Goal: Task Accomplishment & Management: Manage account settings

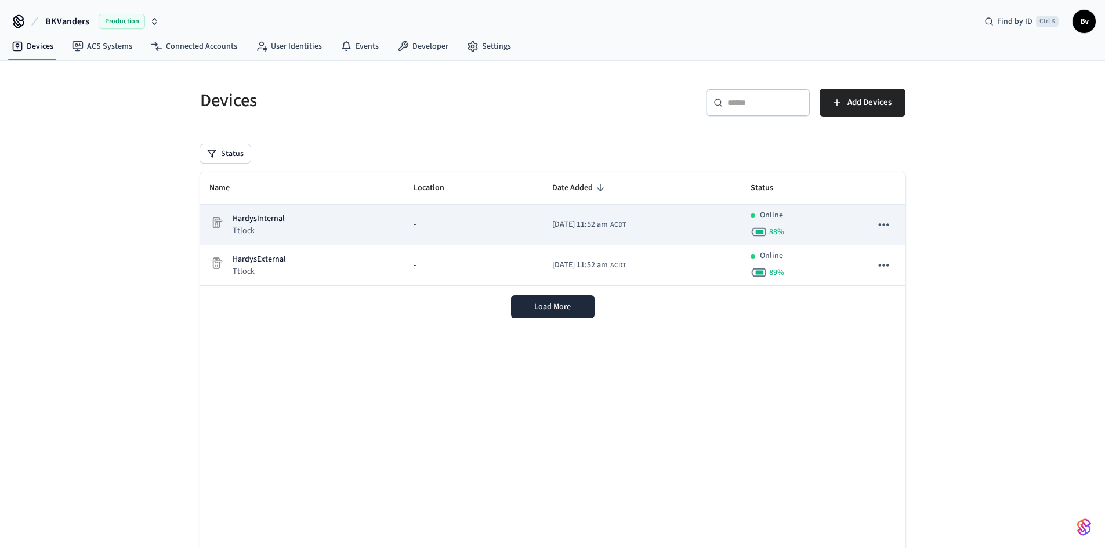
click at [272, 223] on p "HardysInternal" at bounding box center [259, 219] width 52 height 12
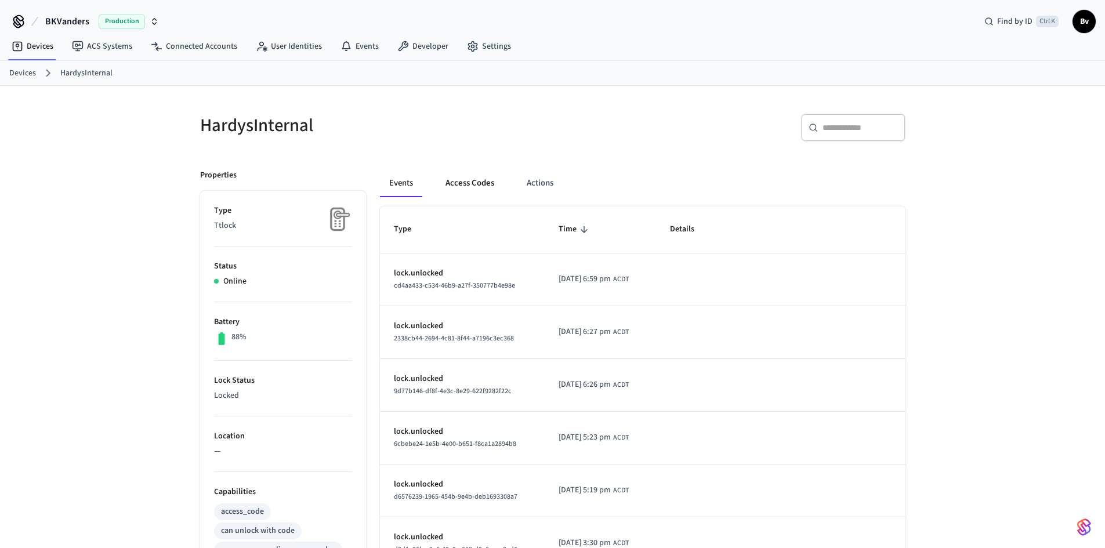
click at [458, 179] on button "Access Codes" at bounding box center [469, 183] width 67 height 28
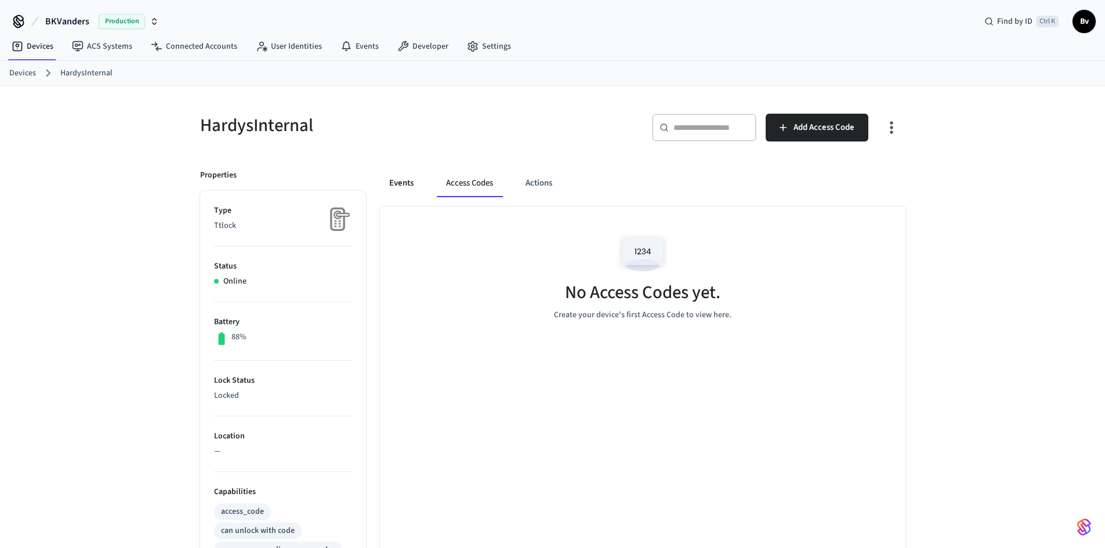
click at [407, 183] on button "Events" at bounding box center [401, 183] width 43 height 28
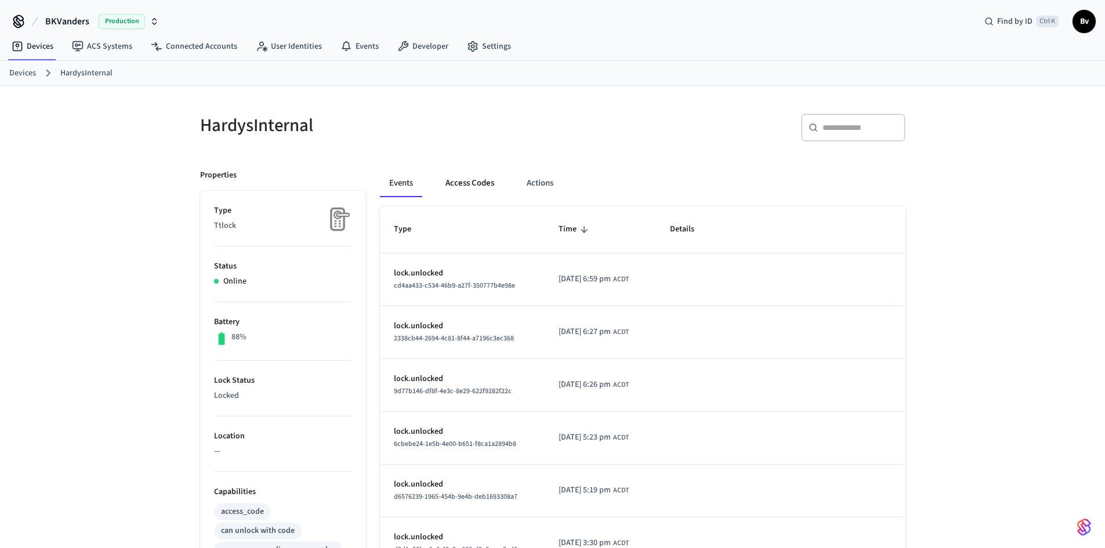
drag, startPoint x: 460, startPoint y: 180, endPoint x: 471, endPoint y: 180, distance: 10.5
click at [462, 180] on button "Access Codes" at bounding box center [469, 183] width 67 height 28
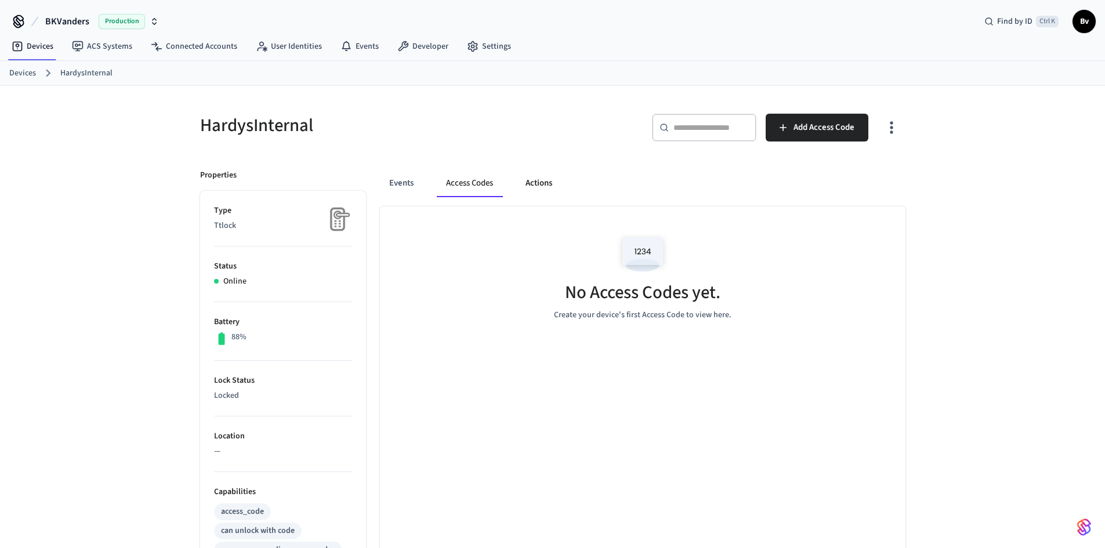
click at [545, 183] on button "Actions" at bounding box center [538, 183] width 45 height 28
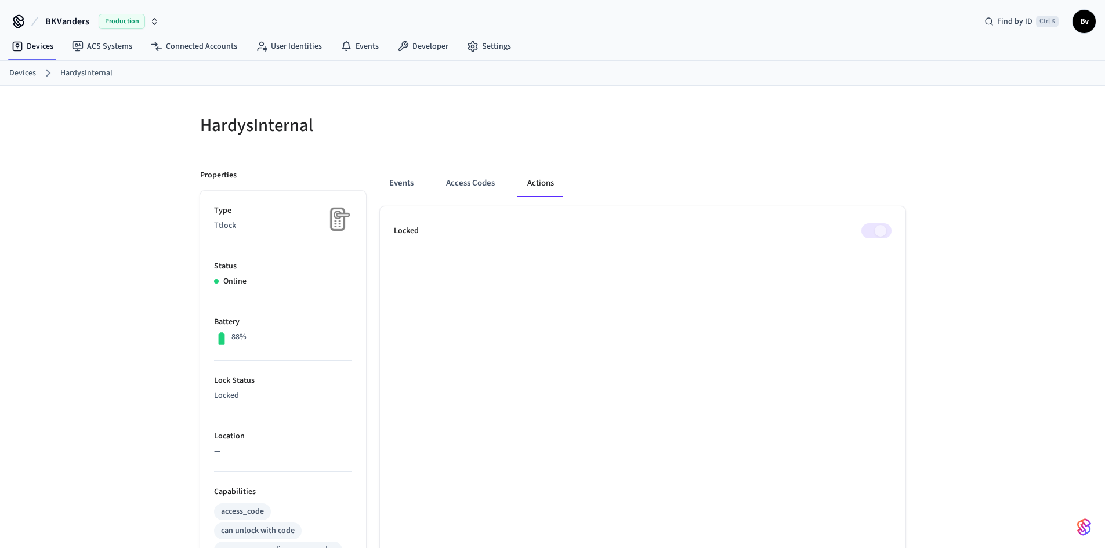
click at [89, 70] on link "HardysInternal" at bounding box center [86, 73] width 52 height 12
click at [17, 65] on div "Devices HardysInternal" at bounding box center [552, 73] width 1105 height 25
click at [17, 75] on link "Devices" at bounding box center [22, 73] width 27 height 12
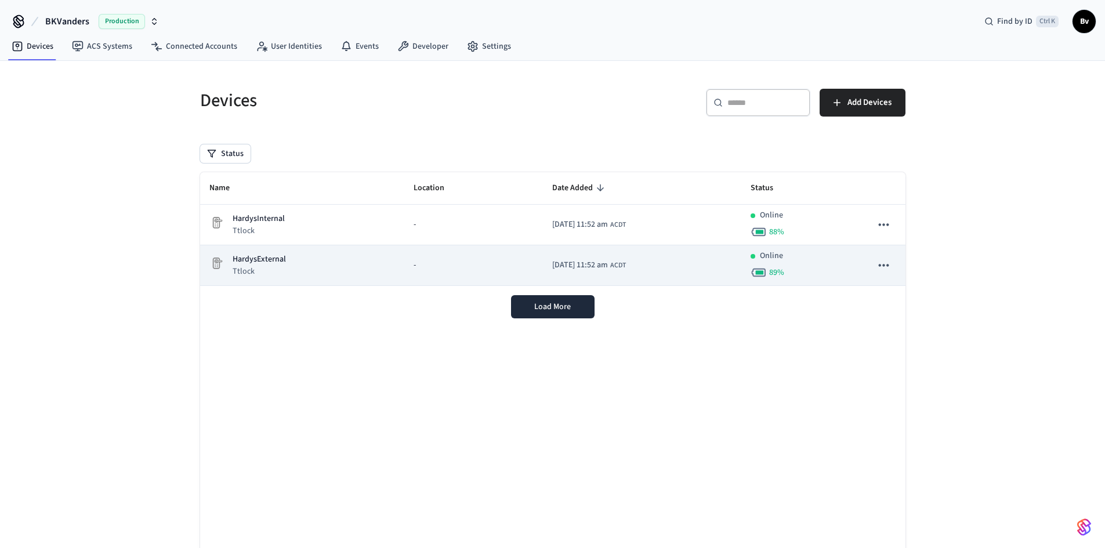
click at [258, 262] on p "HardysExternal" at bounding box center [259, 260] width 53 height 12
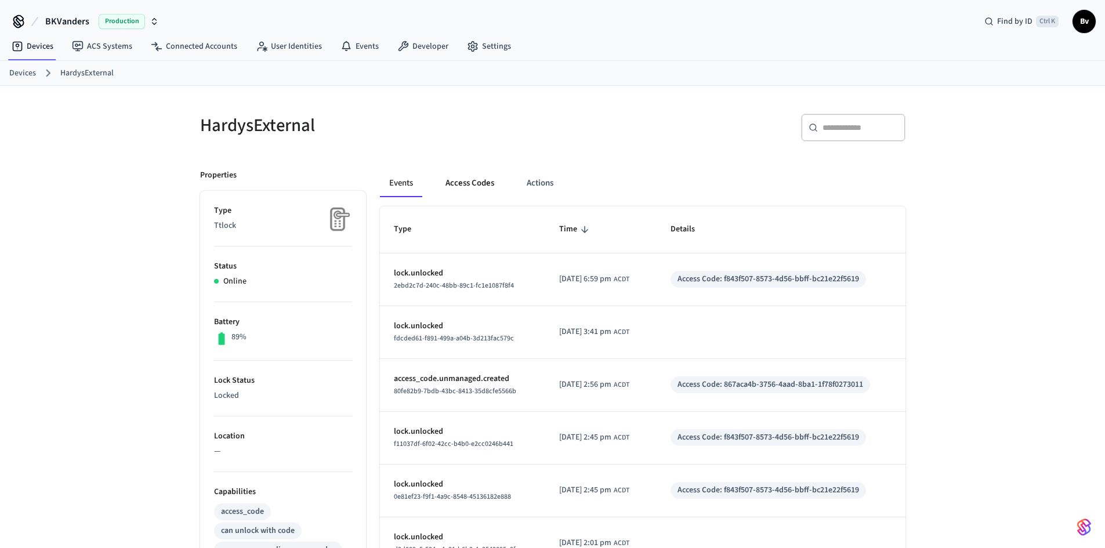
click at [474, 180] on button "Access Codes" at bounding box center [469, 183] width 67 height 28
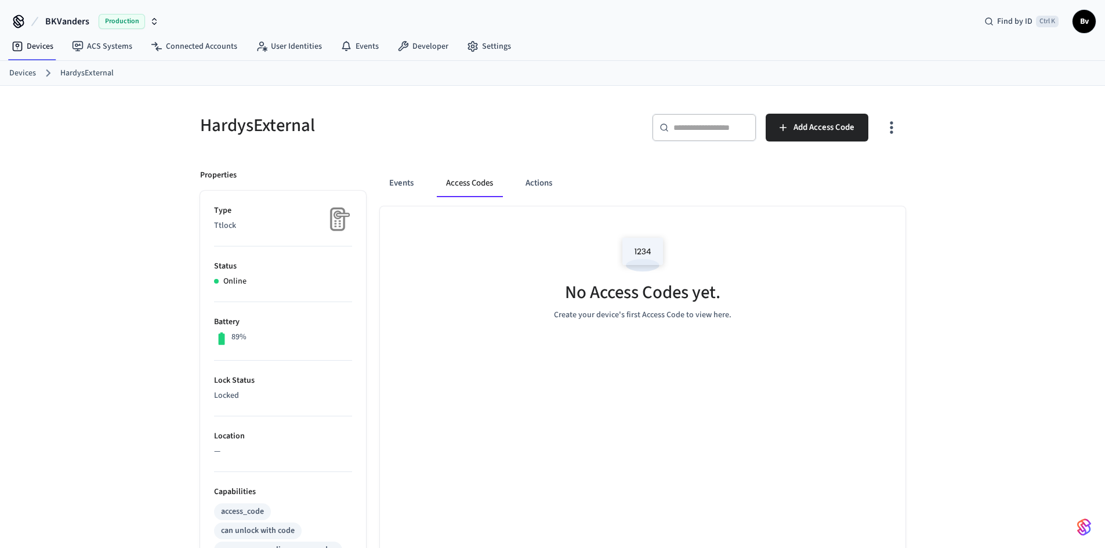
click at [892, 126] on icon "button" at bounding box center [891, 128] width 3 height 12
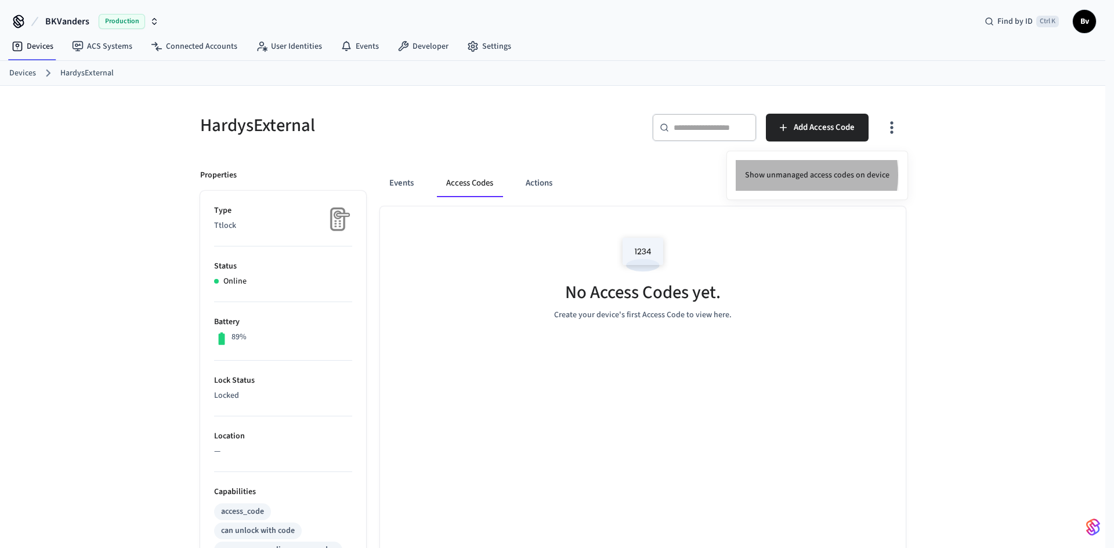
click at [793, 175] on li "Show unmanaged access codes on device" at bounding box center [817, 175] width 163 height 31
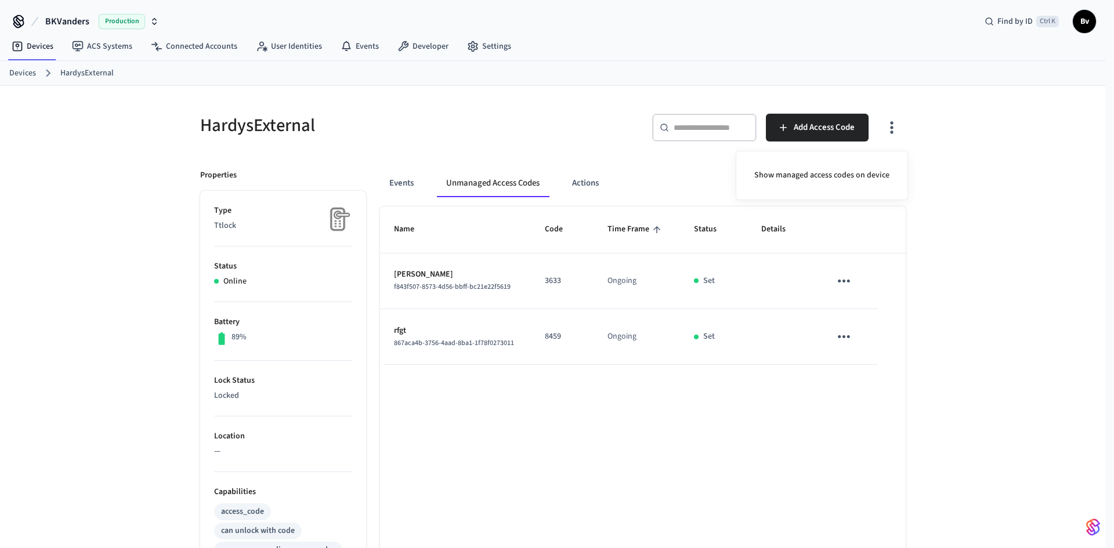
click at [485, 48] on div at bounding box center [557, 274] width 1114 height 548
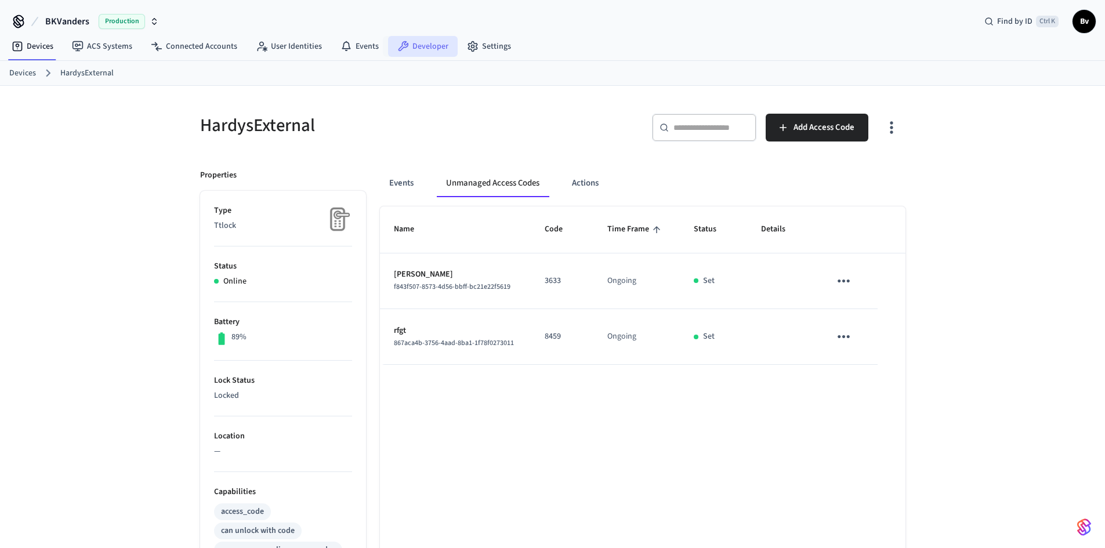
click at [413, 46] on link "Developer" at bounding box center [423, 46] width 70 height 21
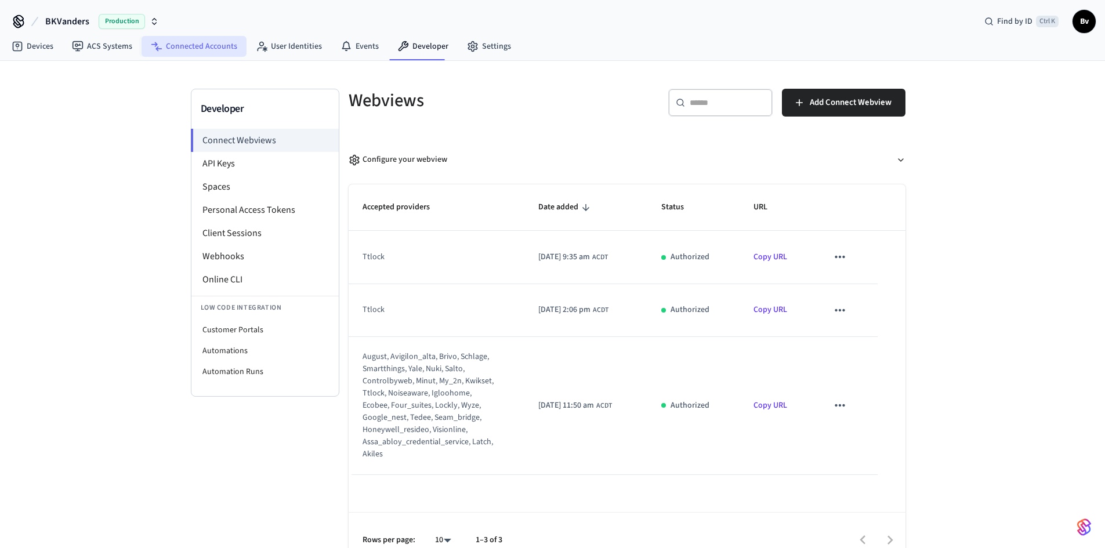
click at [188, 45] on link "Connected Accounts" at bounding box center [194, 46] width 105 height 21
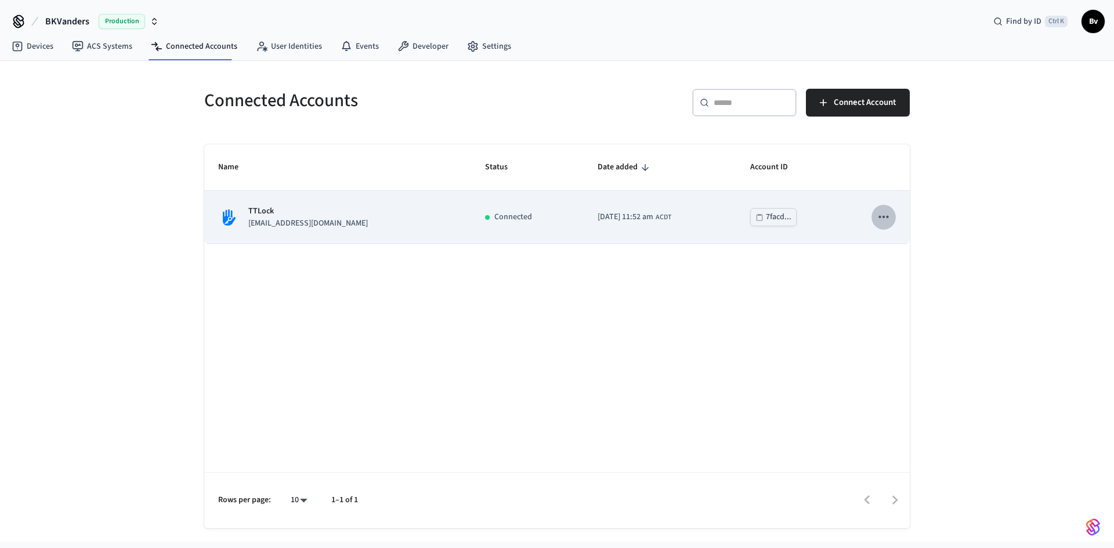
click at [880, 216] on icon "sticky table" at bounding box center [883, 217] width 10 height 2
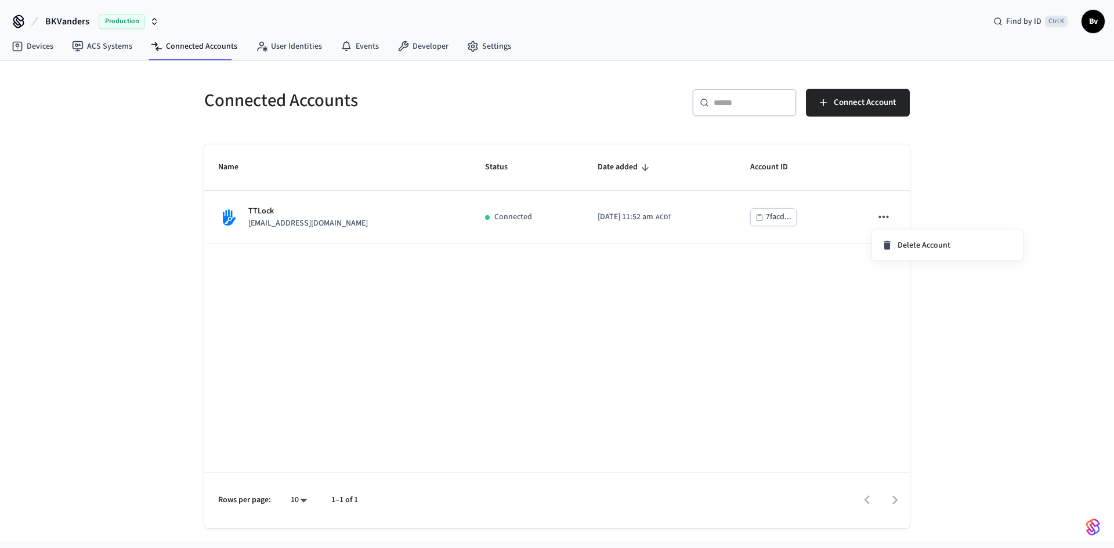
click at [385, 322] on div at bounding box center [557, 274] width 1114 height 548
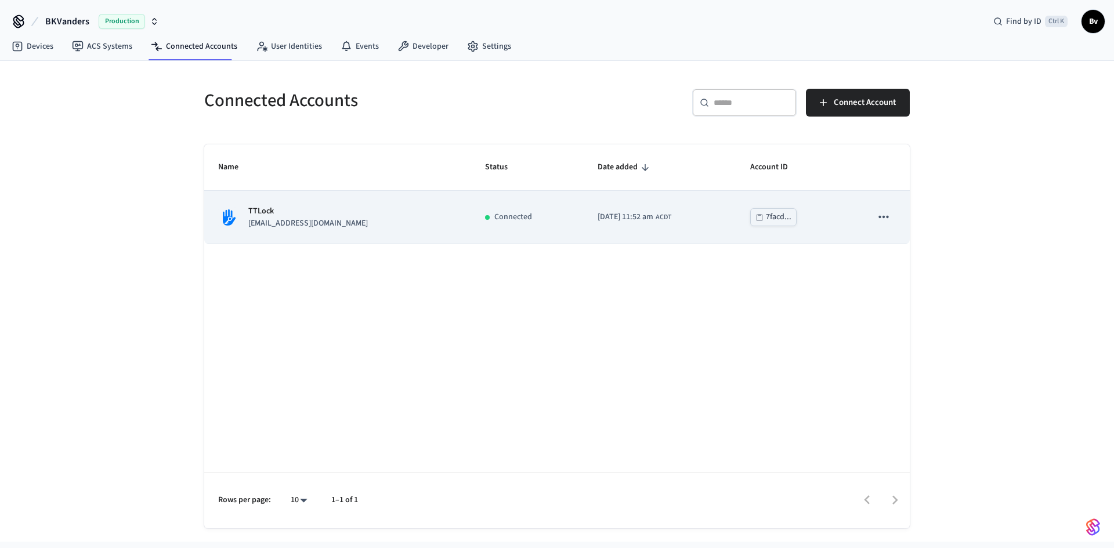
click at [315, 218] on p "bennievdmerwe@gmail.com" at bounding box center [308, 224] width 120 height 12
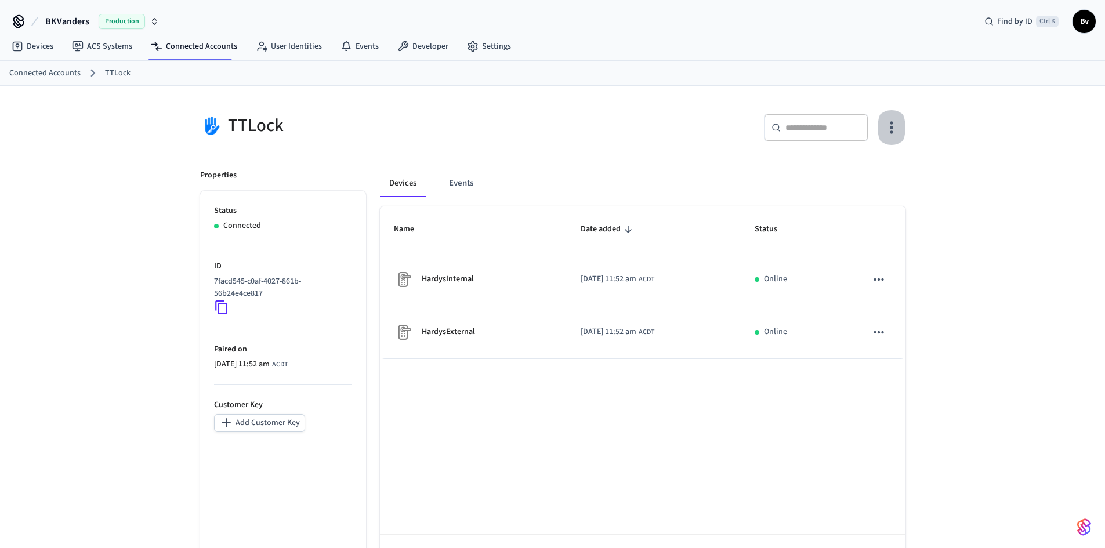
click at [891, 121] on icon "button" at bounding box center [891, 127] width 18 height 18
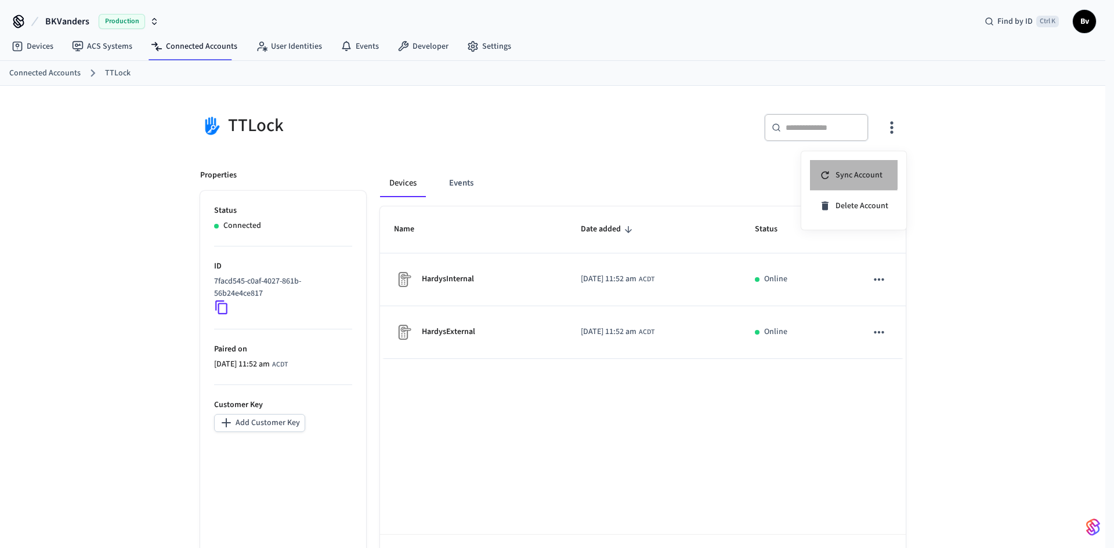
click at [852, 174] on span "Sync Account" at bounding box center [858, 175] width 47 height 12
click at [46, 73] on div at bounding box center [557, 274] width 1114 height 548
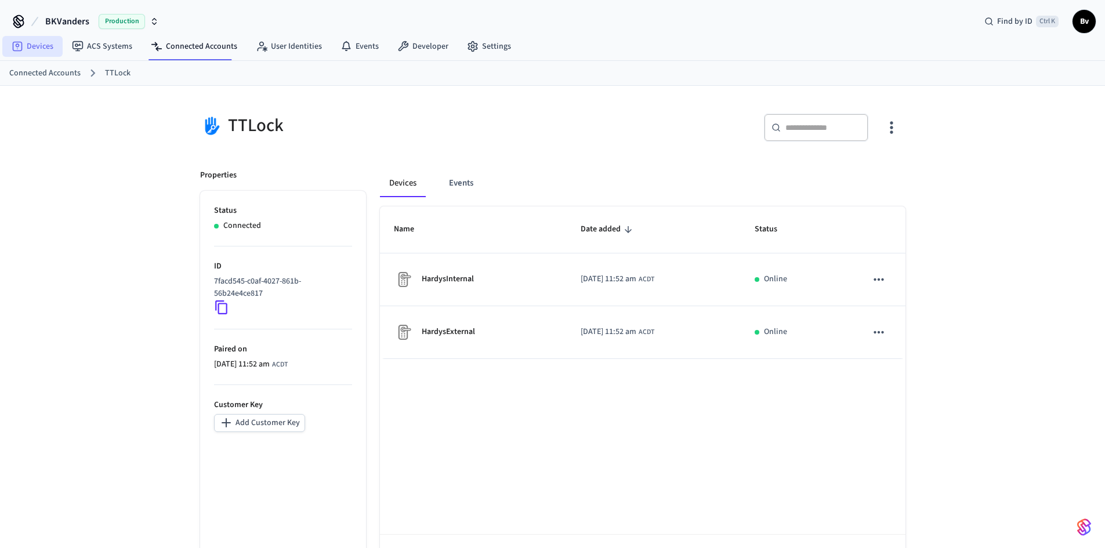
click at [37, 48] on link "Devices" at bounding box center [32, 46] width 60 height 21
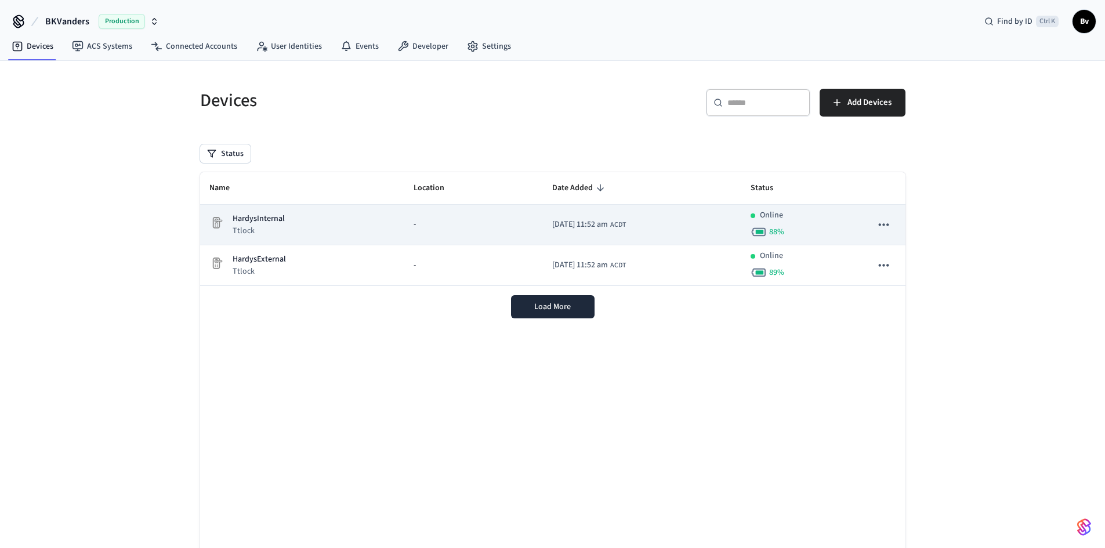
click at [288, 216] on div "HardysInternal Ttlock" at bounding box center [302, 225] width 186 height 24
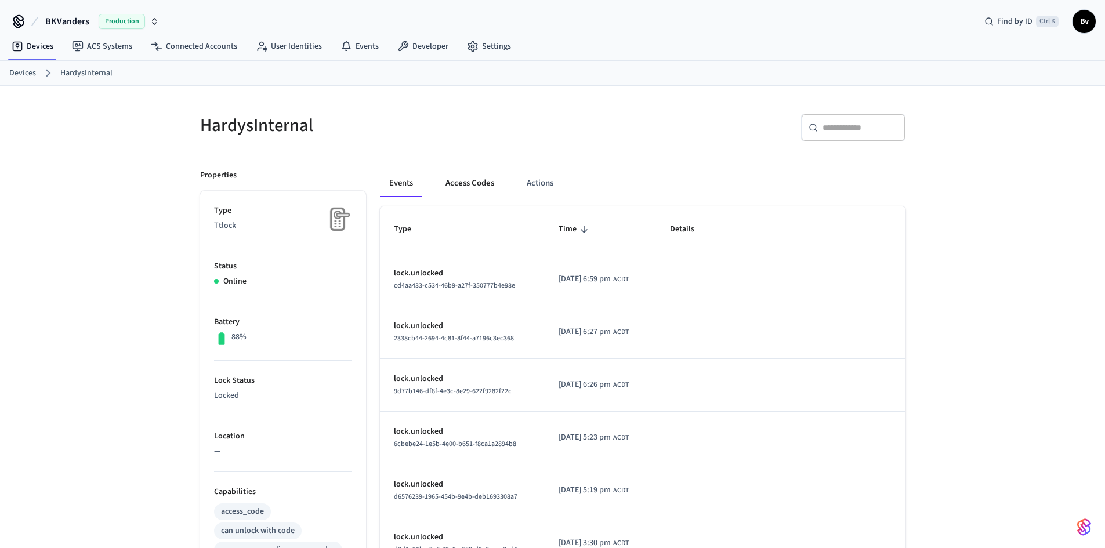
click at [468, 182] on button "Access Codes" at bounding box center [469, 183] width 67 height 28
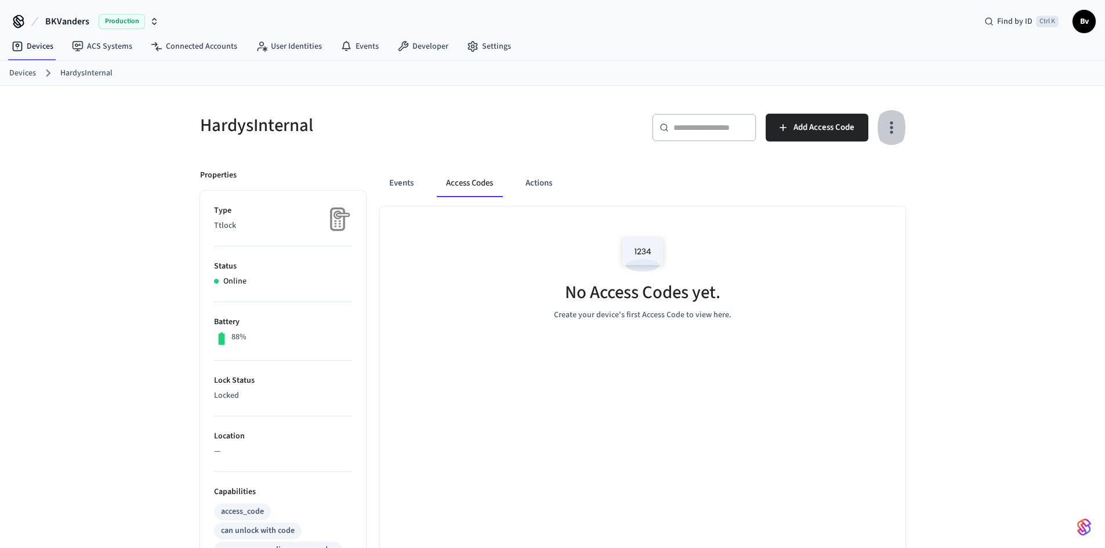
click at [895, 126] on icon "button" at bounding box center [891, 127] width 18 height 18
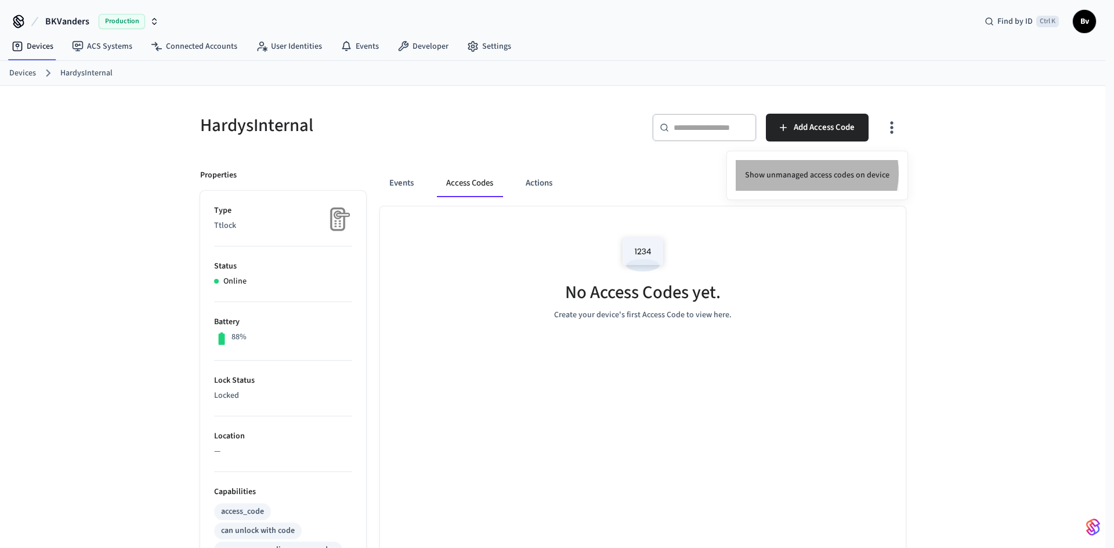
click at [815, 173] on li "Show unmanaged access codes on device" at bounding box center [817, 175] width 163 height 31
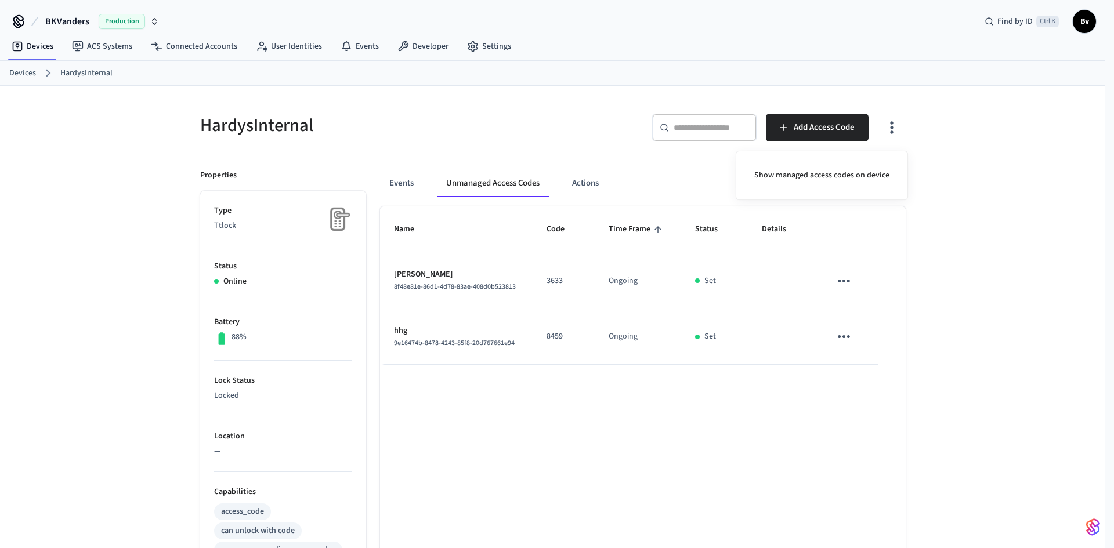
click at [845, 338] on div at bounding box center [557, 274] width 1114 height 548
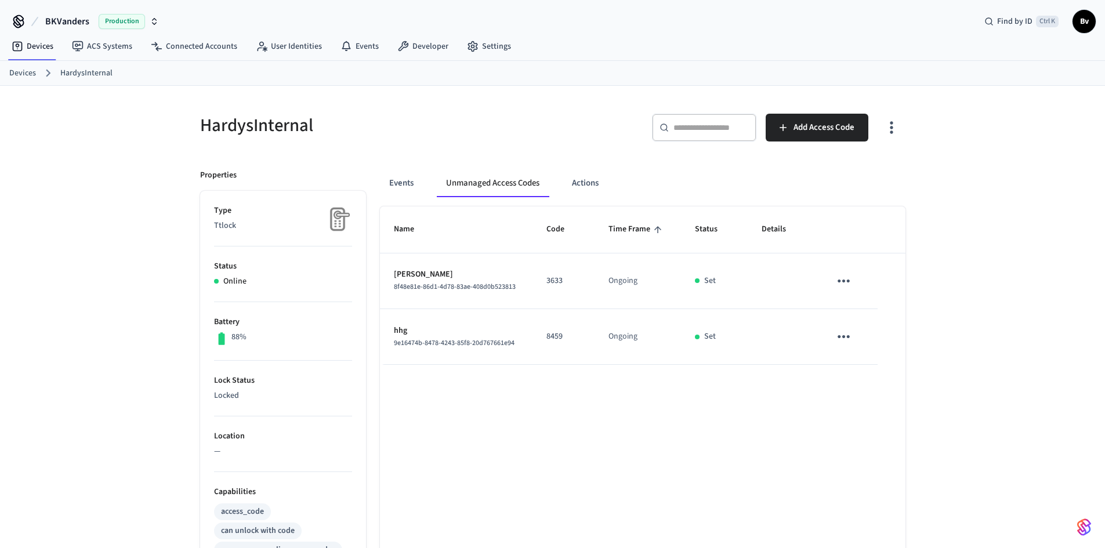
click at [845, 336] on icon "sticky table" at bounding box center [844, 336] width 12 height 3
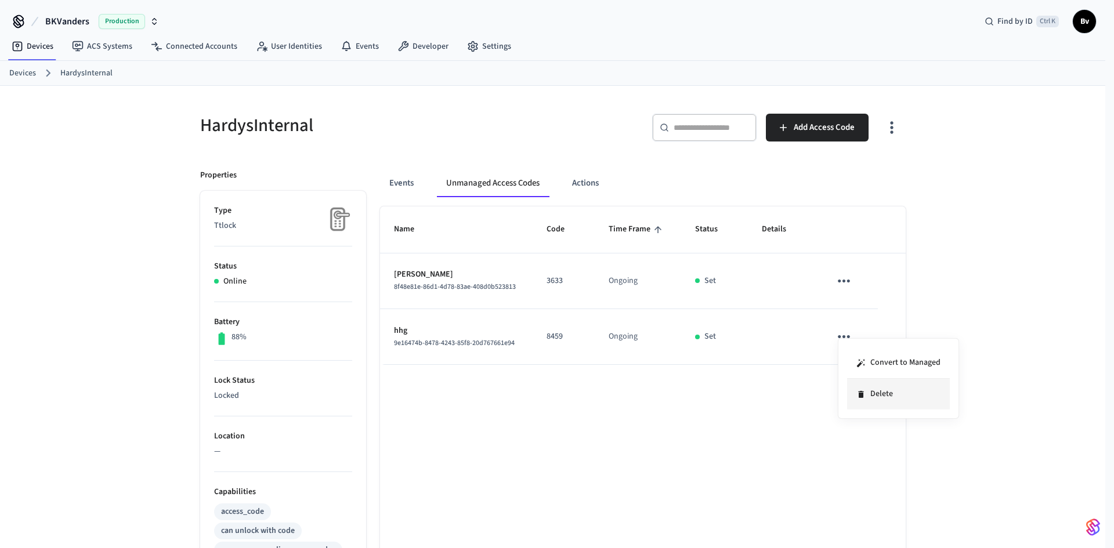
click at [880, 394] on li "Delete" at bounding box center [898, 394] width 103 height 31
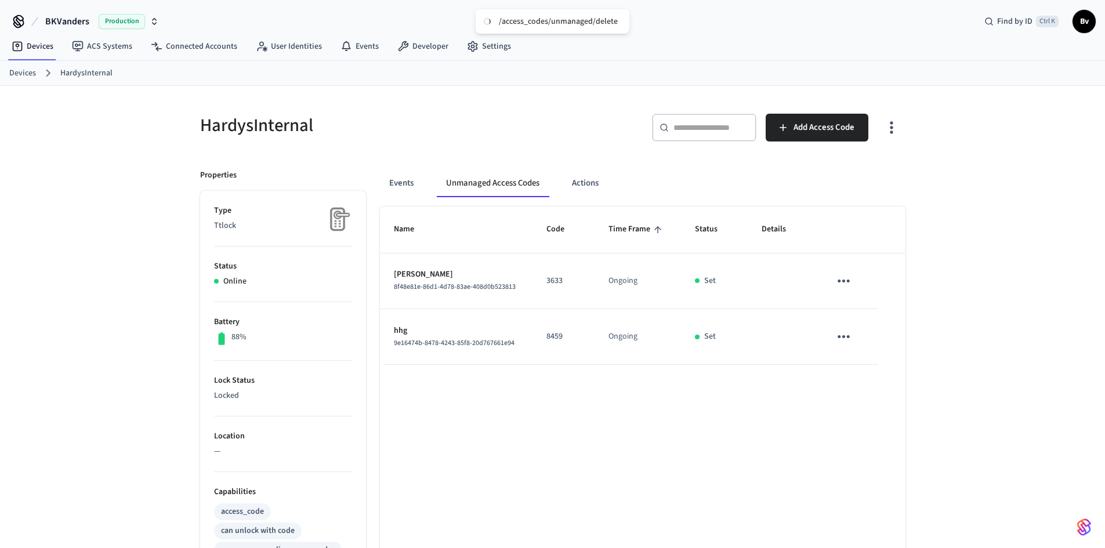
click at [21, 70] on link "Devices" at bounding box center [22, 73] width 27 height 12
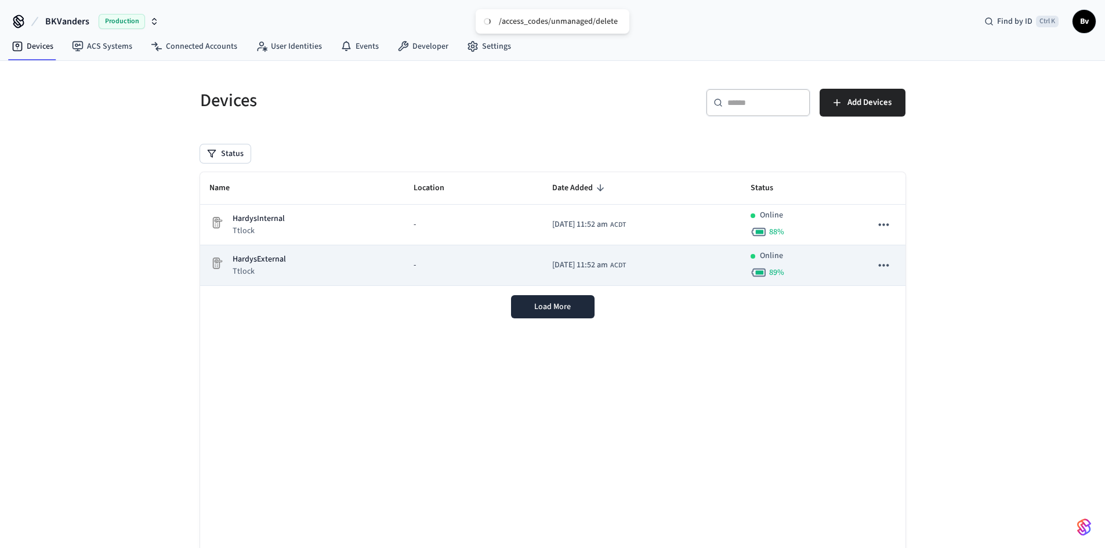
click at [262, 259] on p "HardysExternal" at bounding box center [259, 260] width 53 height 12
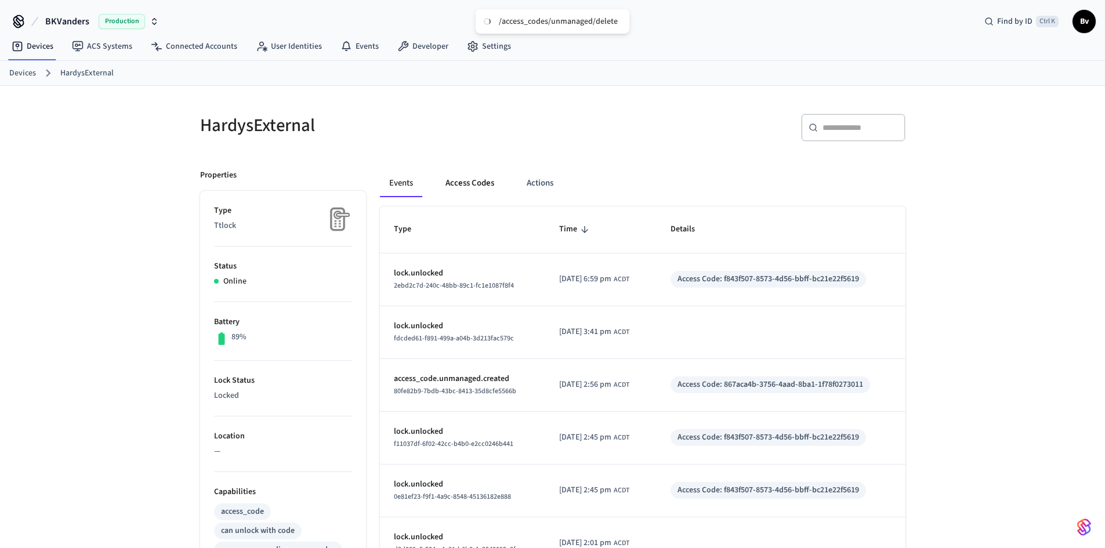
click at [469, 182] on button "Access Codes" at bounding box center [469, 183] width 67 height 28
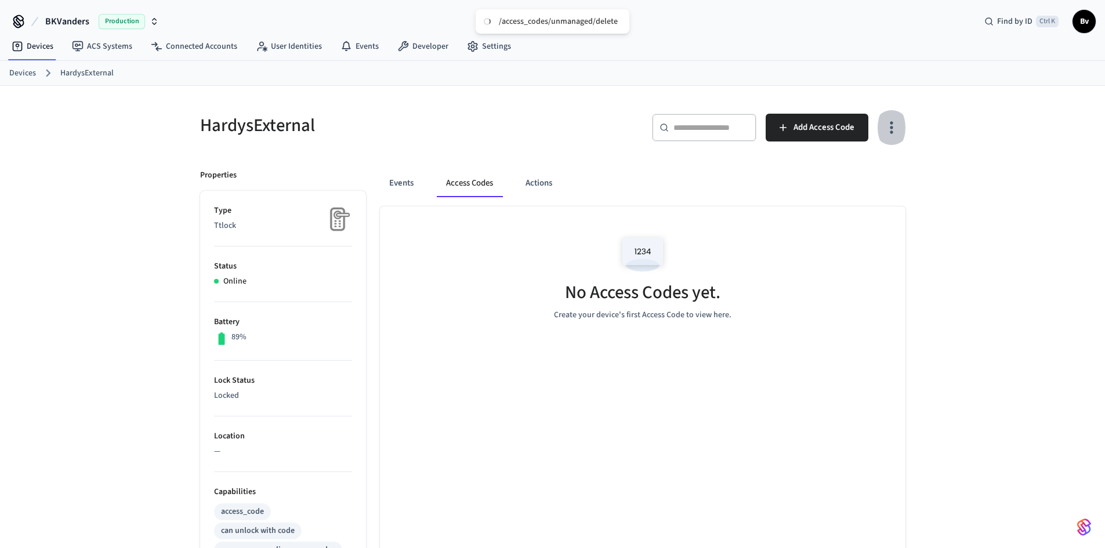
click at [885, 126] on icon "button" at bounding box center [891, 127] width 18 height 18
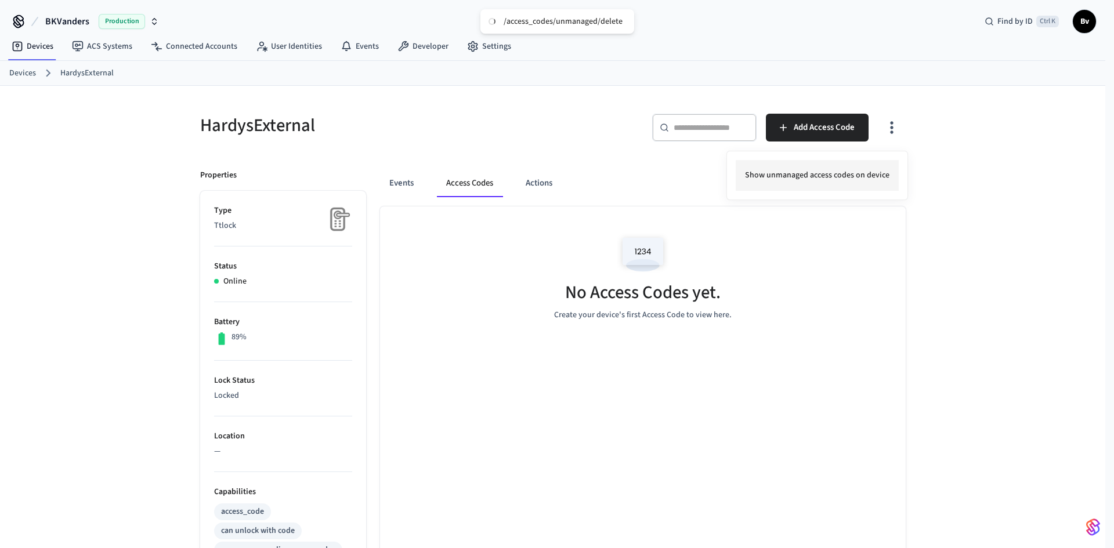
click at [835, 172] on li "Show unmanaged access codes on device" at bounding box center [817, 175] width 163 height 31
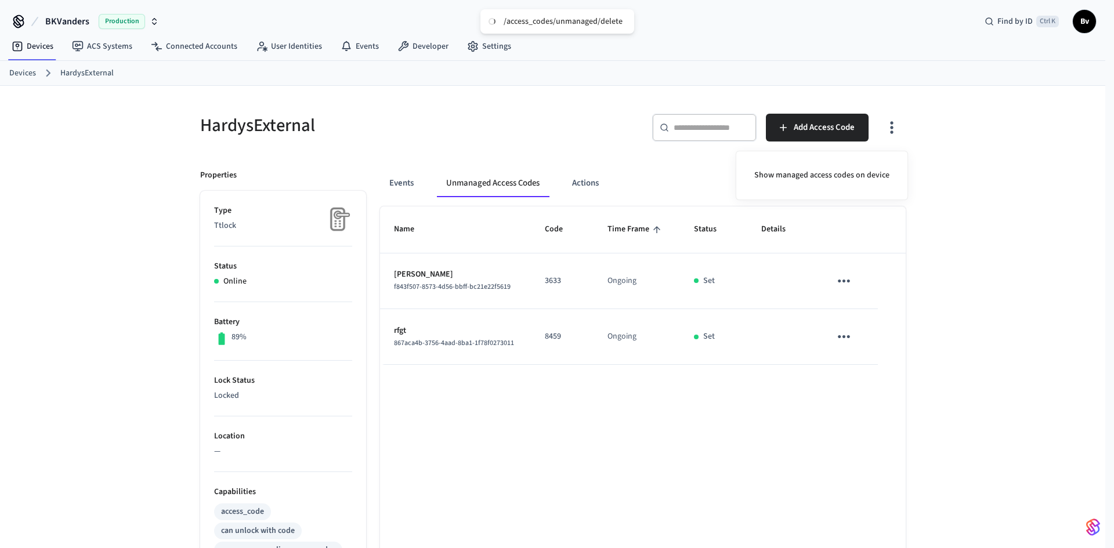
click at [842, 334] on div at bounding box center [557, 274] width 1114 height 548
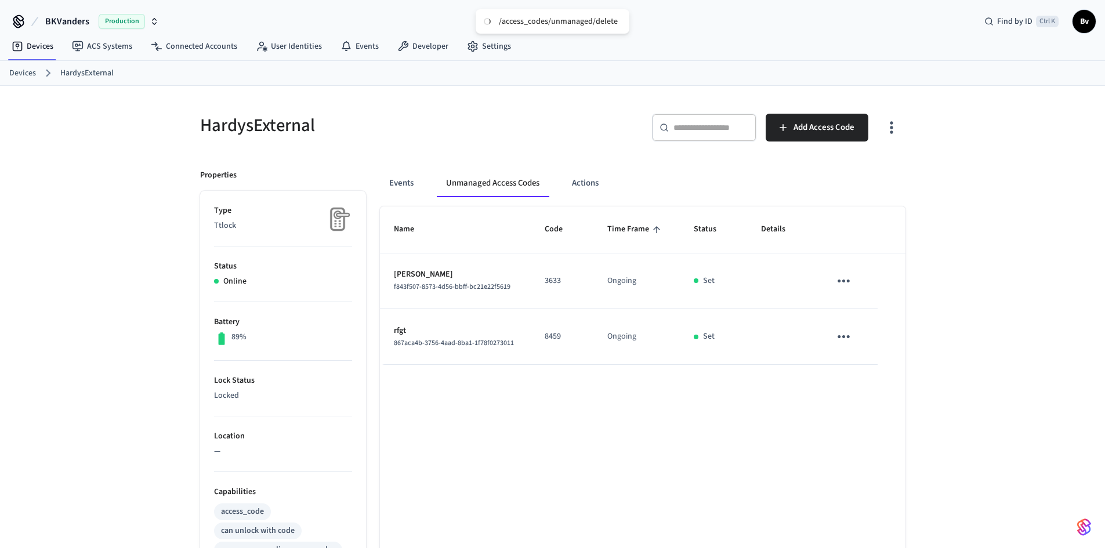
click at [842, 338] on icon "sticky table" at bounding box center [844, 337] width 18 height 18
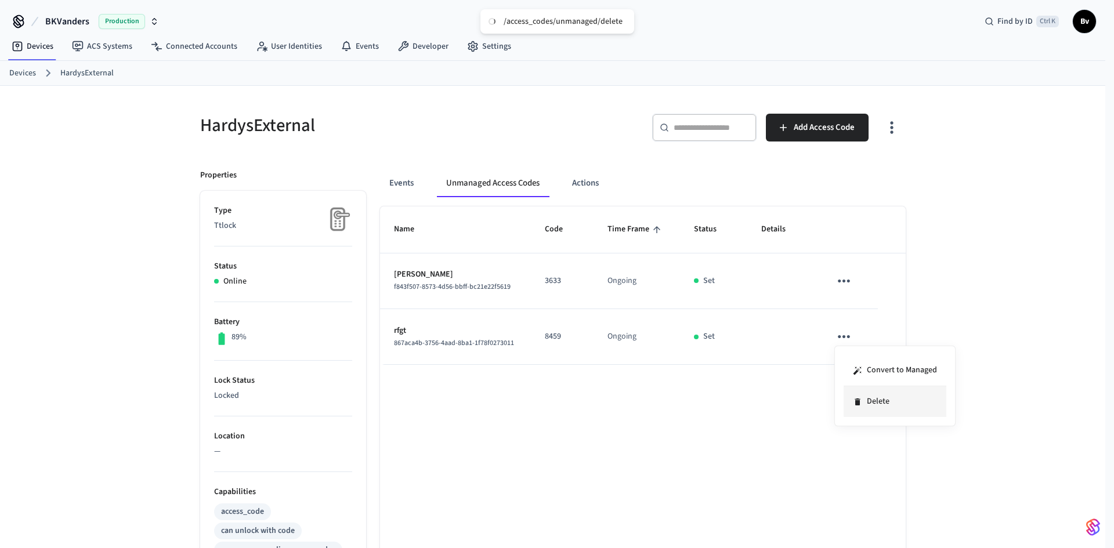
click at [867, 401] on li "Delete" at bounding box center [895, 401] width 103 height 31
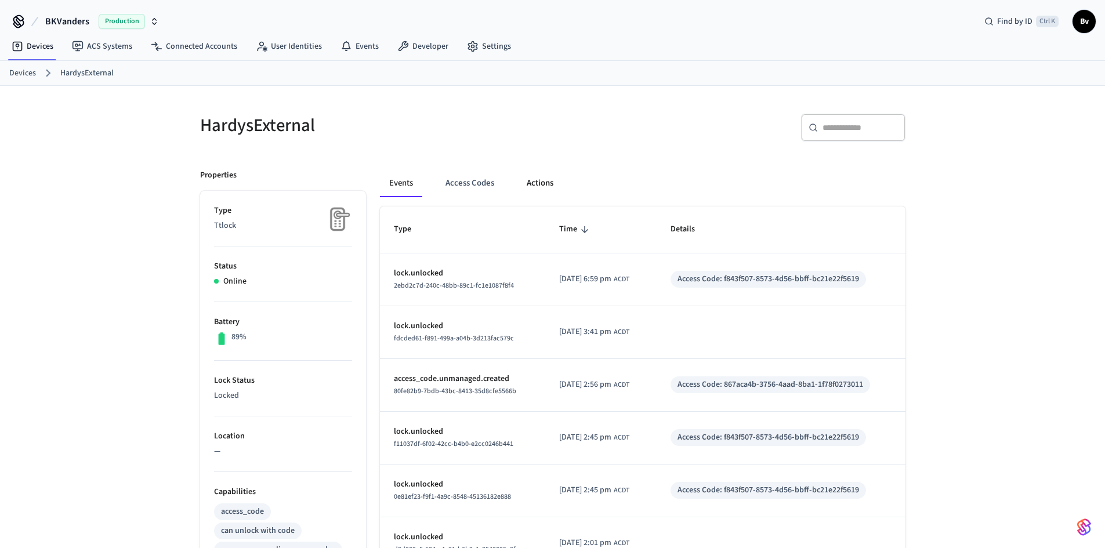
drag, startPoint x: 468, startPoint y: 183, endPoint x: 535, endPoint y: 180, distance: 67.3
click at [468, 183] on button "Access Codes" at bounding box center [469, 183] width 67 height 28
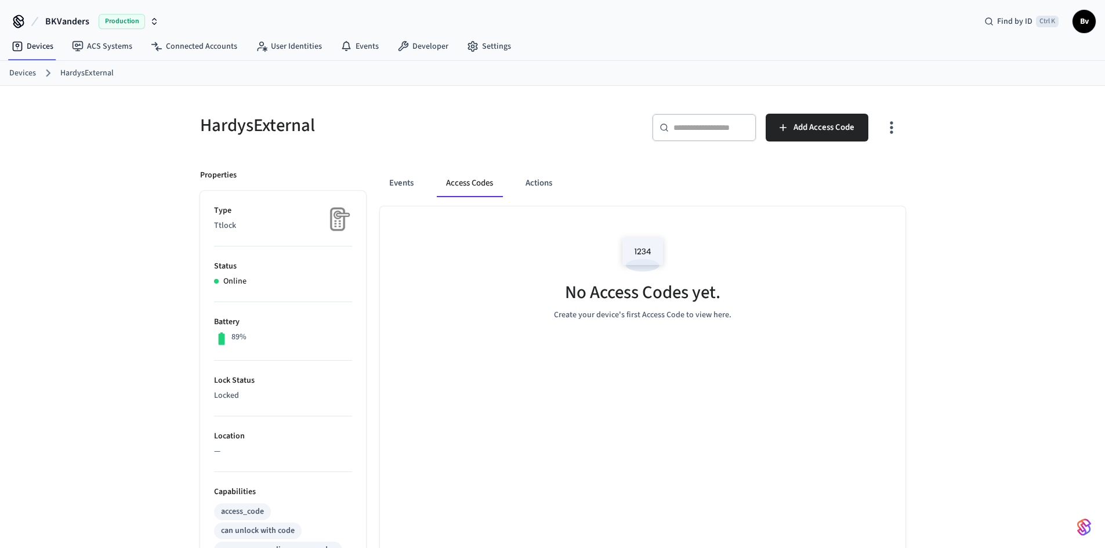
click at [892, 125] on icon "button" at bounding box center [891, 127] width 18 height 18
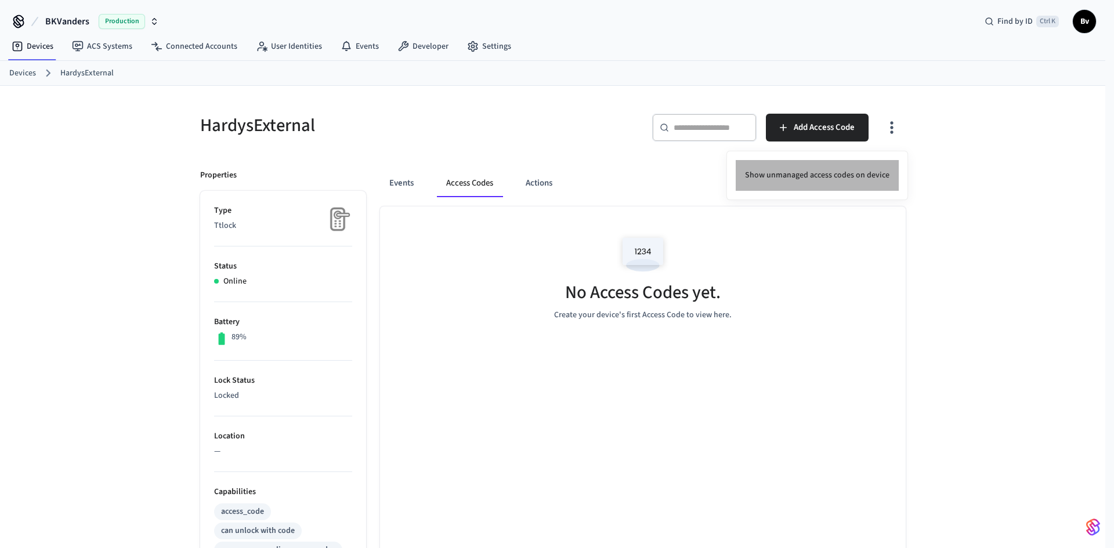
drag, startPoint x: 820, startPoint y: 172, endPoint x: 830, endPoint y: 172, distance: 9.3
click at [820, 171] on li "Show unmanaged access codes on device" at bounding box center [817, 175] width 163 height 31
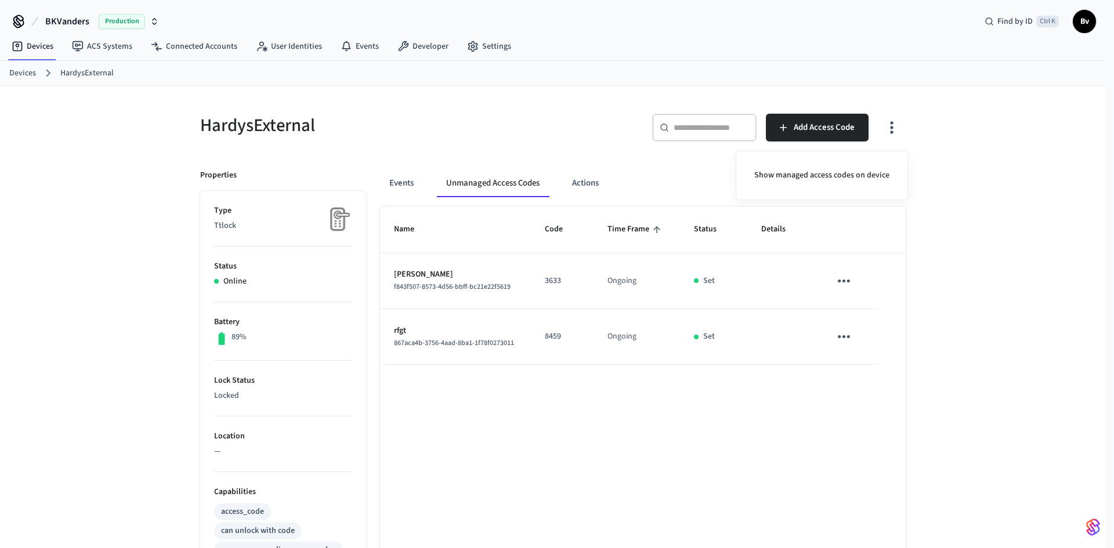
click at [841, 335] on div at bounding box center [557, 274] width 1114 height 548
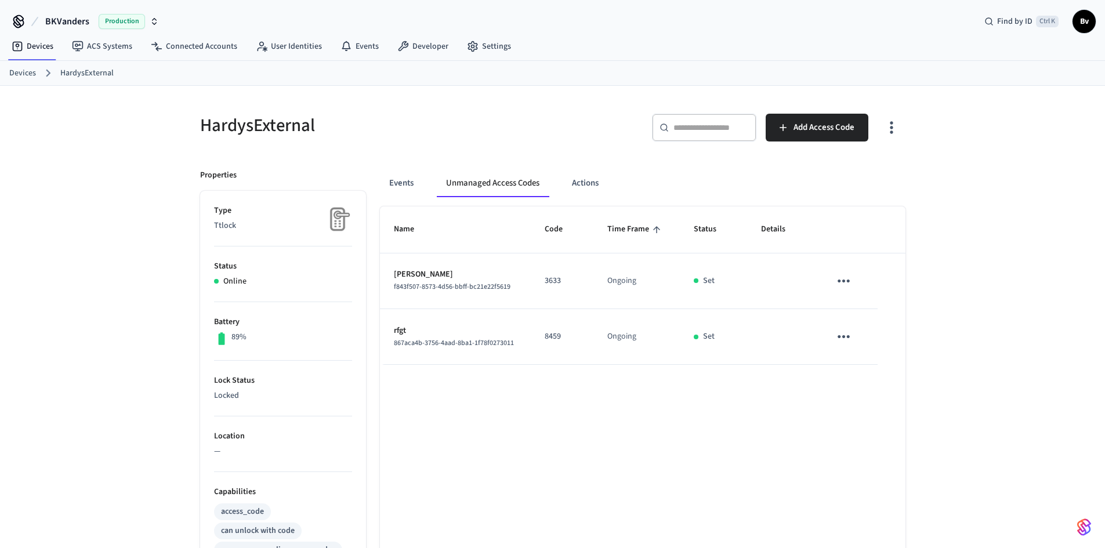
click at [844, 336] on icon "sticky table" at bounding box center [844, 336] width 12 height 3
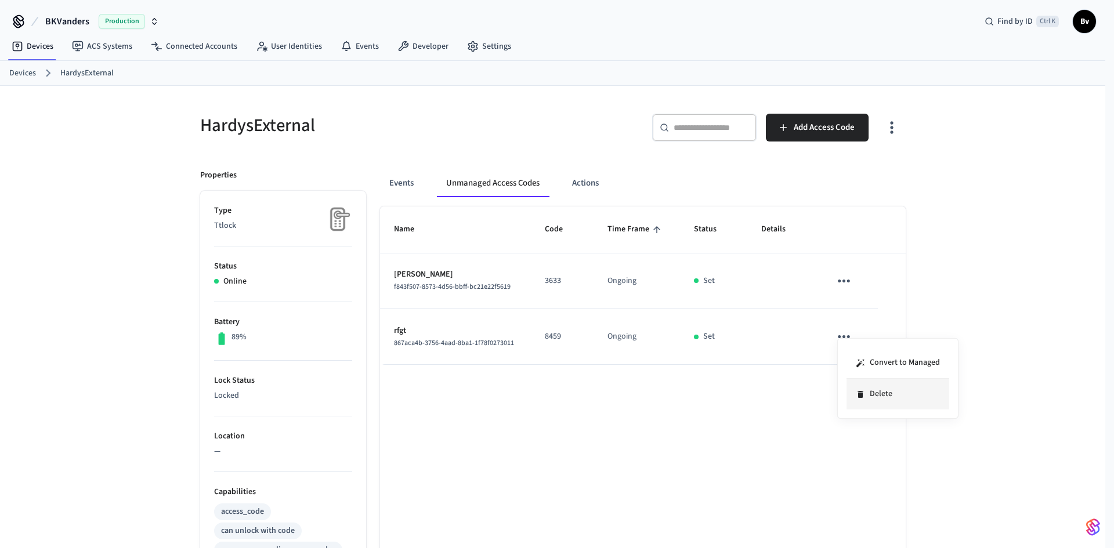
click at [874, 394] on li "Delete" at bounding box center [897, 394] width 103 height 31
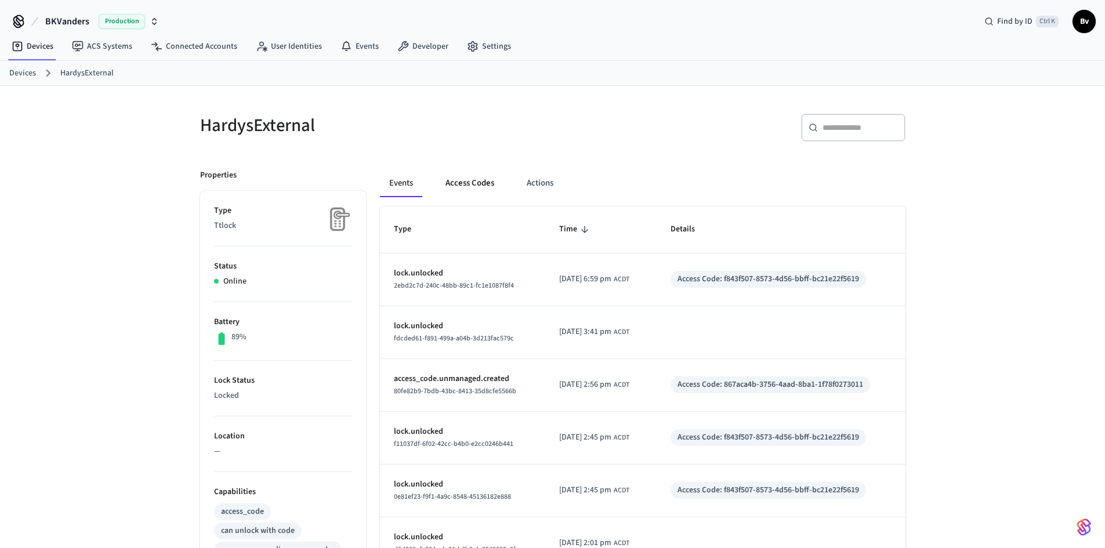
click at [471, 182] on button "Access Codes" at bounding box center [469, 183] width 67 height 28
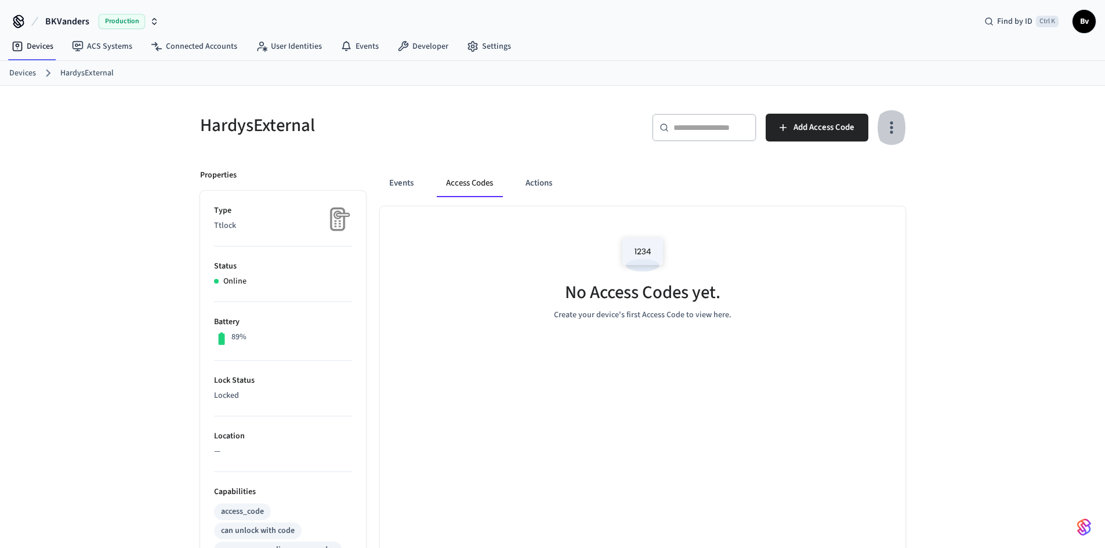
click at [890, 126] on icon "button" at bounding box center [891, 127] width 18 height 18
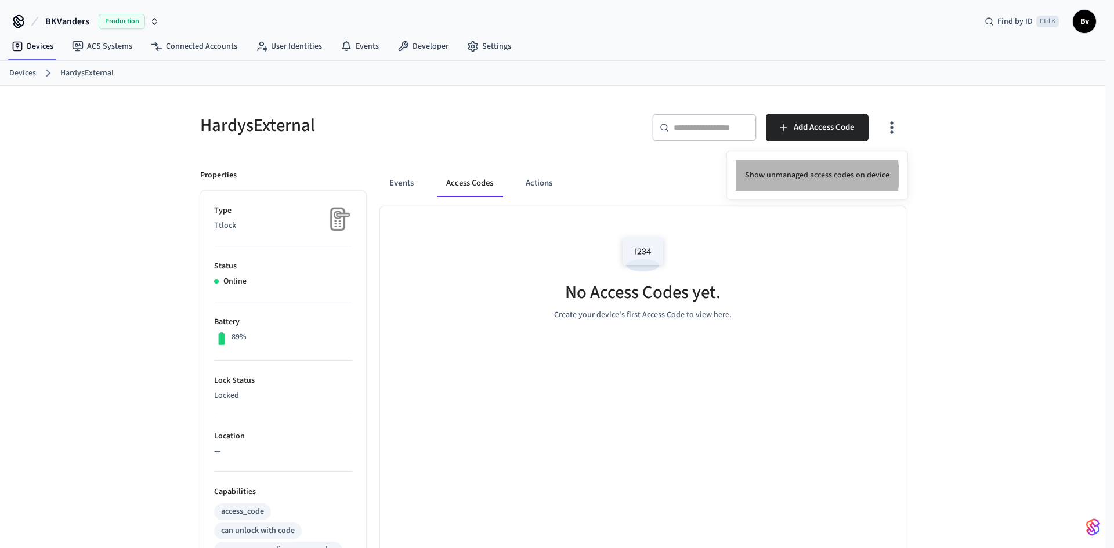
click at [816, 176] on li "Show unmanaged access codes on device" at bounding box center [817, 175] width 163 height 31
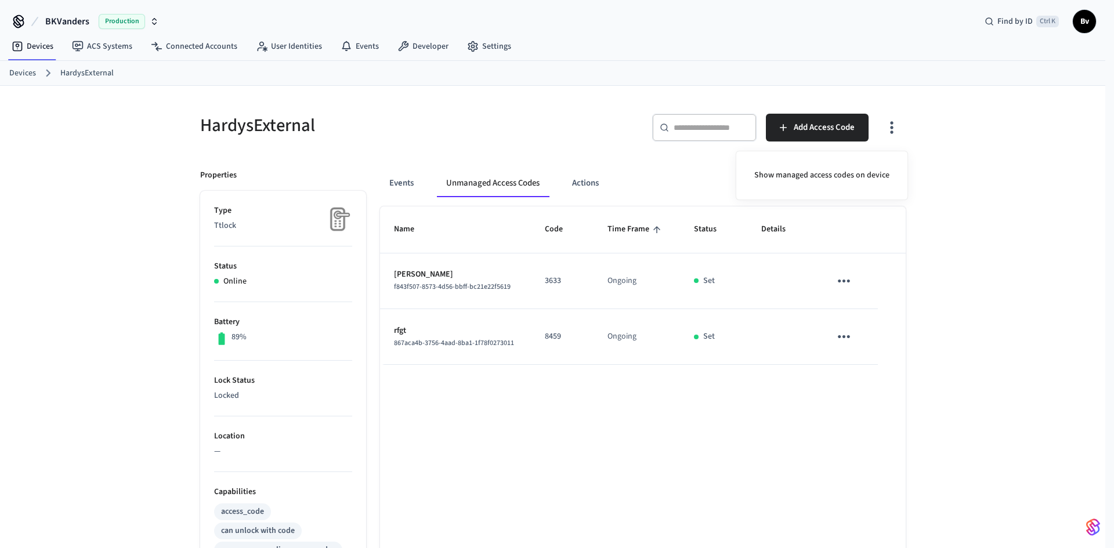
click at [842, 336] on div at bounding box center [557, 274] width 1114 height 548
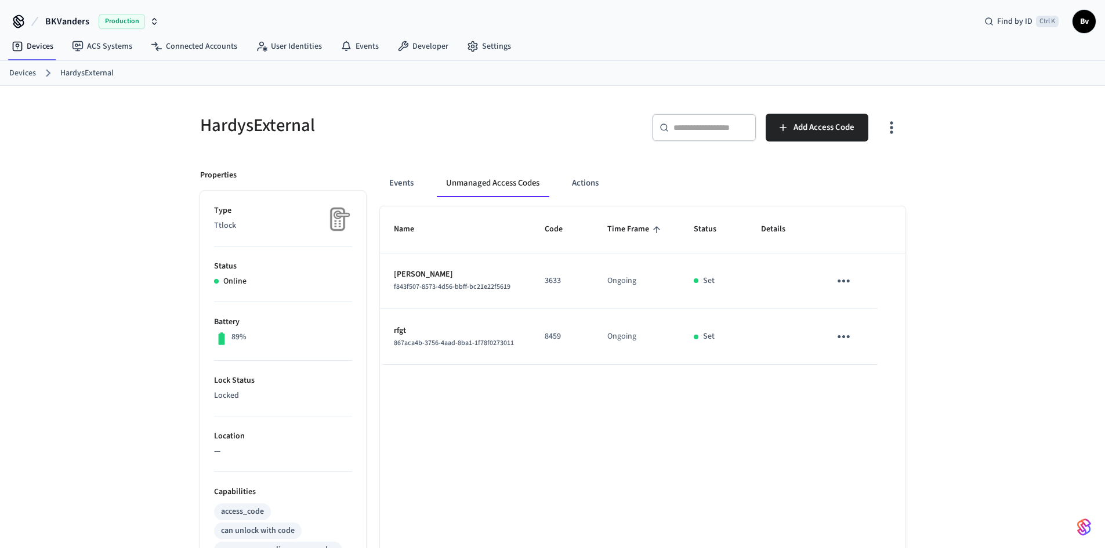
click at [843, 336] on icon "sticky table" at bounding box center [844, 336] width 12 height 3
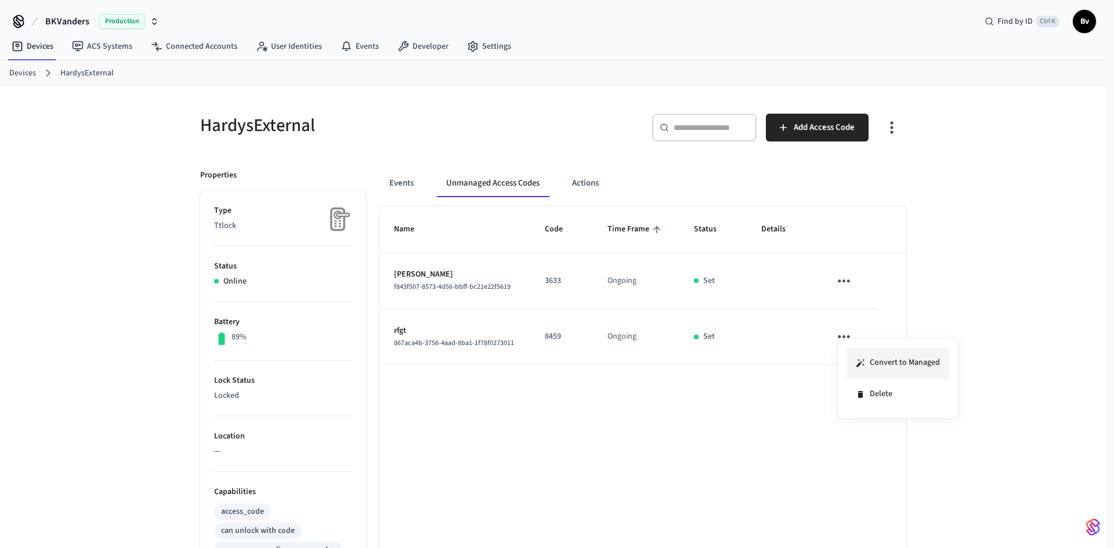
click at [885, 361] on li "Convert to Managed" at bounding box center [897, 363] width 103 height 31
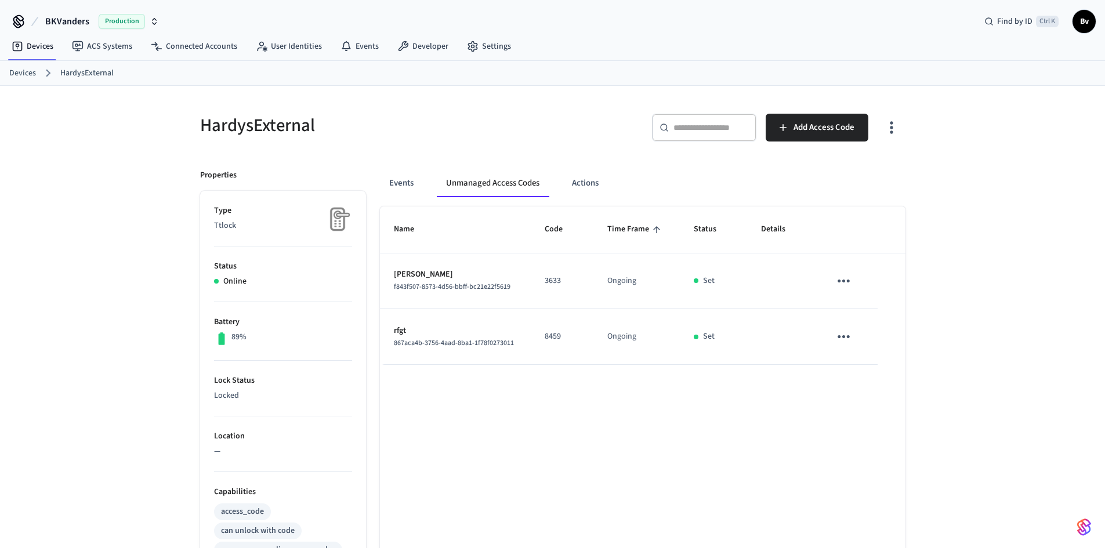
click at [92, 70] on link "HardysExternal" at bounding box center [86, 73] width 53 height 12
click at [28, 75] on link "Devices" at bounding box center [22, 73] width 27 height 12
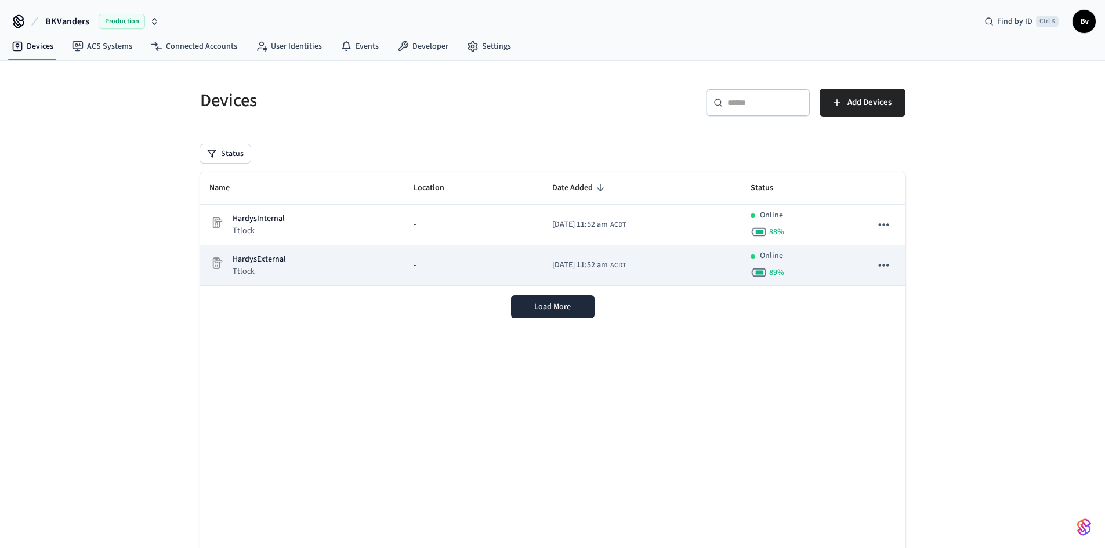
click at [279, 267] on p "Ttlock" at bounding box center [259, 272] width 53 height 12
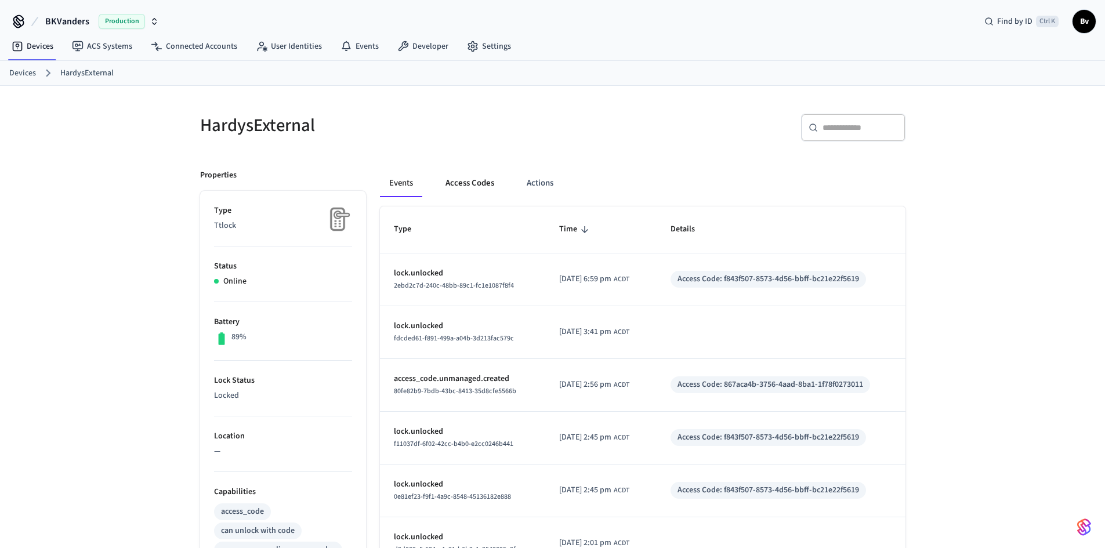
click at [465, 179] on button "Access Codes" at bounding box center [469, 183] width 67 height 28
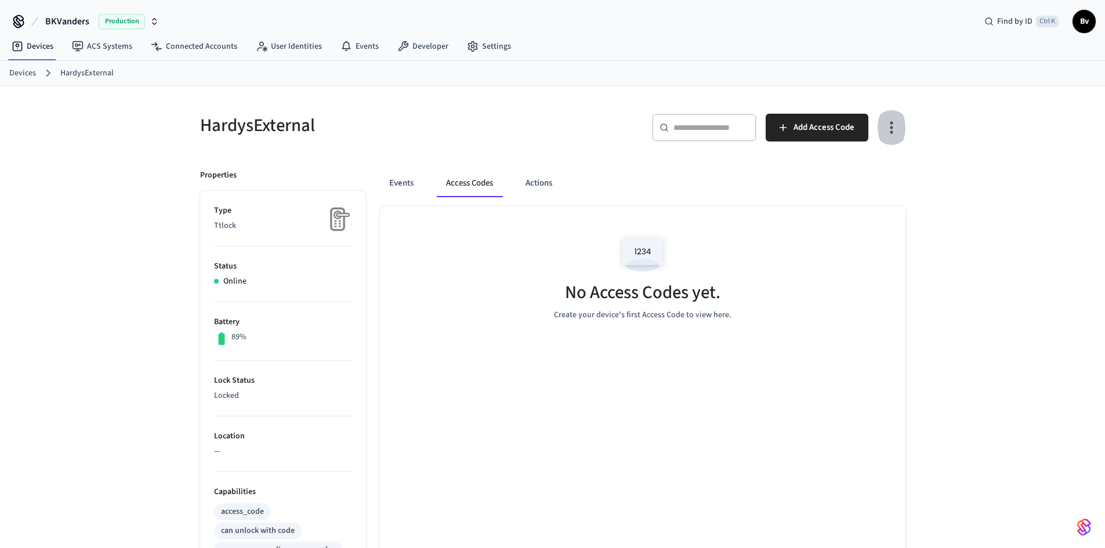
click at [893, 124] on icon "button" at bounding box center [891, 127] width 18 height 18
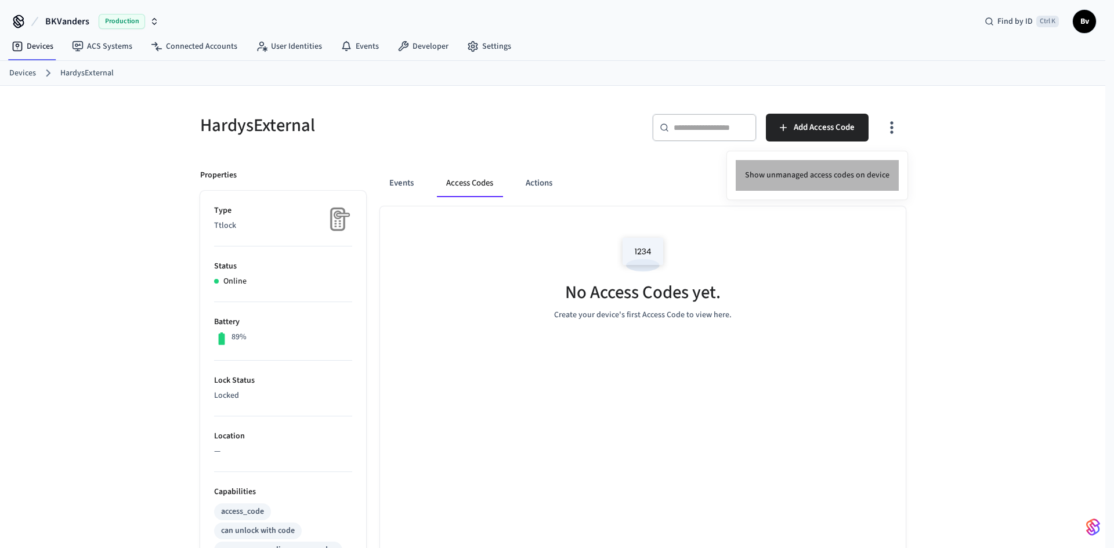
click at [831, 173] on li "Show unmanaged access codes on device" at bounding box center [817, 175] width 163 height 31
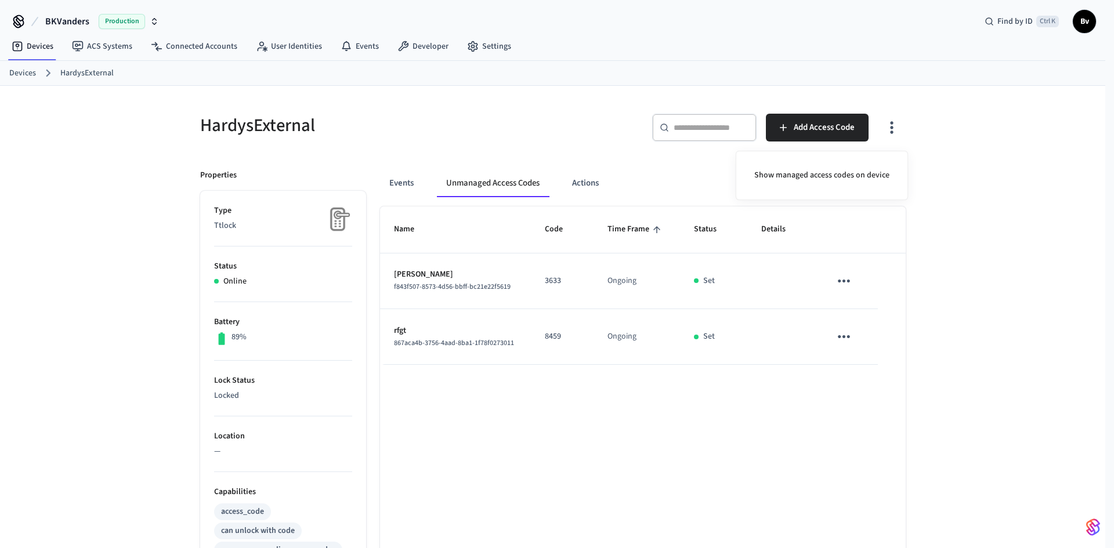
click at [840, 335] on div at bounding box center [557, 274] width 1114 height 548
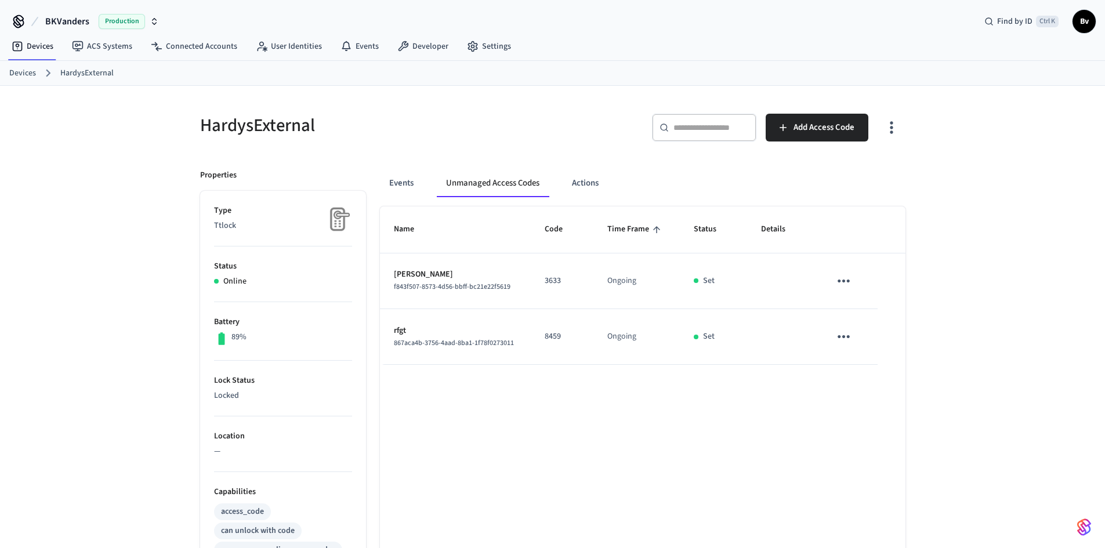
click at [843, 336] on icon "sticky table" at bounding box center [844, 336] width 12 height 3
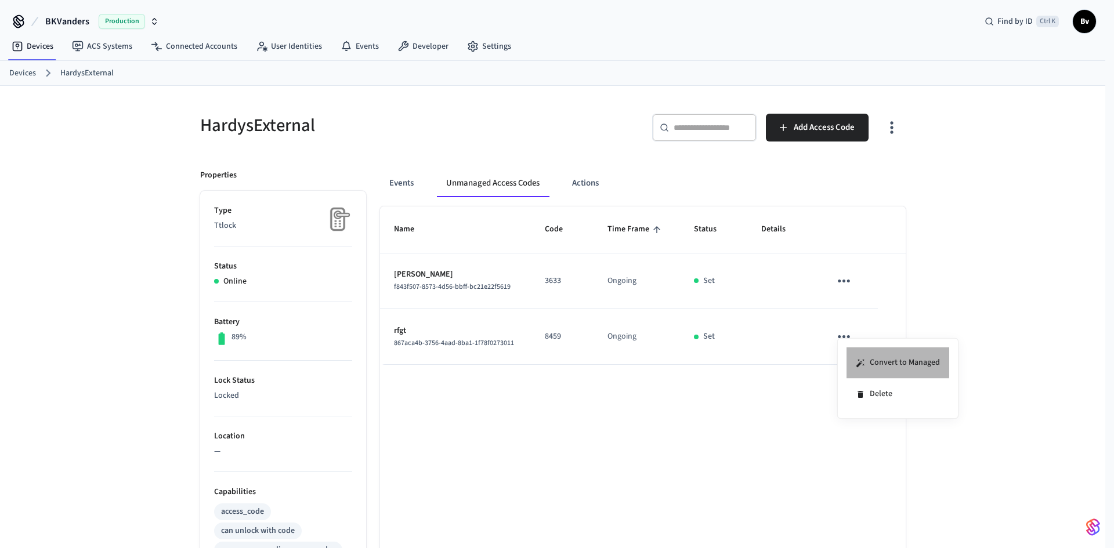
click at [875, 361] on li "Convert to Managed" at bounding box center [897, 363] width 103 height 31
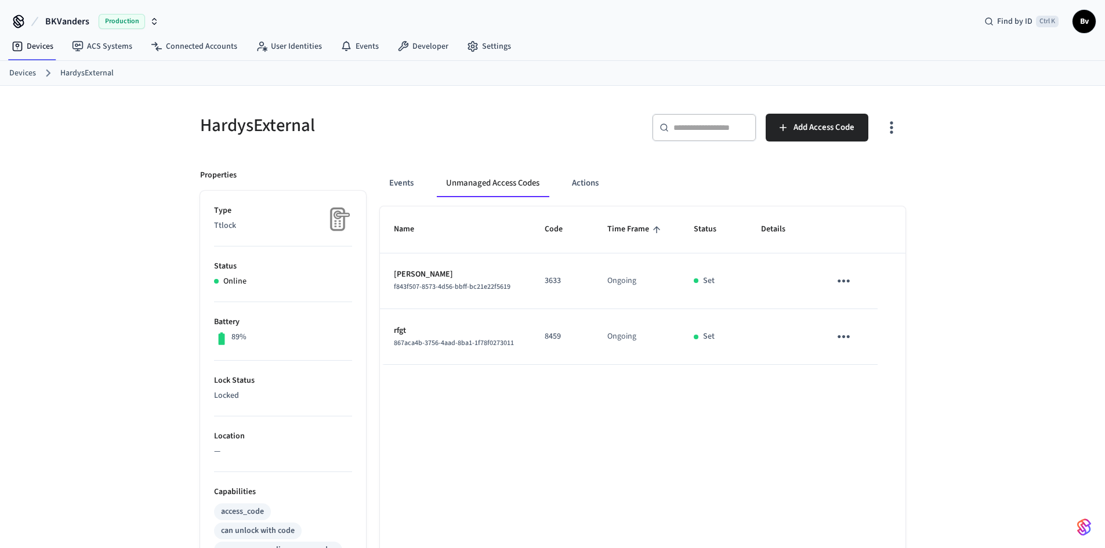
click at [22, 72] on link "Devices" at bounding box center [22, 73] width 27 height 12
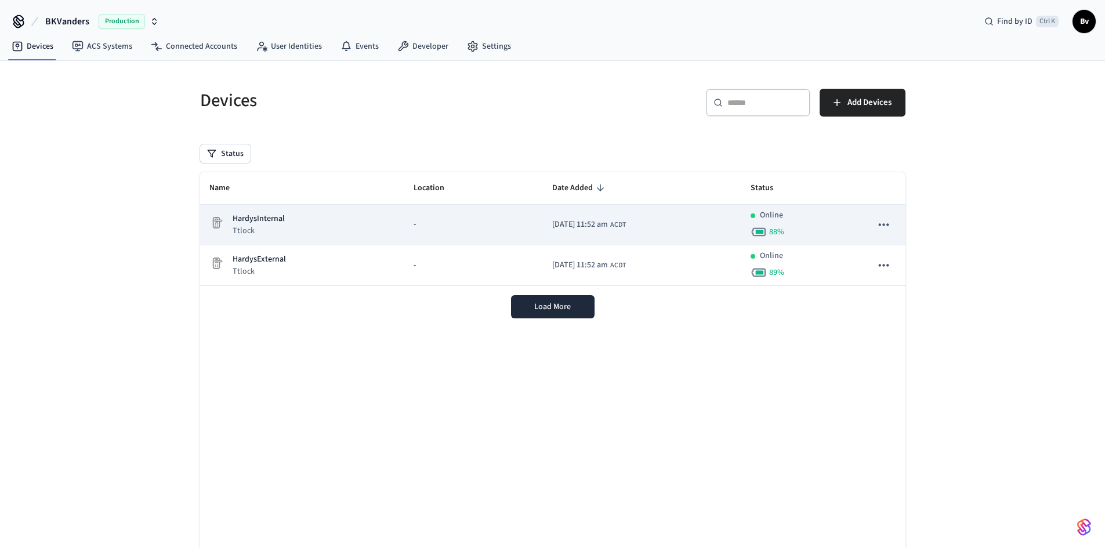
click at [267, 224] on p "HardysInternal" at bounding box center [259, 219] width 52 height 12
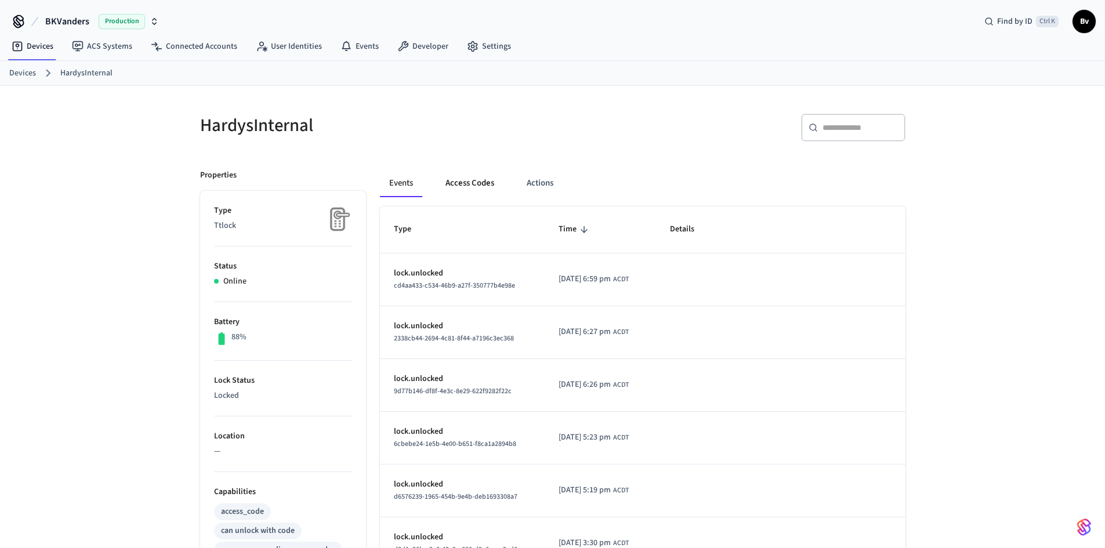
click at [468, 186] on button "Access Codes" at bounding box center [469, 183] width 67 height 28
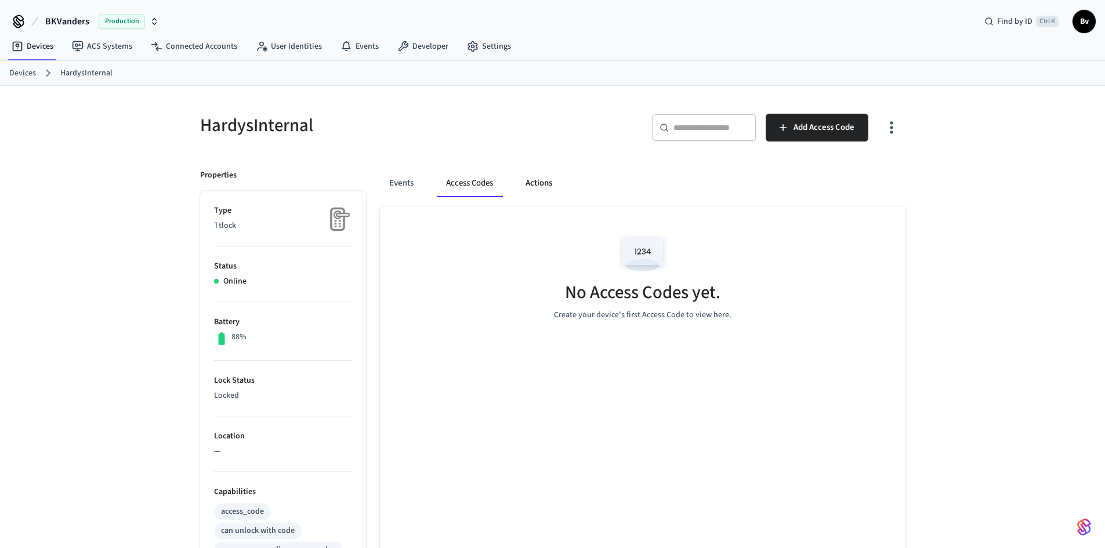
click at [540, 183] on button "Actions" at bounding box center [538, 183] width 45 height 28
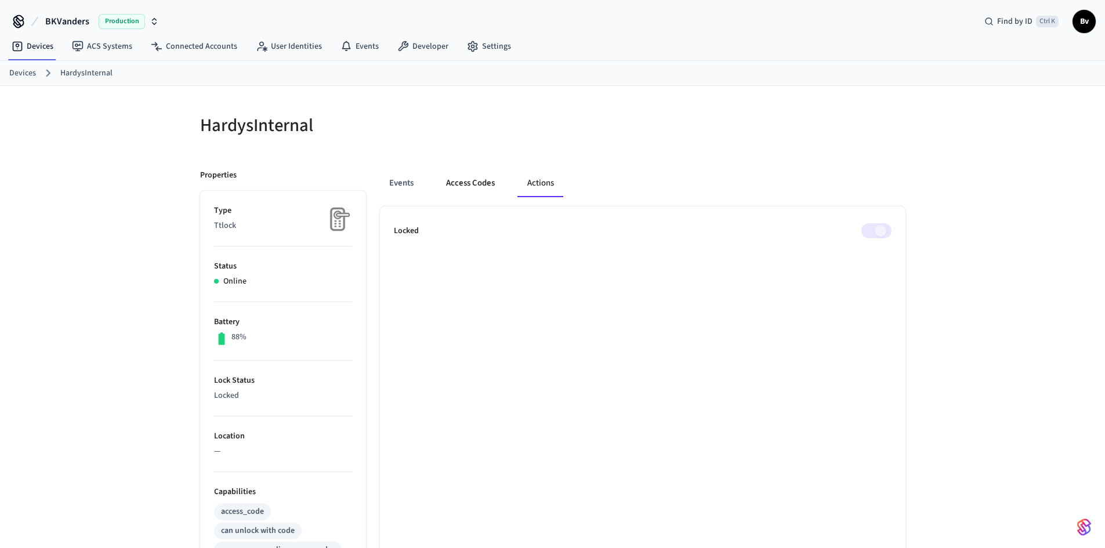
click at [466, 182] on button "Access Codes" at bounding box center [470, 183] width 67 height 28
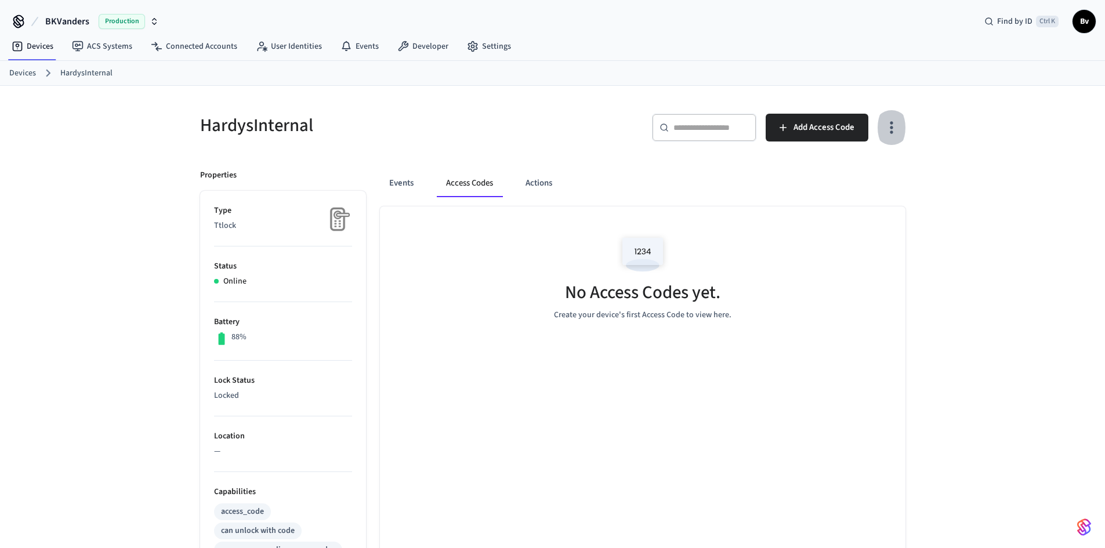
click at [892, 123] on icon "button" at bounding box center [891, 128] width 3 height 12
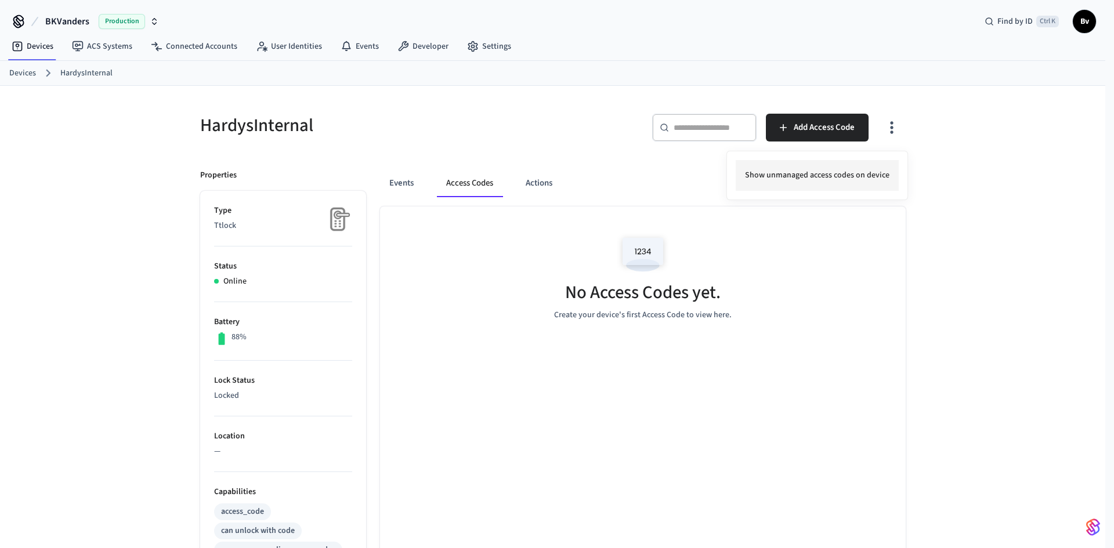
click at [806, 178] on li "Show unmanaged access codes on device" at bounding box center [817, 175] width 163 height 31
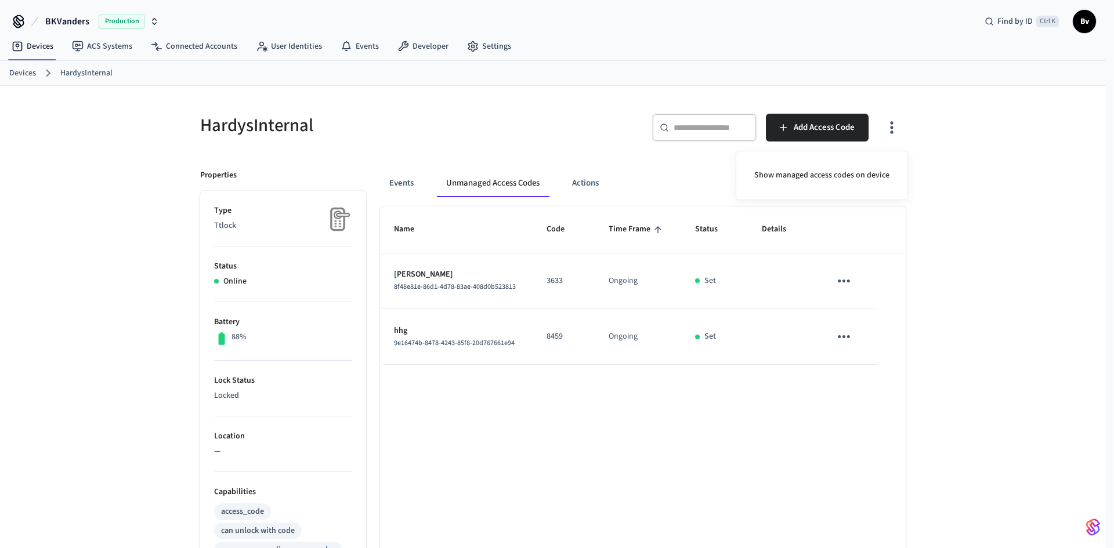
click at [846, 339] on div at bounding box center [557, 274] width 1114 height 548
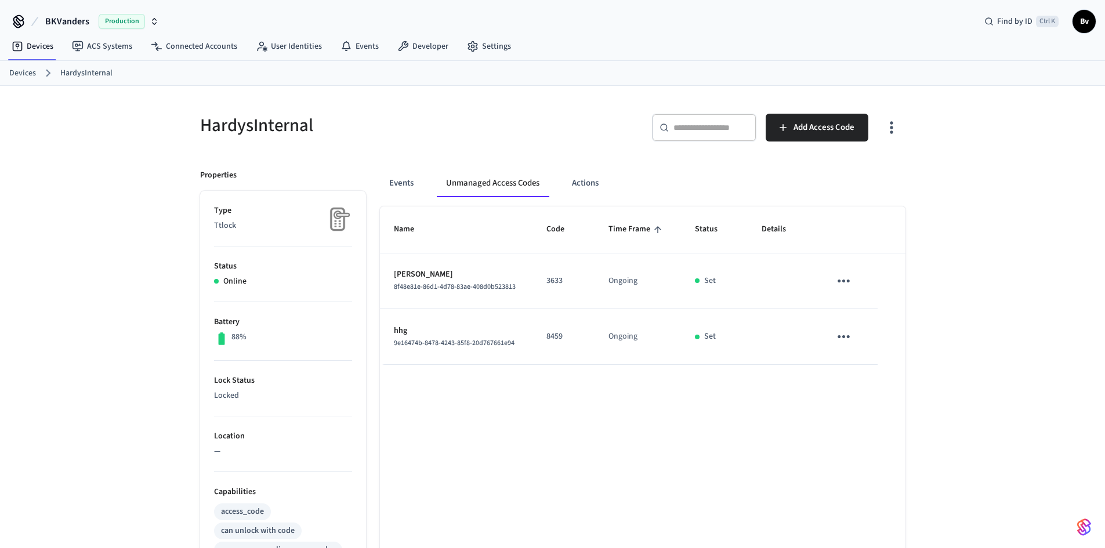
click at [841, 337] on icon "sticky table" at bounding box center [844, 337] width 18 height 18
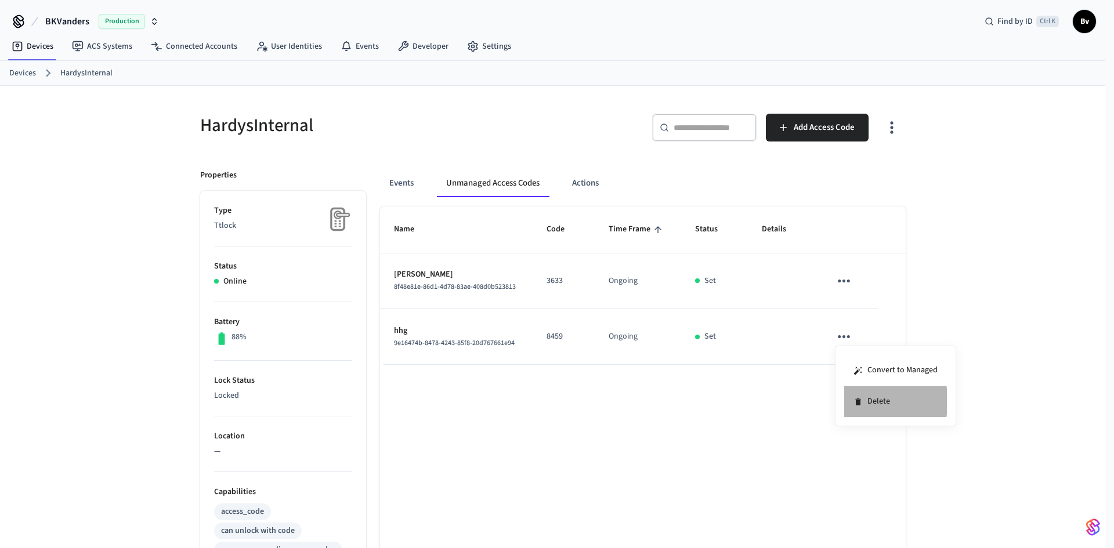
click at [874, 401] on li "Delete" at bounding box center [895, 401] width 103 height 31
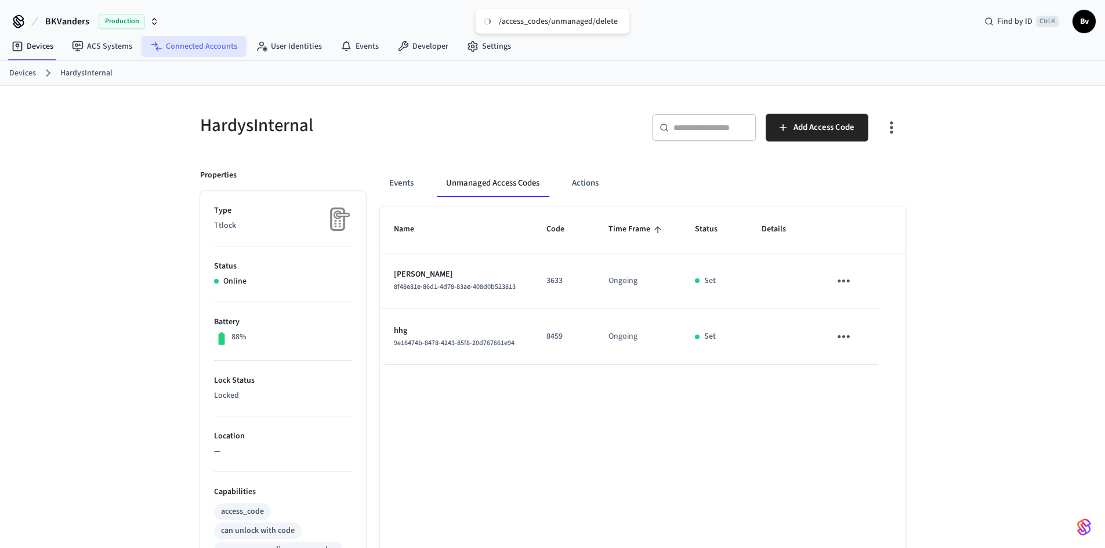
click at [204, 44] on link "Connected Accounts" at bounding box center [194, 46] width 105 height 21
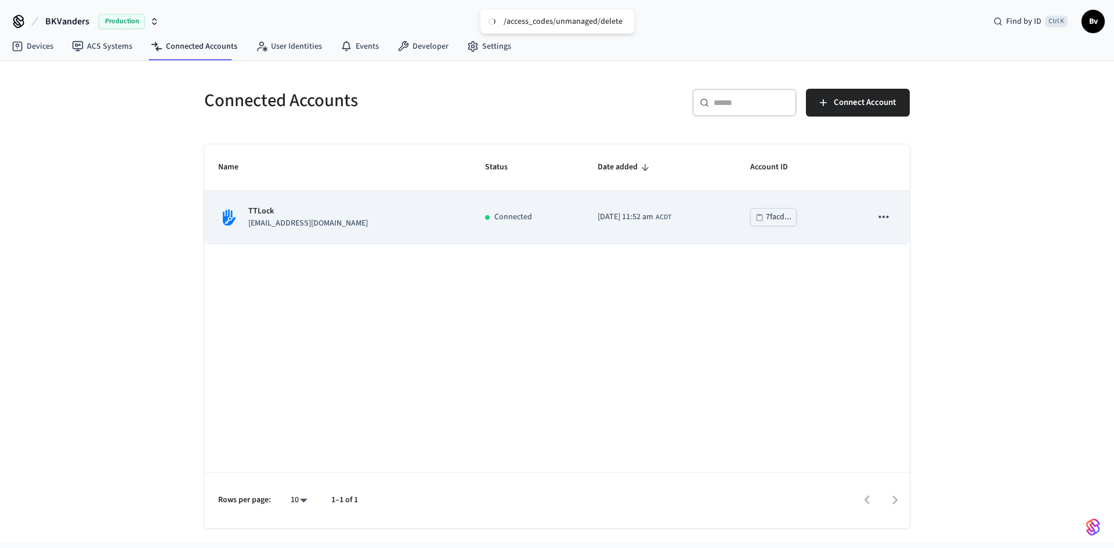
drag, startPoint x: 278, startPoint y: 212, endPoint x: 287, endPoint y: 211, distance: 8.7
click at [278, 211] on p "TTLock" at bounding box center [308, 211] width 120 height 12
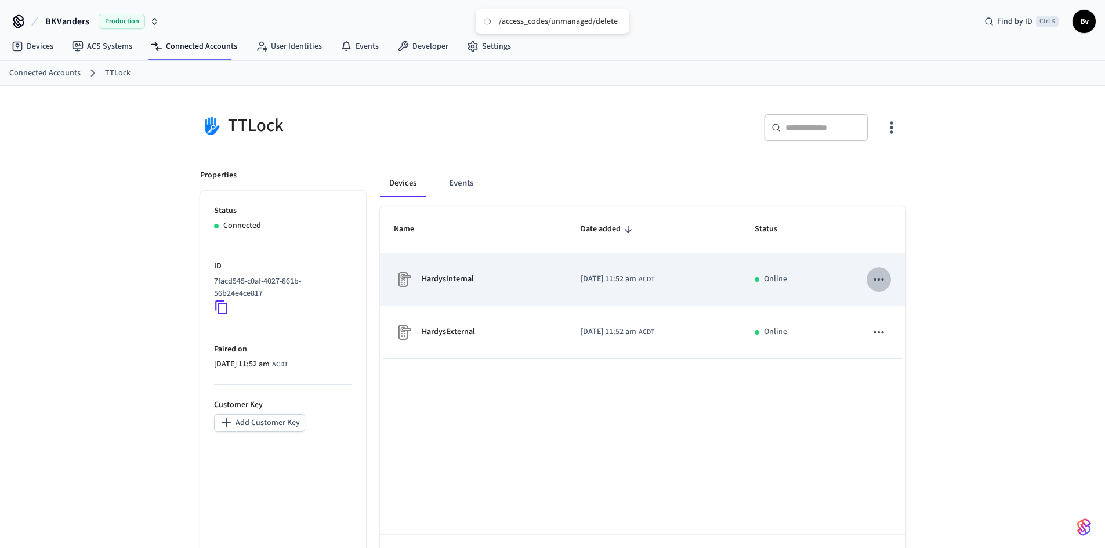
click at [878, 279] on icon "sticky table" at bounding box center [879, 279] width 10 height 2
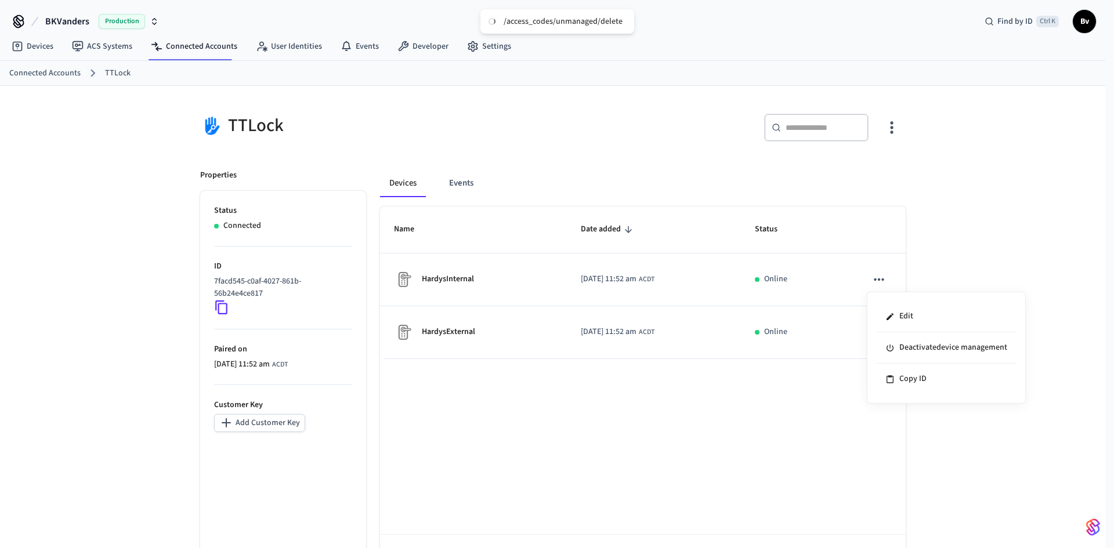
drag, startPoint x: 488, startPoint y: 429, endPoint x: 494, endPoint y: 429, distance: 5.8
click at [488, 429] on div at bounding box center [557, 274] width 1114 height 548
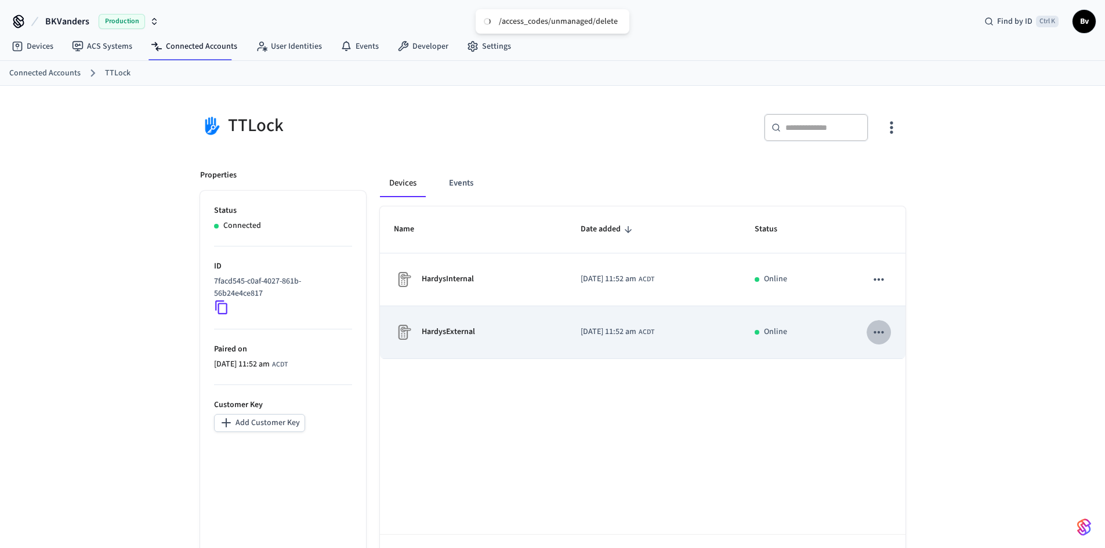
click at [880, 325] on icon "sticky table" at bounding box center [878, 332] width 15 height 15
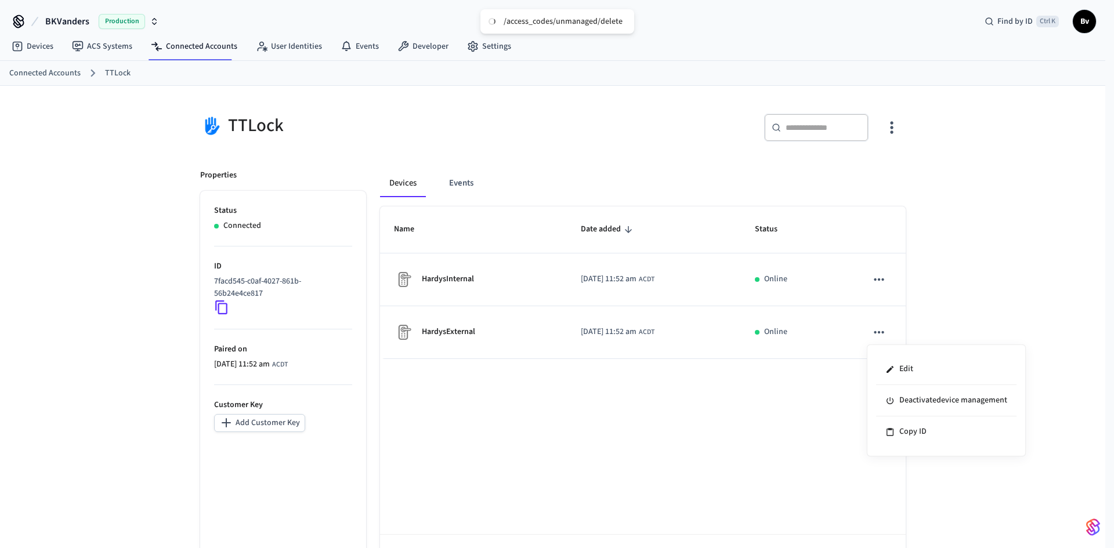
click at [893, 122] on div at bounding box center [557, 274] width 1114 height 548
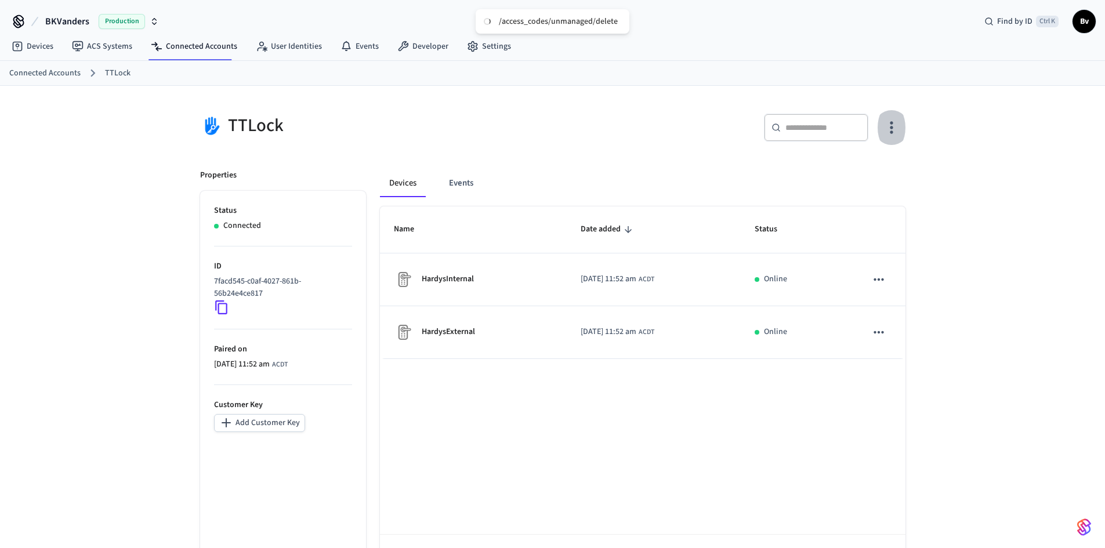
click at [892, 129] on icon "button" at bounding box center [891, 128] width 3 height 12
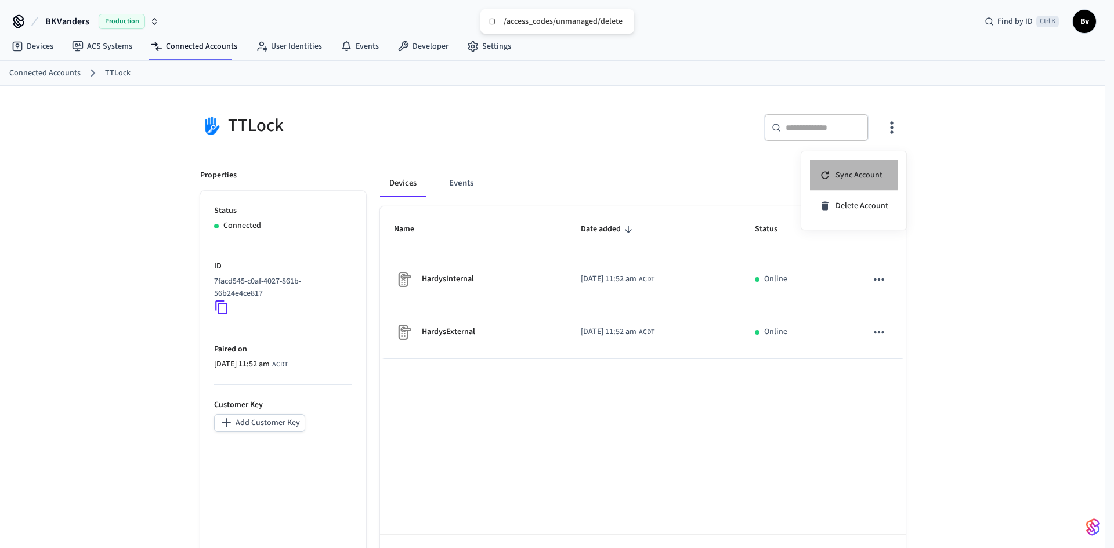
click at [848, 174] on span "Sync Account" at bounding box center [858, 175] width 47 height 12
click at [43, 73] on div at bounding box center [557, 274] width 1114 height 548
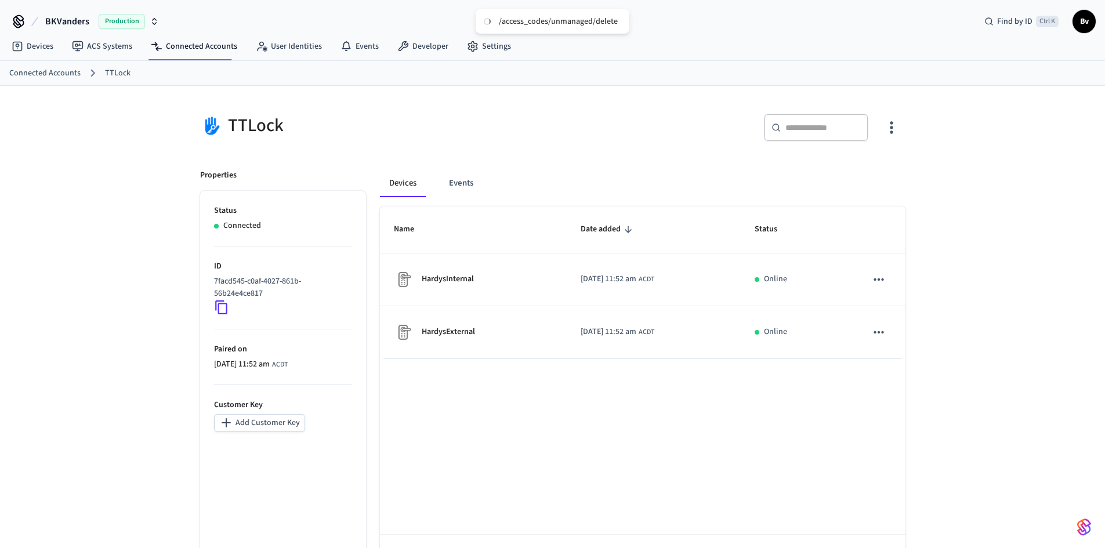
click at [34, 74] on link "Connected Accounts" at bounding box center [44, 73] width 71 height 12
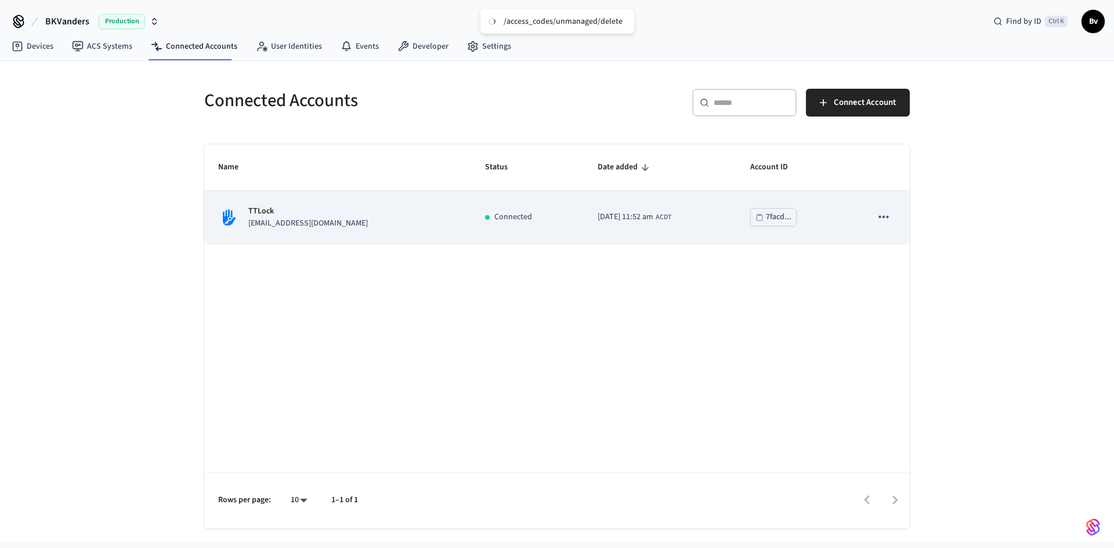
click at [884, 214] on icon "sticky table" at bounding box center [883, 216] width 15 height 15
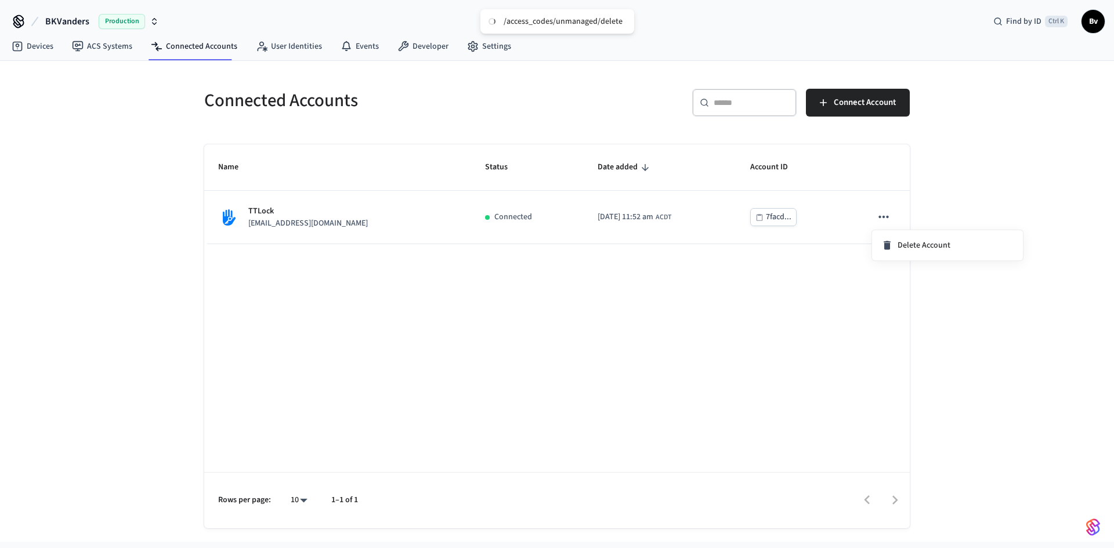
click at [620, 354] on div at bounding box center [557, 274] width 1114 height 548
click at [477, 45] on link "Settings" at bounding box center [489, 46] width 63 height 21
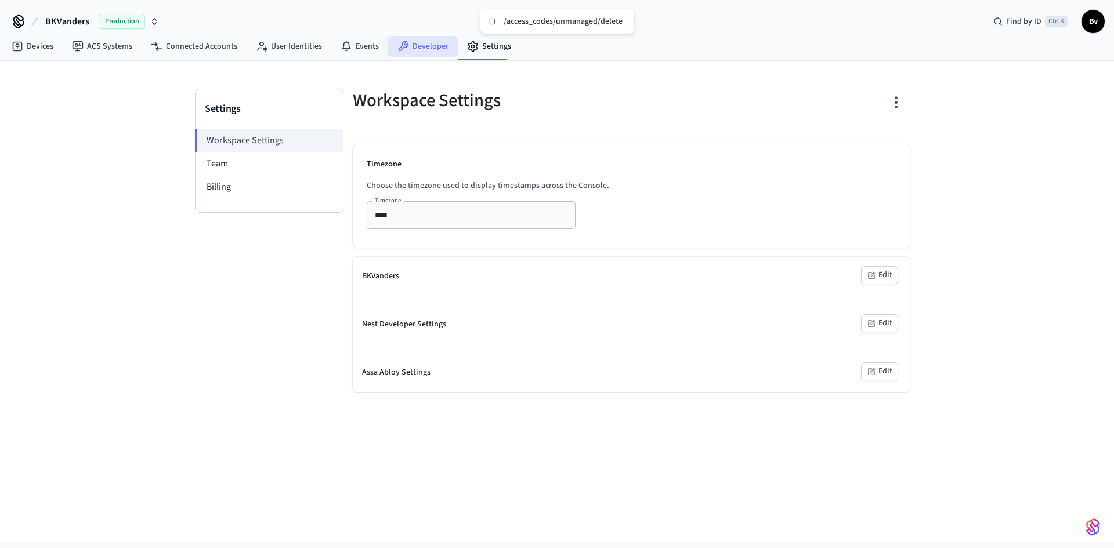
click at [411, 44] on link "Developer" at bounding box center [423, 46] width 70 height 21
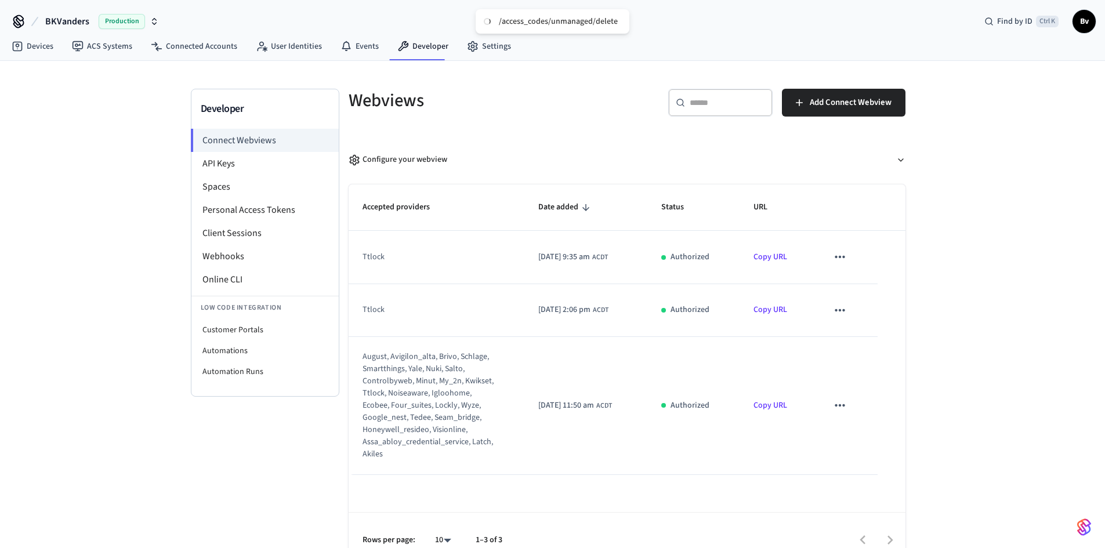
click at [843, 254] on icon "sticky table" at bounding box center [840, 256] width 15 height 15
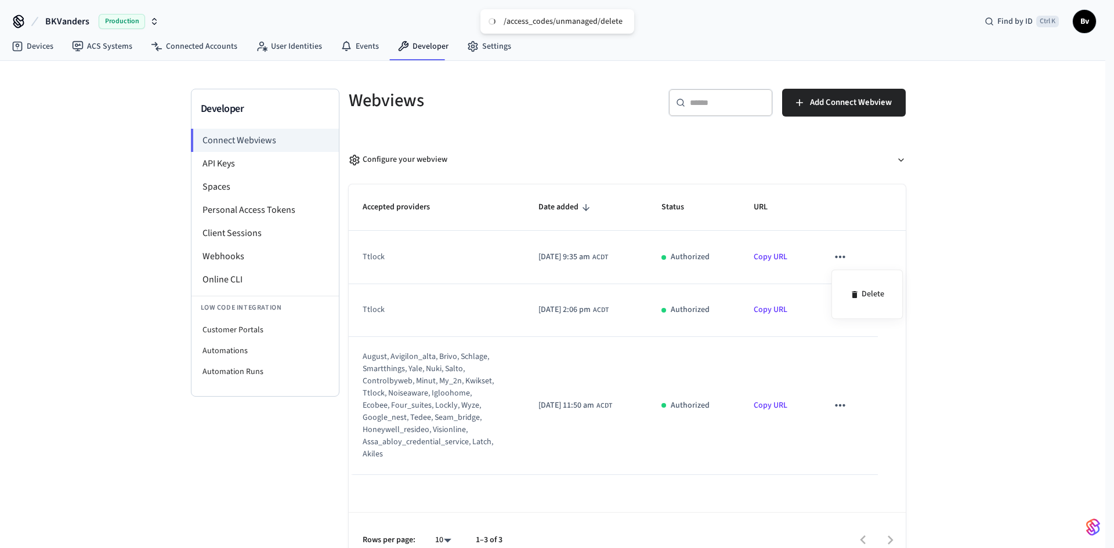
click at [545, 261] on div at bounding box center [557, 274] width 1114 height 548
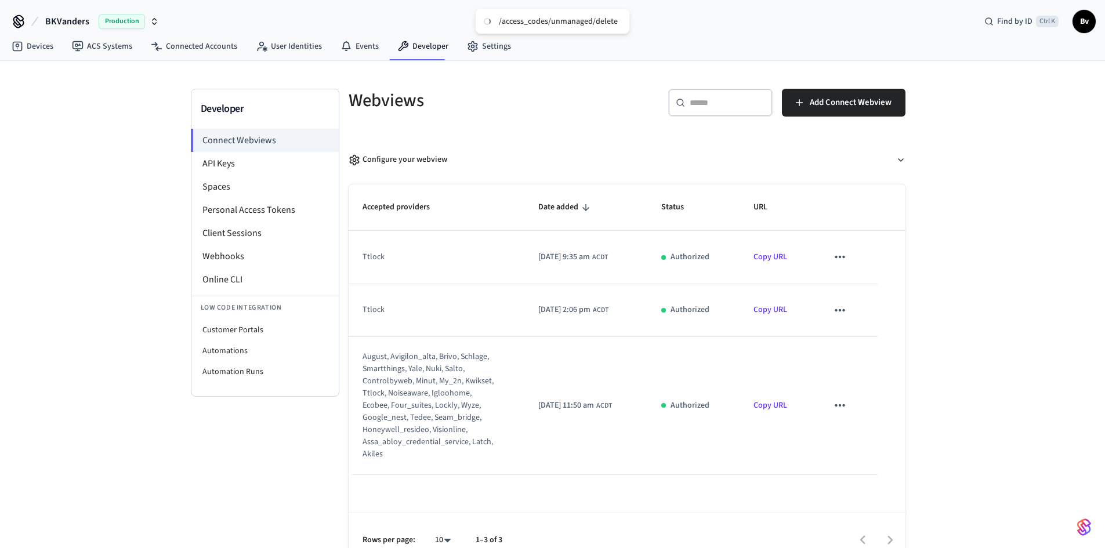
scroll to position [20, 0]
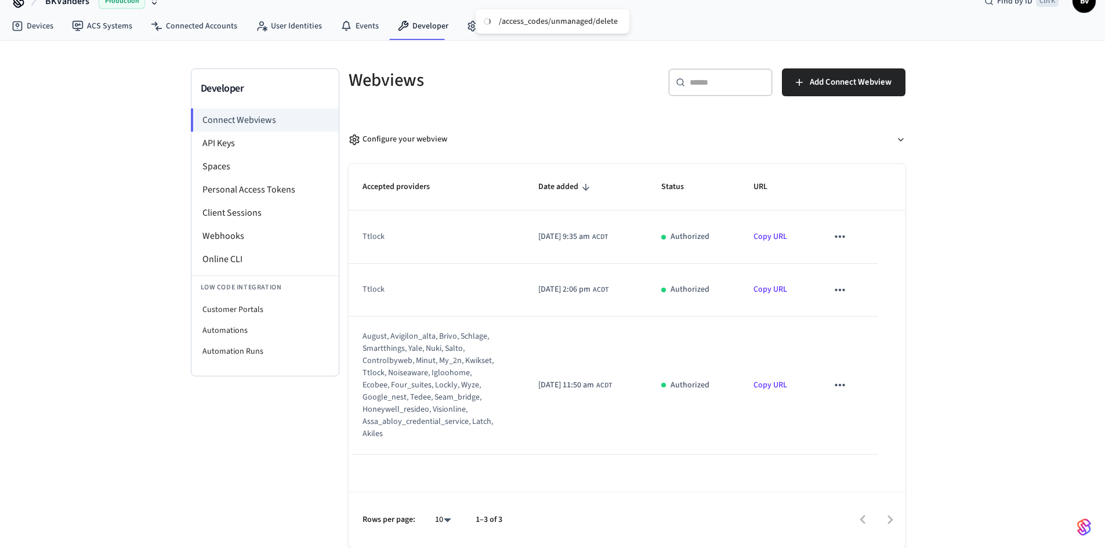
click at [841, 288] on icon "sticky table" at bounding box center [840, 290] width 15 height 15
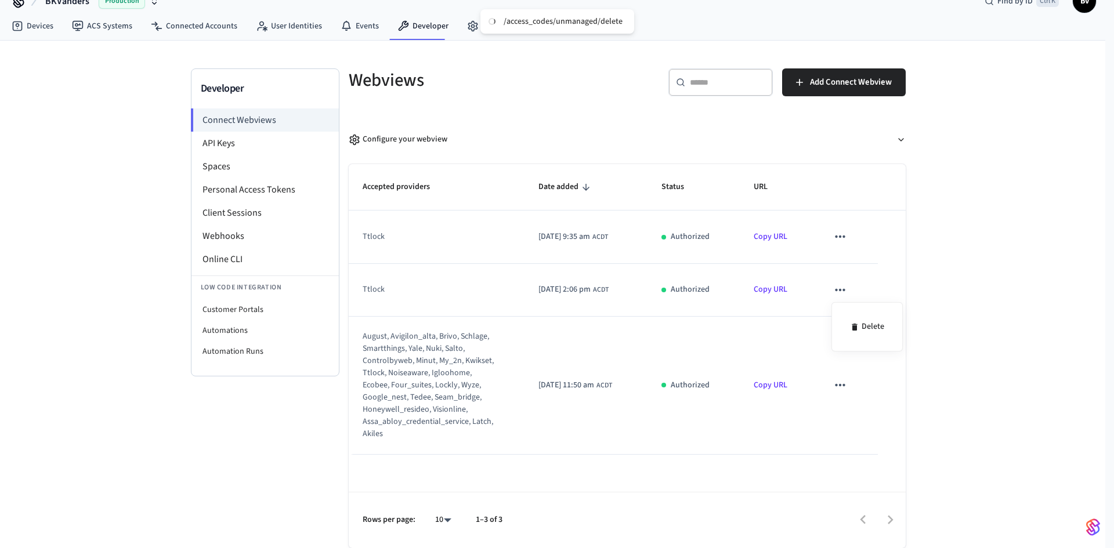
click at [1054, 204] on div at bounding box center [557, 274] width 1114 height 548
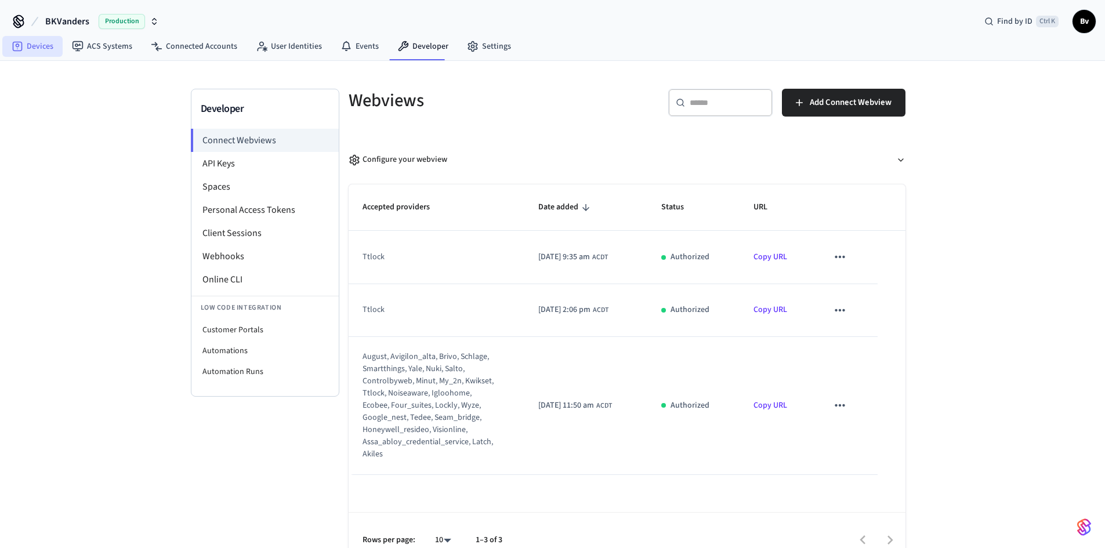
click at [37, 46] on link "Devices" at bounding box center [32, 46] width 60 height 21
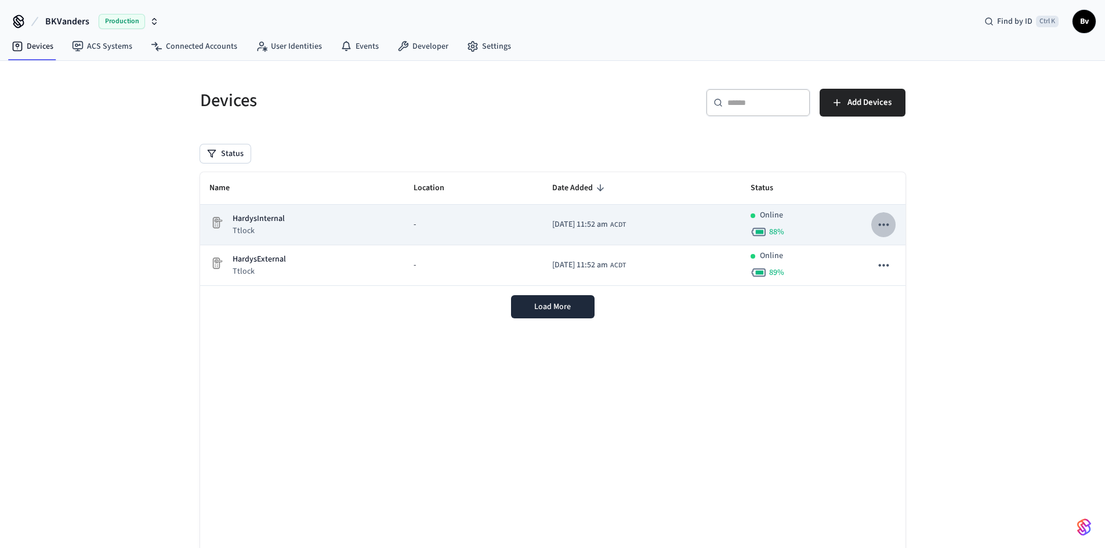
click at [880, 225] on icon "sticky table" at bounding box center [884, 224] width 10 height 2
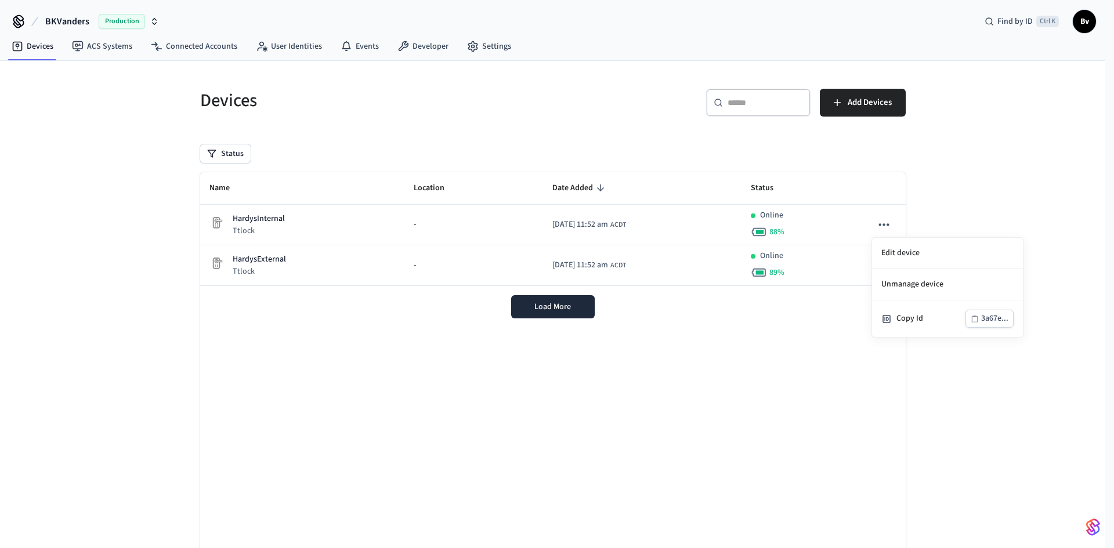
click at [670, 437] on div at bounding box center [557, 274] width 1114 height 548
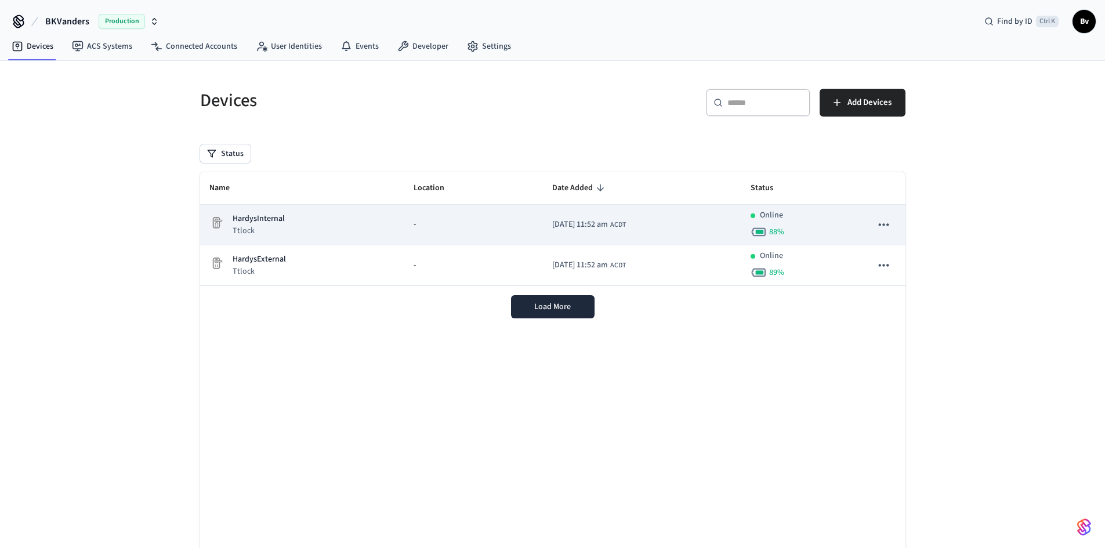
click at [261, 219] on p "HardysInternal" at bounding box center [259, 219] width 52 height 12
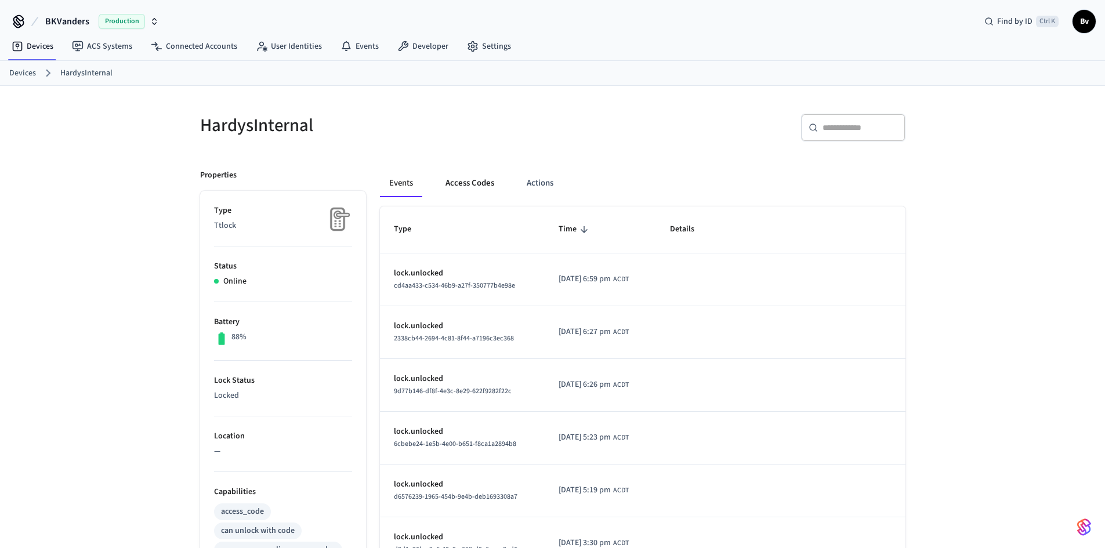
click at [465, 184] on button "Access Codes" at bounding box center [469, 183] width 67 height 28
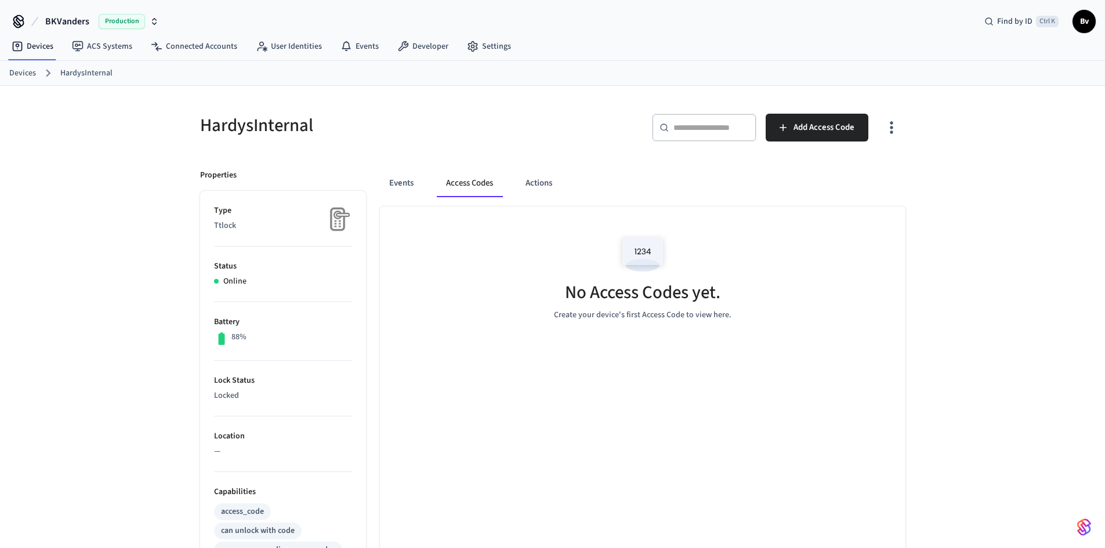
click at [893, 126] on icon "button" at bounding box center [891, 127] width 18 height 18
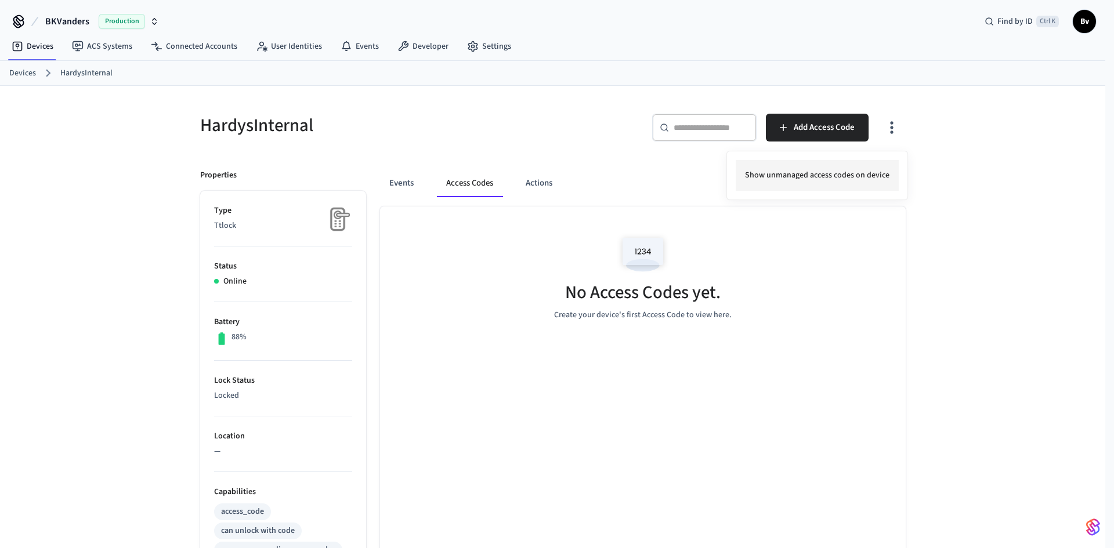
click at [793, 171] on li "Show unmanaged access codes on device" at bounding box center [817, 175] width 163 height 31
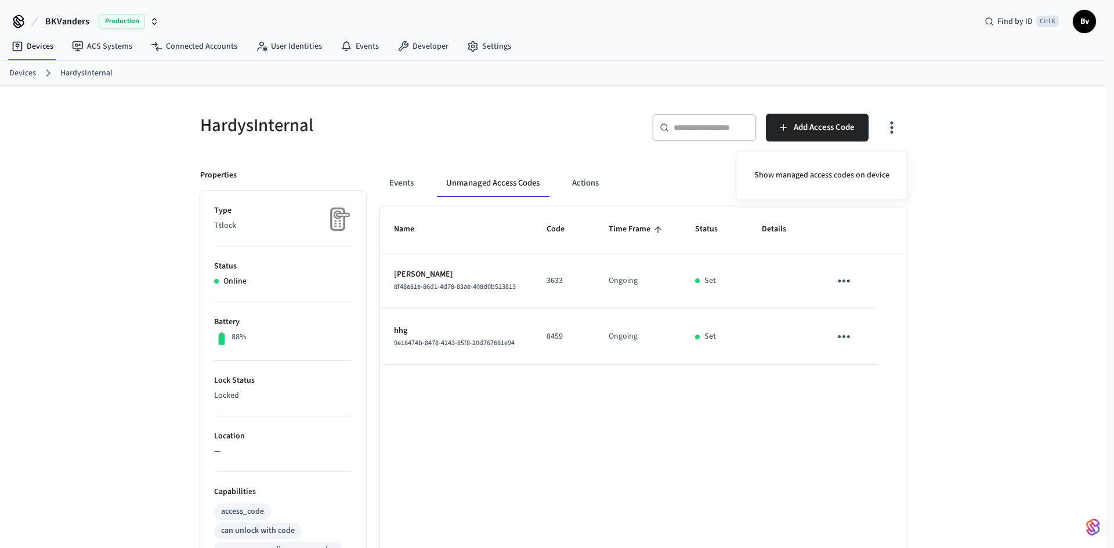
click at [891, 128] on div at bounding box center [557, 274] width 1114 height 548
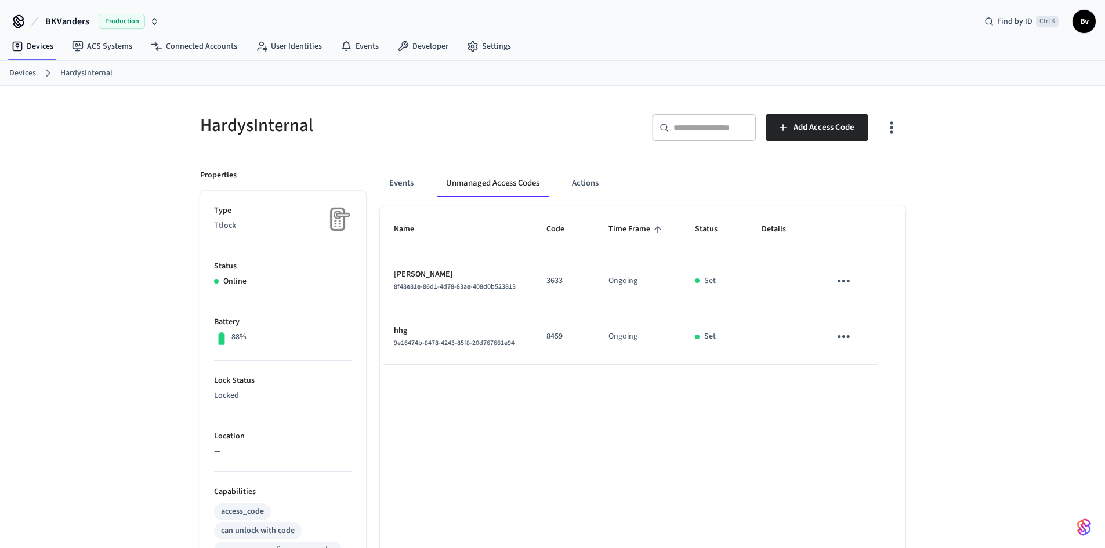
click at [892, 129] on icon "button" at bounding box center [891, 128] width 3 height 12
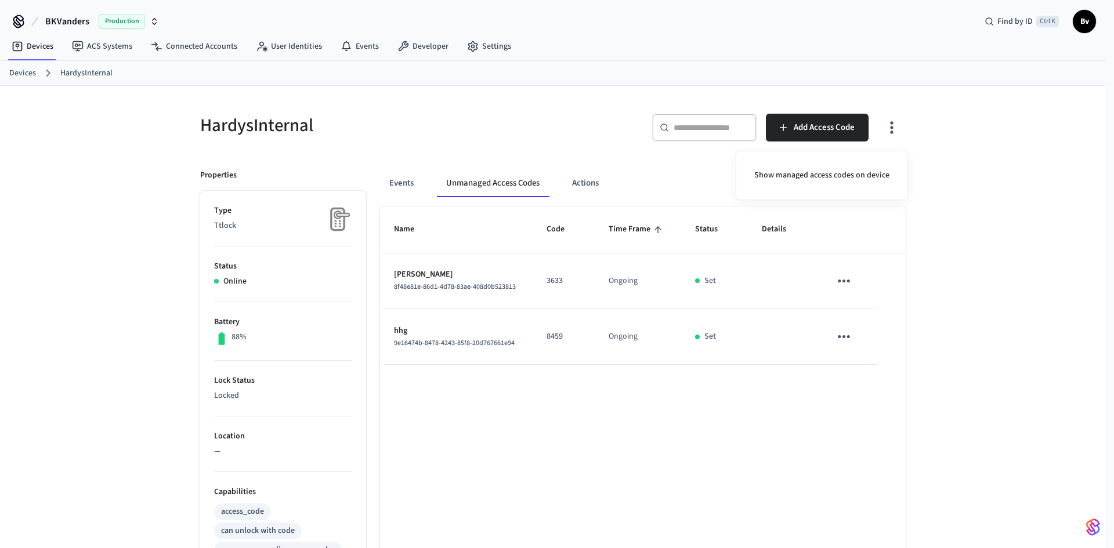
click at [835, 337] on div at bounding box center [557, 274] width 1114 height 548
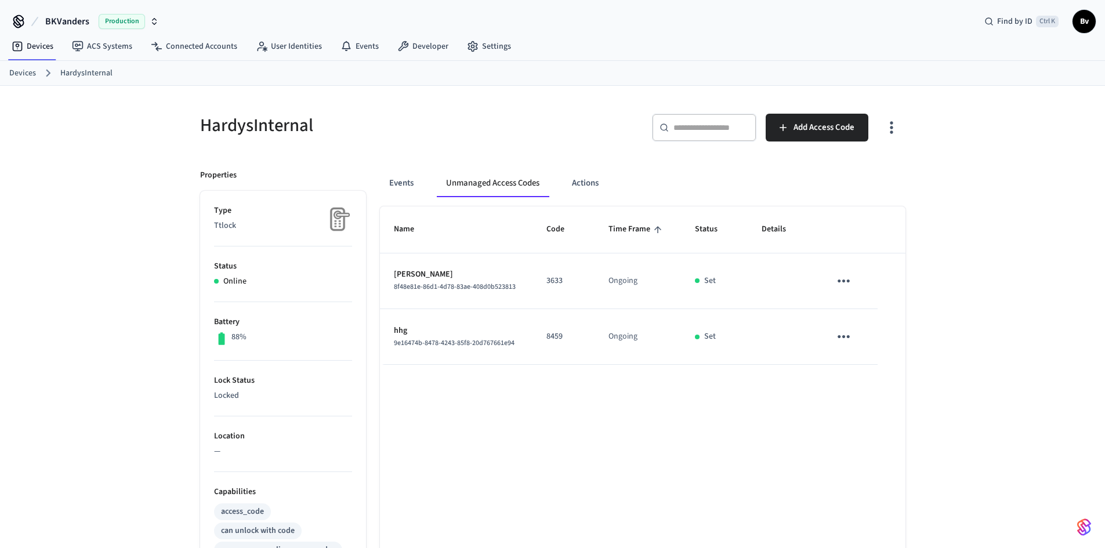
click at [842, 335] on icon "sticky table" at bounding box center [844, 337] width 18 height 18
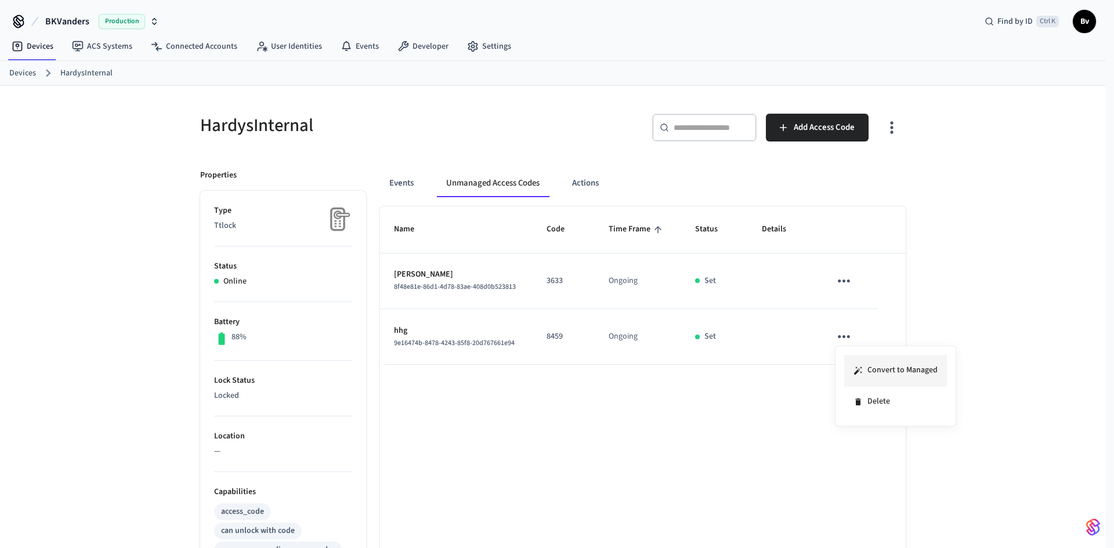
click at [877, 370] on li "Convert to Managed" at bounding box center [895, 370] width 103 height 31
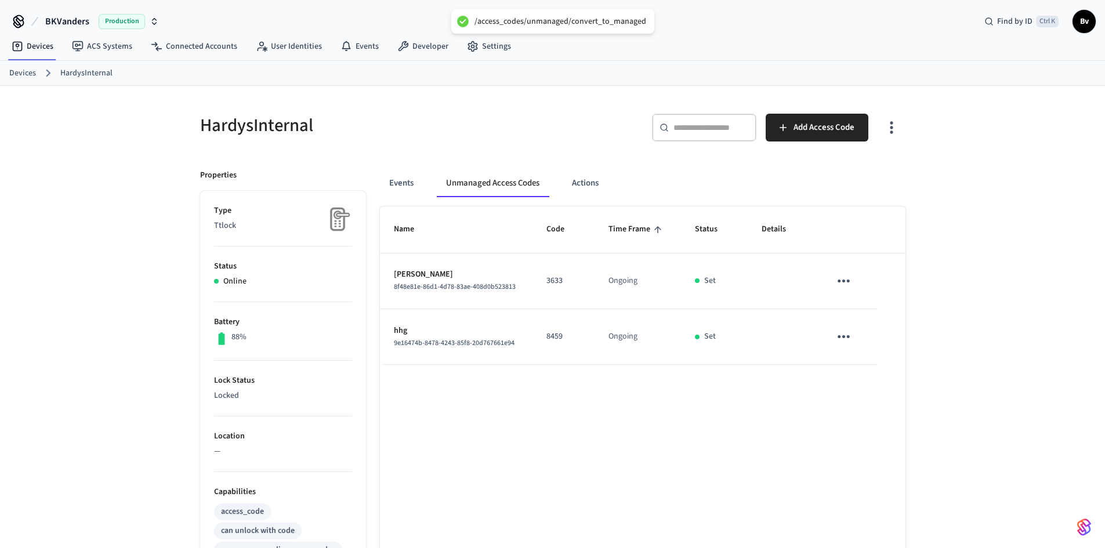
click at [844, 337] on icon "sticky table" at bounding box center [844, 336] width 12 height 3
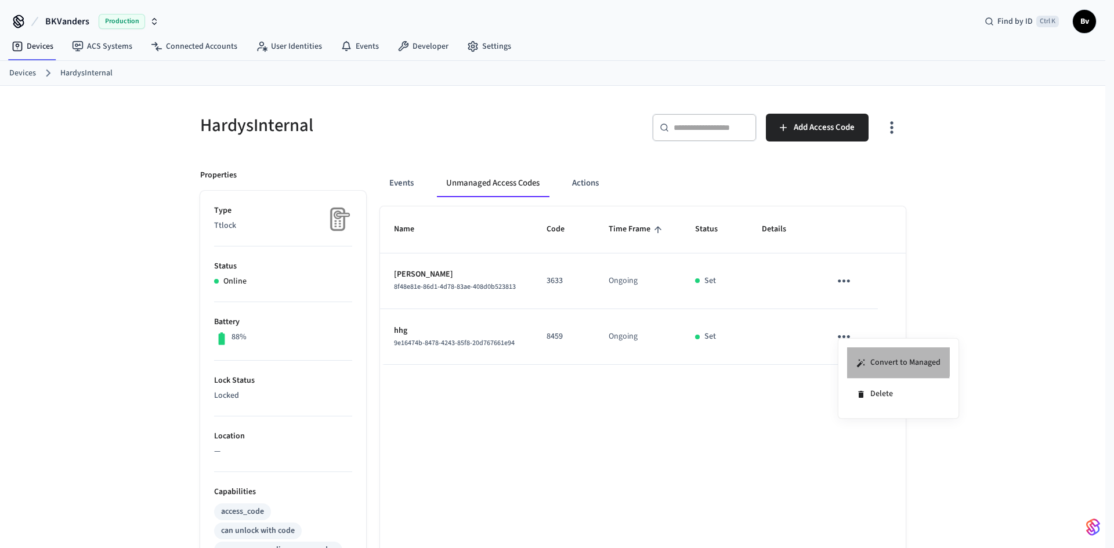
click at [881, 358] on li "Convert to Managed" at bounding box center [898, 363] width 103 height 31
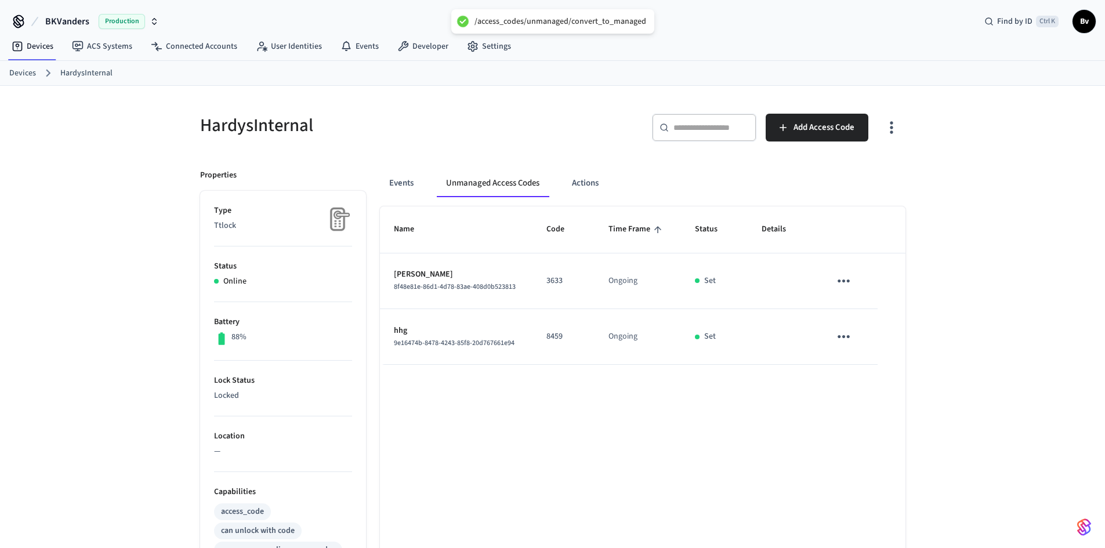
click at [701, 342] on div "Set" at bounding box center [714, 337] width 39 height 12
click at [388, 341] on td "hhg 9e16474b-8478-4243-85f8-20d767661e94" at bounding box center [456, 337] width 153 height 56
click at [425, 334] on p "hhg" at bounding box center [456, 331] width 125 height 12
click at [897, 124] on icon "button" at bounding box center [891, 127] width 18 height 18
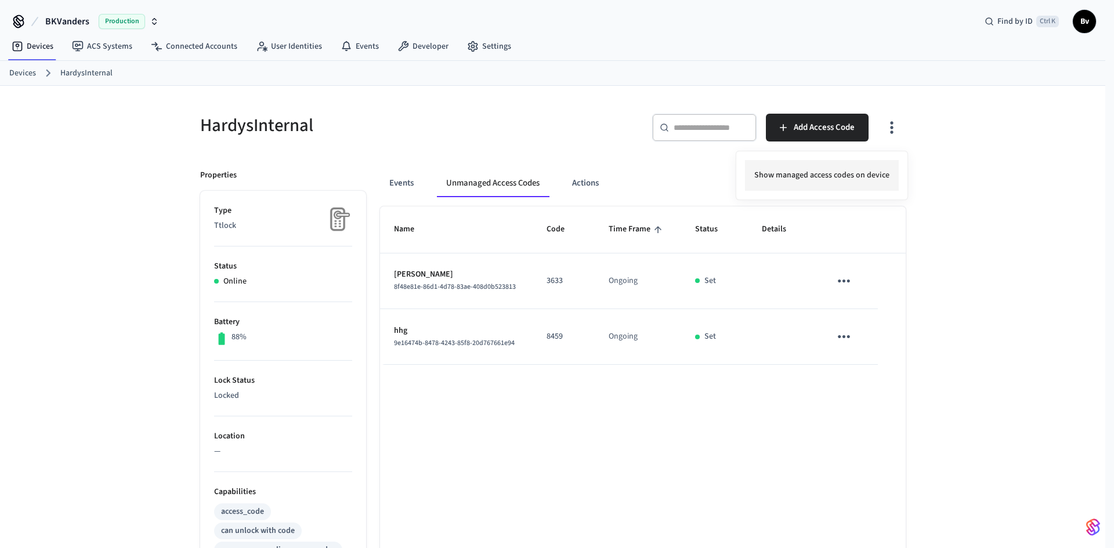
click at [820, 172] on li "Show managed access codes on device" at bounding box center [822, 175] width 154 height 31
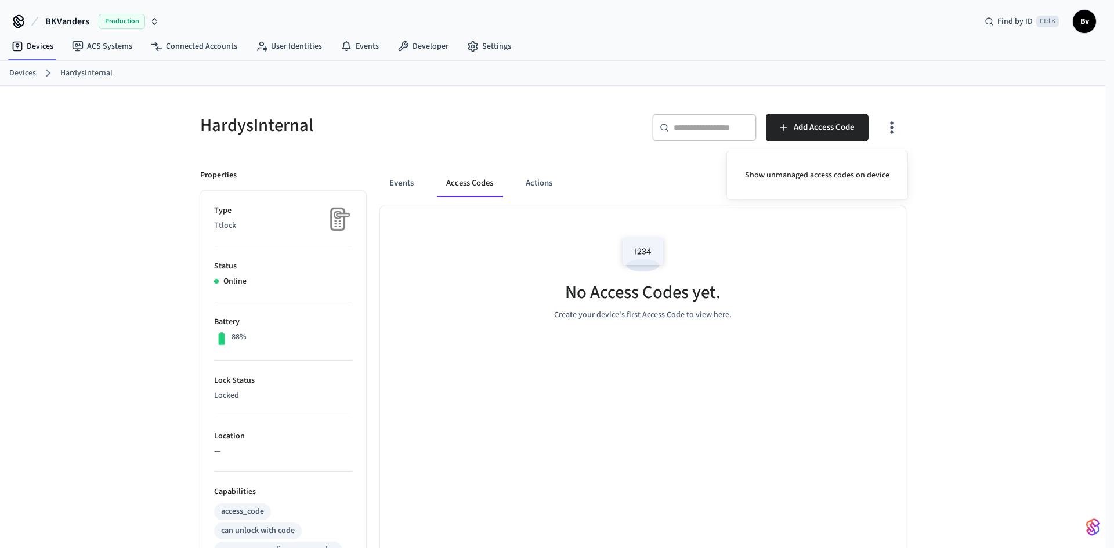
click at [889, 125] on div at bounding box center [557, 274] width 1114 height 548
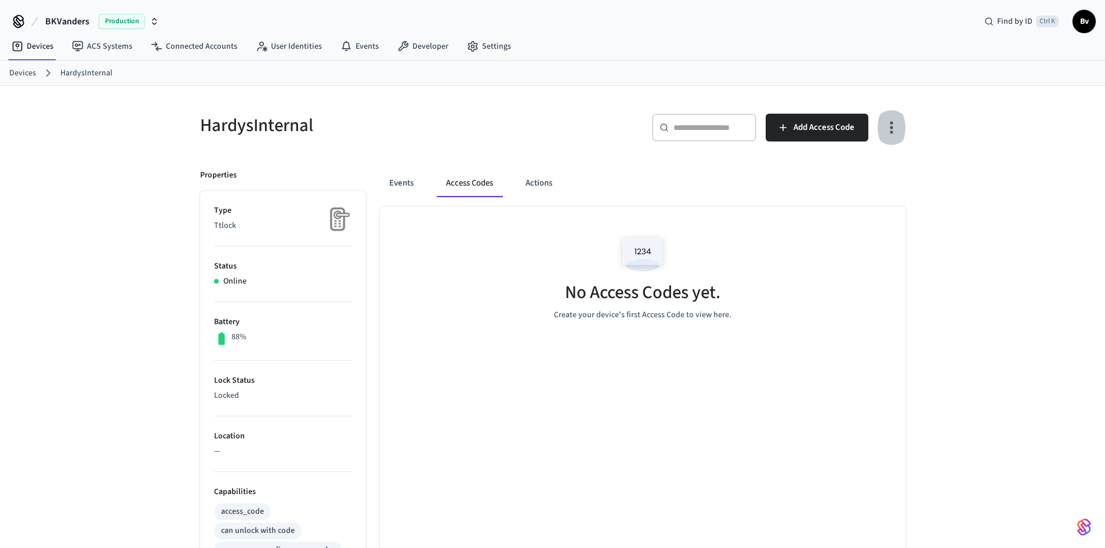
click at [892, 127] on icon "button" at bounding box center [891, 128] width 3 height 12
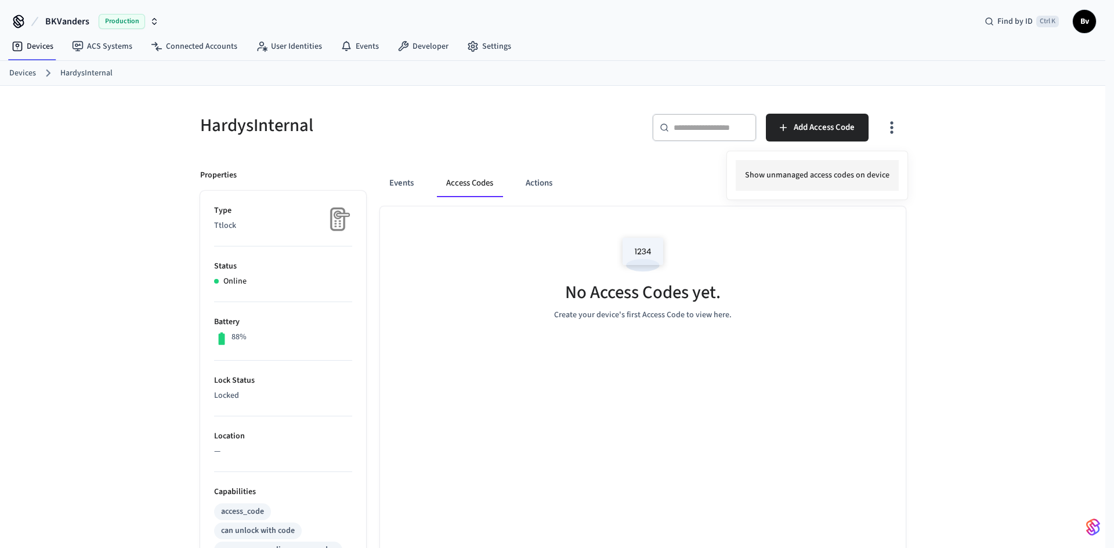
click at [838, 175] on li "Show unmanaged access codes on device" at bounding box center [817, 175] width 163 height 31
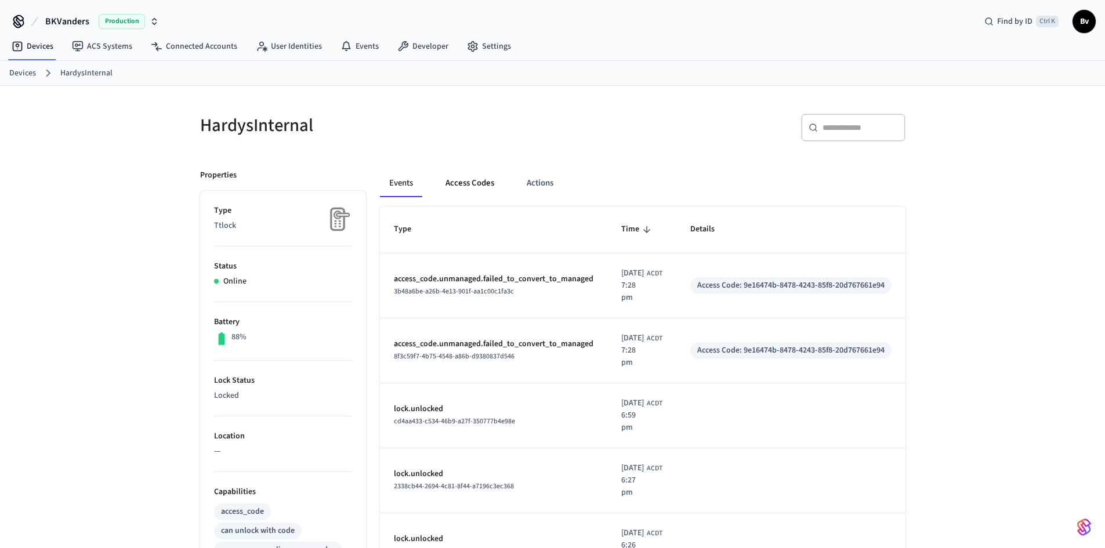
click at [468, 182] on button "Access Codes" at bounding box center [469, 183] width 67 height 28
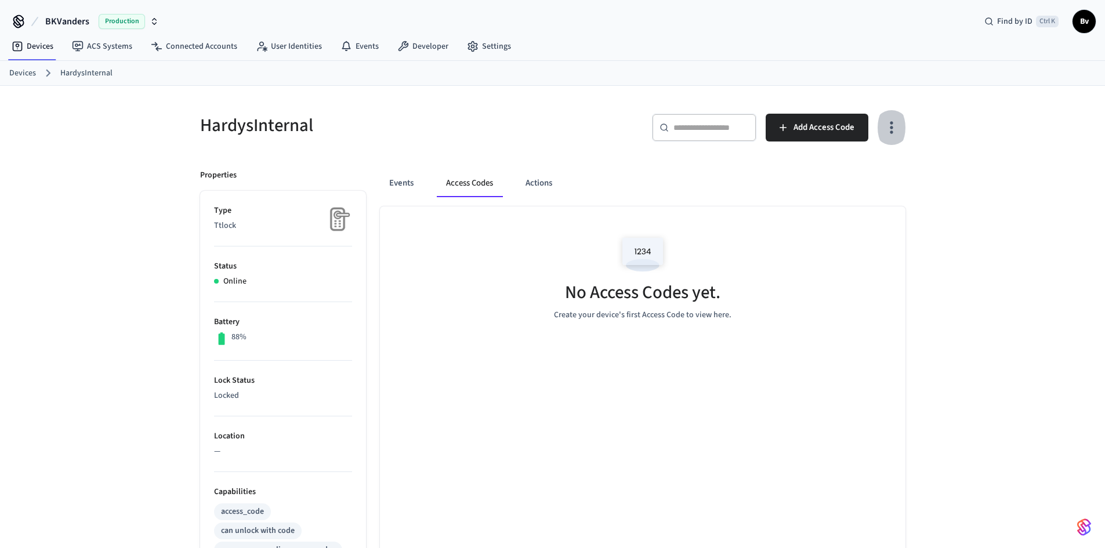
click at [891, 123] on icon "button" at bounding box center [891, 128] width 3 height 12
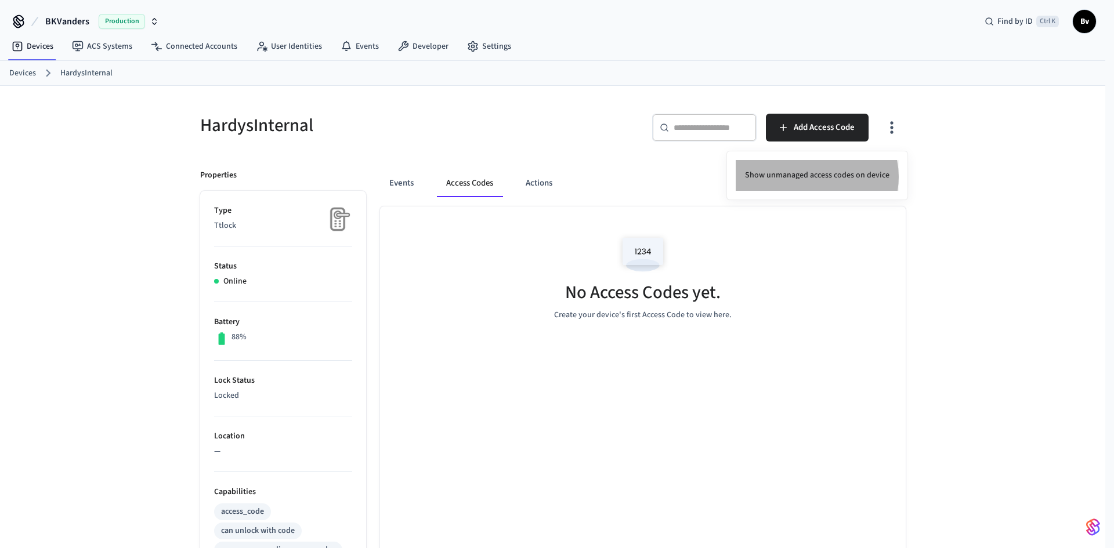
click at [813, 177] on li "Show unmanaged access codes on device" at bounding box center [817, 175] width 163 height 31
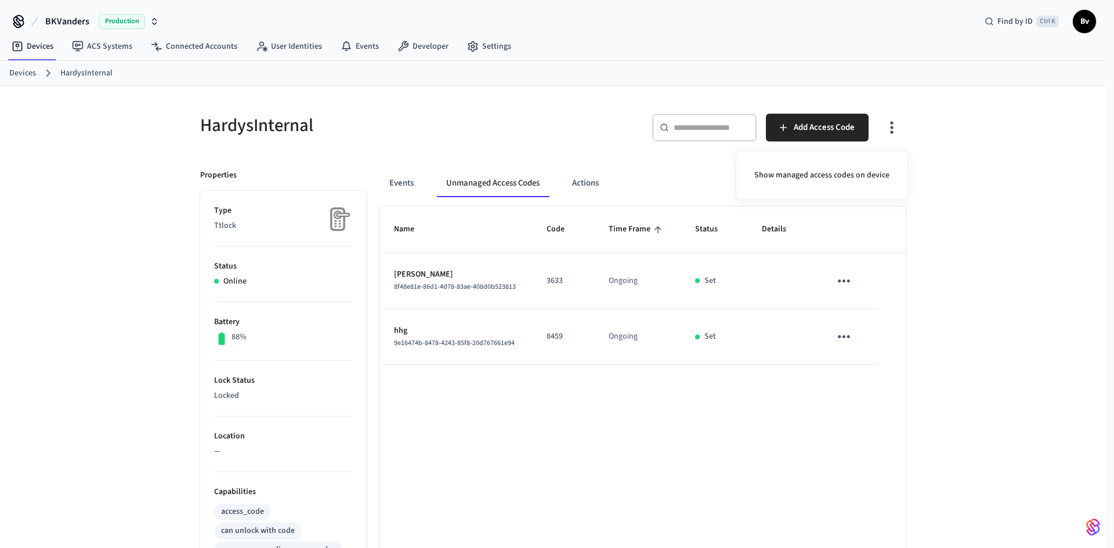
click at [837, 335] on div at bounding box center [557, 274] width 1114 height 548
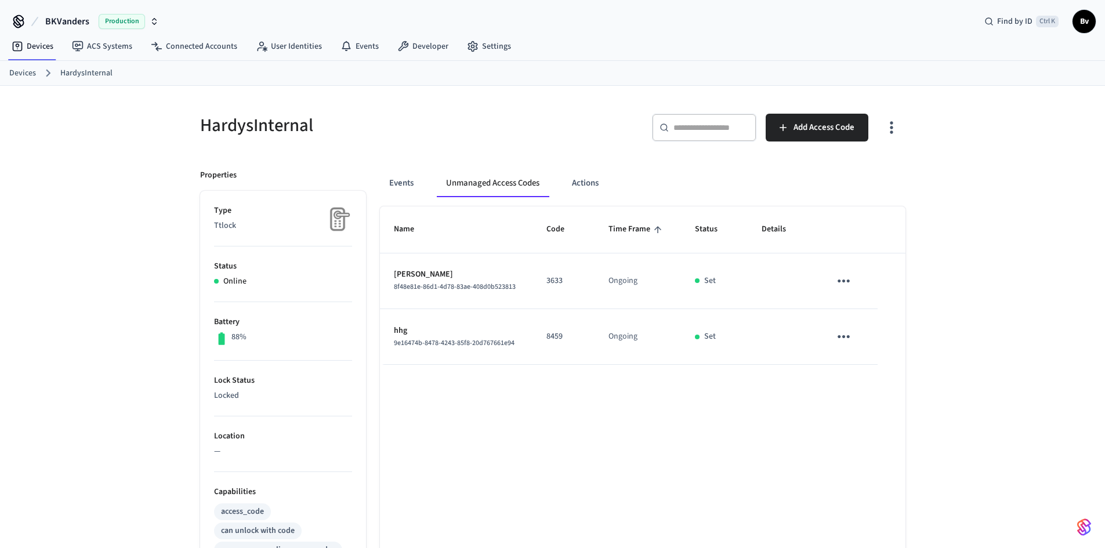
click at [841, 335] on icon "sticky table" at bounding box center [844, 337] width 18 height 18
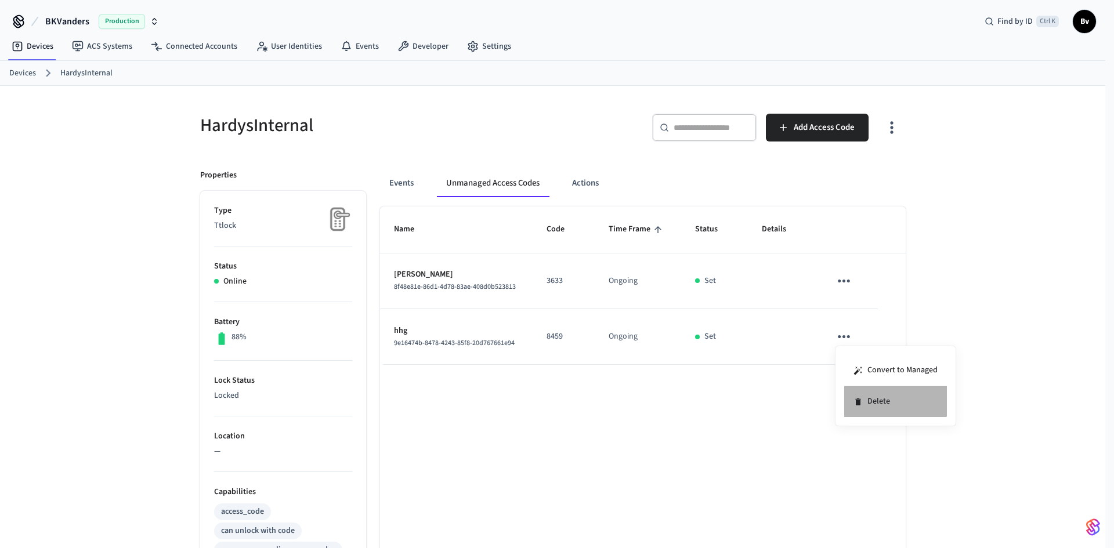
click at [871, 399] on li "Delete" at bounding box center [895, 401] width 103 height 31
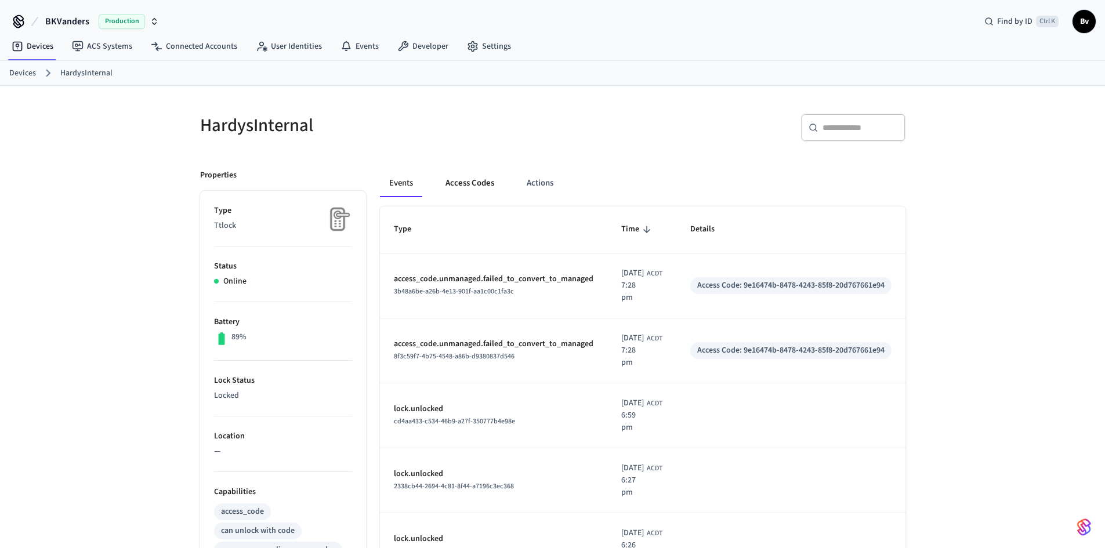
drag, startPoint x: 462, startPoint y: 182, endPoint x: 472, endPoint y: 180, distance: 9.4
click at [462, 182] on button "Access Codes" at bounding box center [469, 183] width 67 height 28
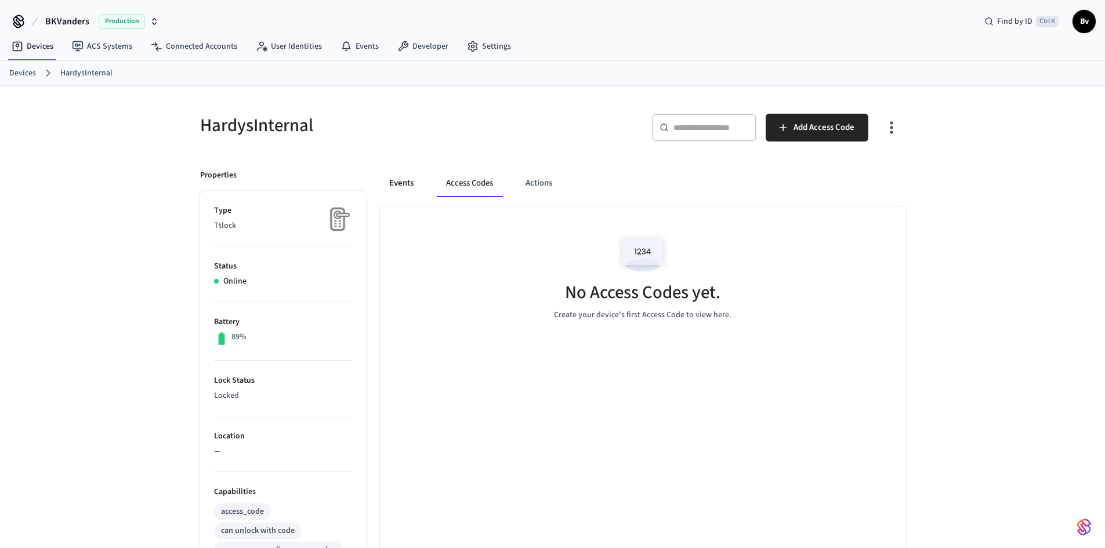
click at [403, 184] on button "Events" at bounding box center [401, 183] width 43 height 28
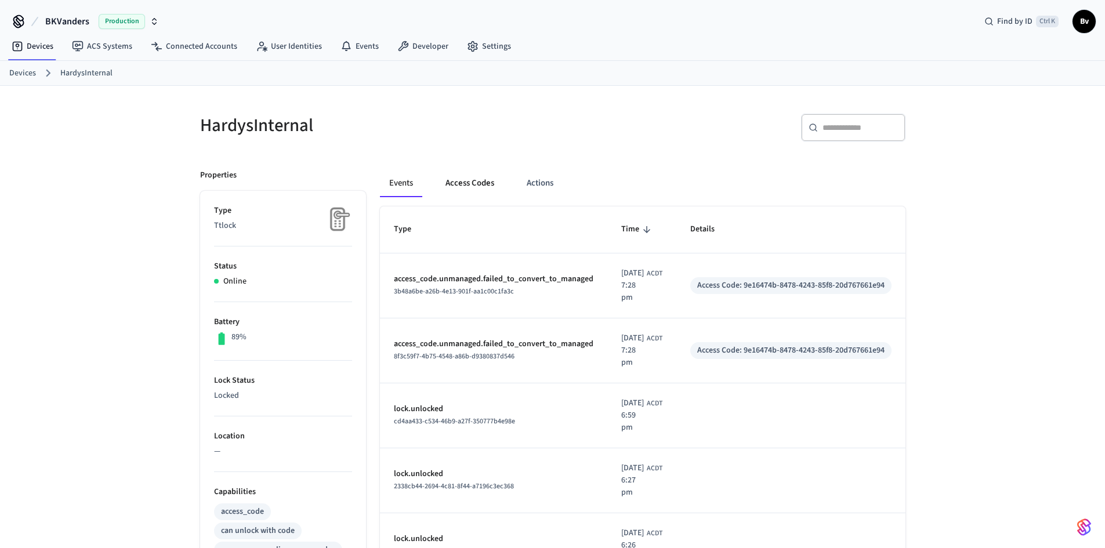
click at [472, 182] on button "Access Codes" at bounding box center [469, 183] width 67 height 28
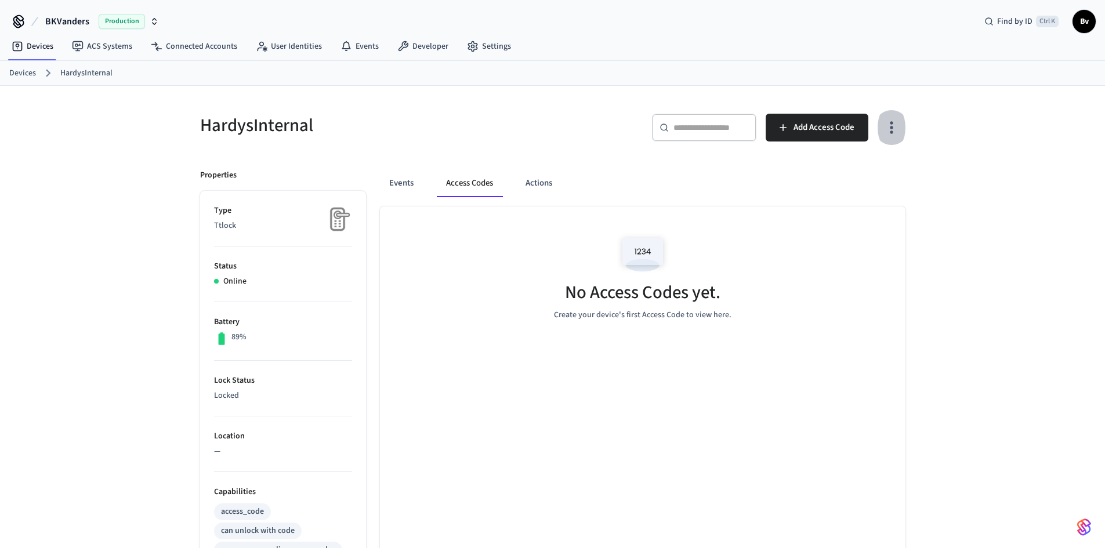
click at [887, 127] on icon "button" at bounding box center [891, 127] width 18 height 18
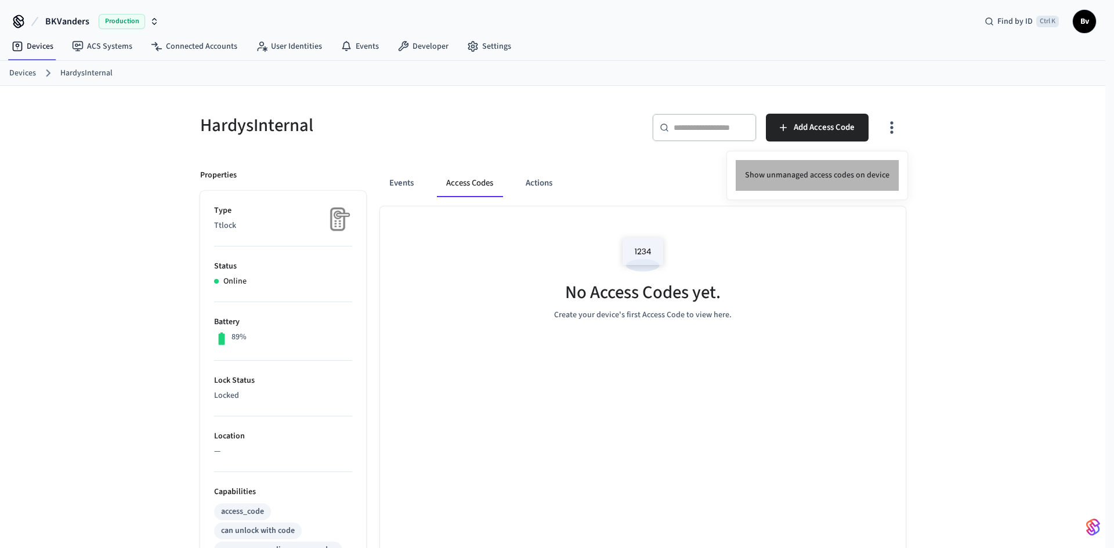
click at [820, 171] on li "Show unmanaged access codes on device" at bounding box center [817, 175] width 163 height 31
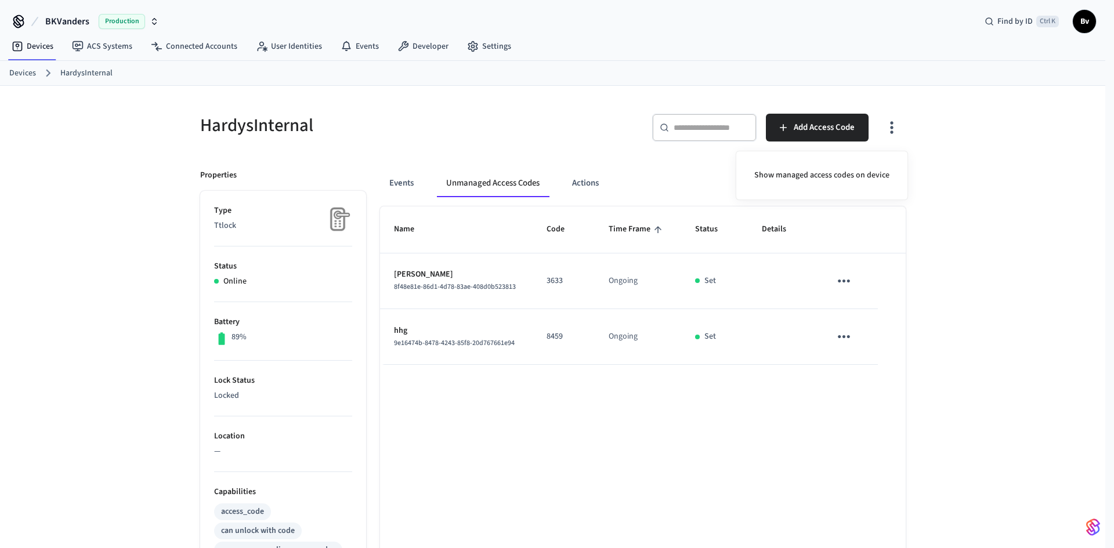
click at [842, 336] on div at bounding box center [557, 274] width 1114 height 548
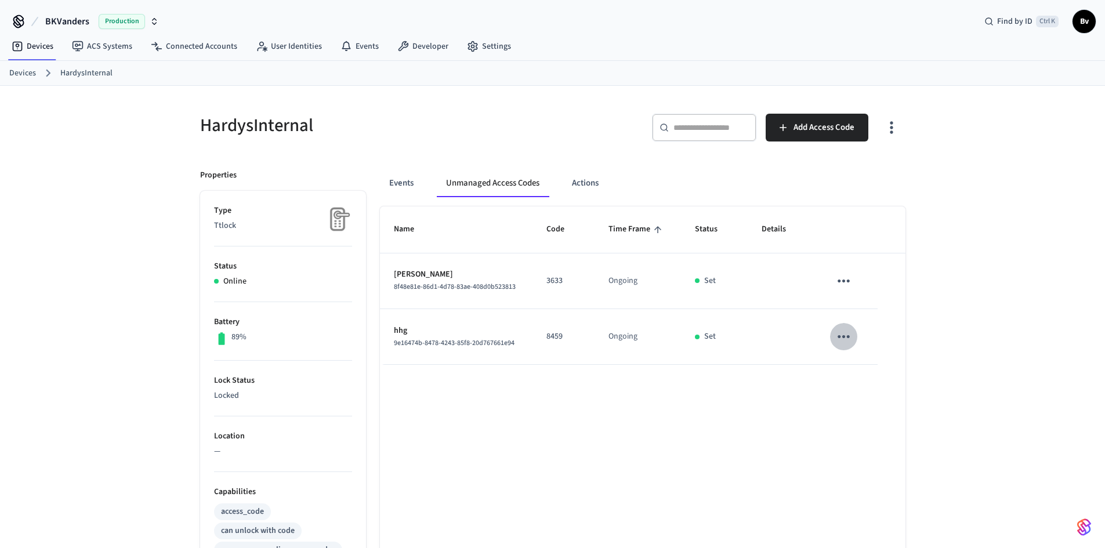
click at [847, 336] on icon "sticky table" at bounding box center [844, 337] width 18 height 18
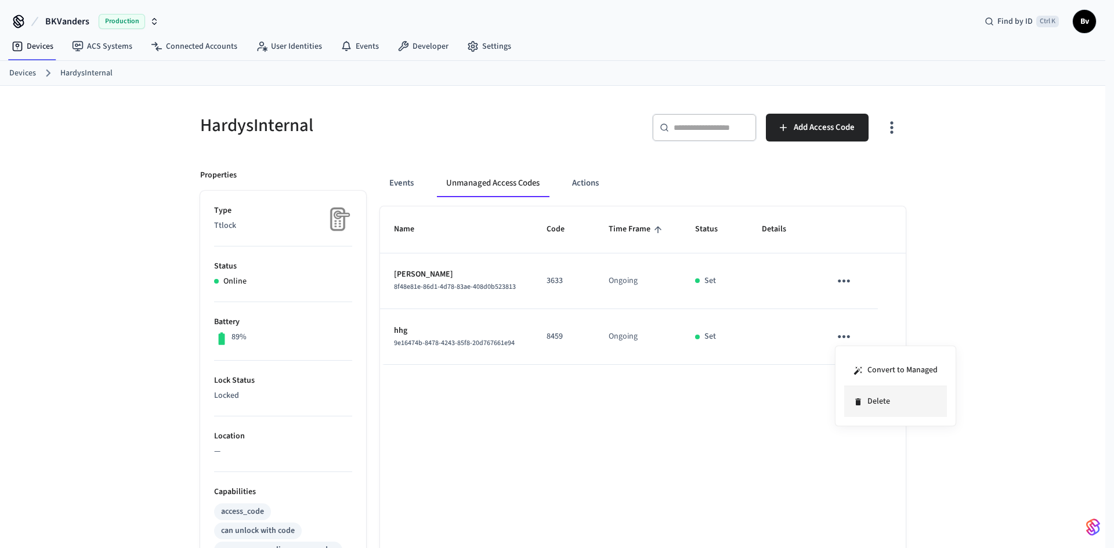
click at [873, 401] on li "Delete" at bounding box center [895, 401] width 103 height 31
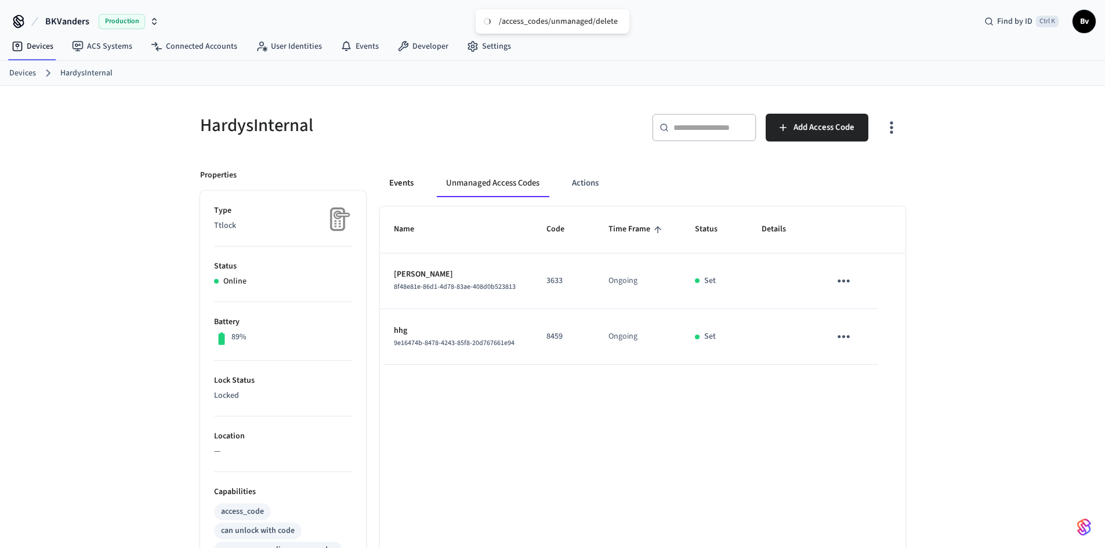
click at [396, 183] on button "Events" at bounding box center [401, 183] width 43 height 28
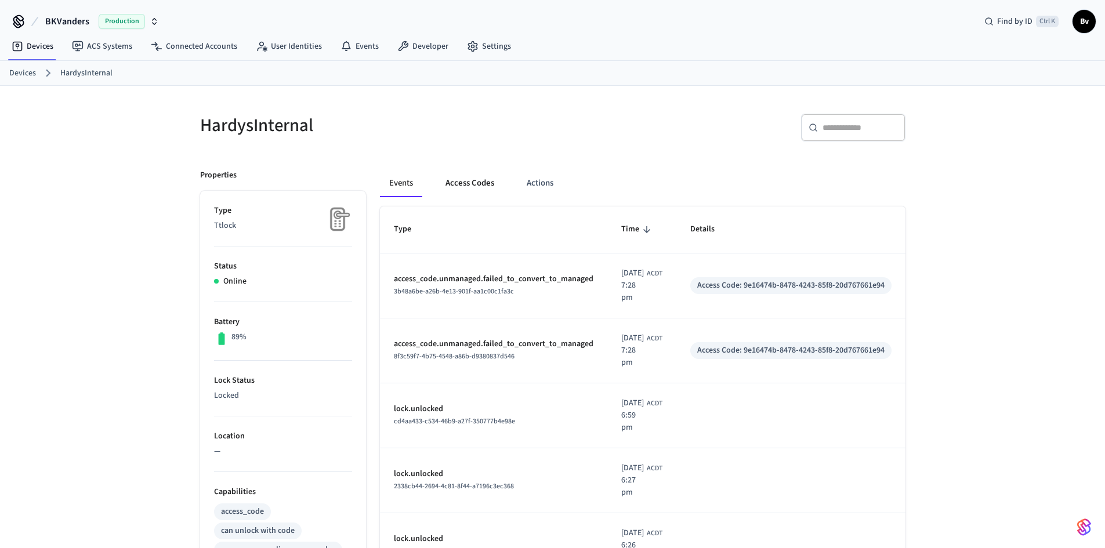
click at [468, 183] on button "Access Codes" at bounding box center [469, 183] width 67 height 28
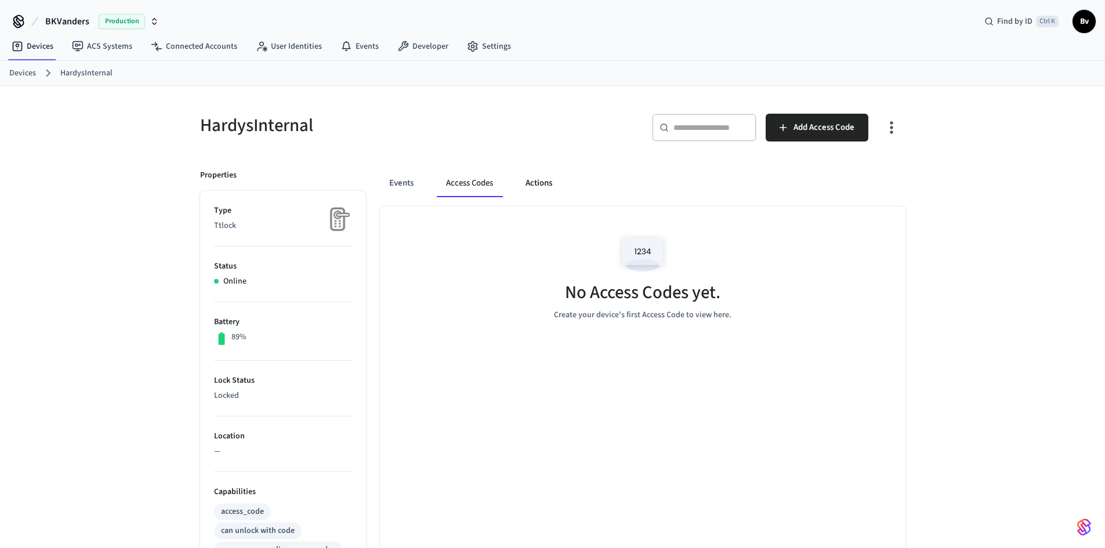
click at [542, 184] on button "Actions" at bounding box center [538, 183] width 45 height 28
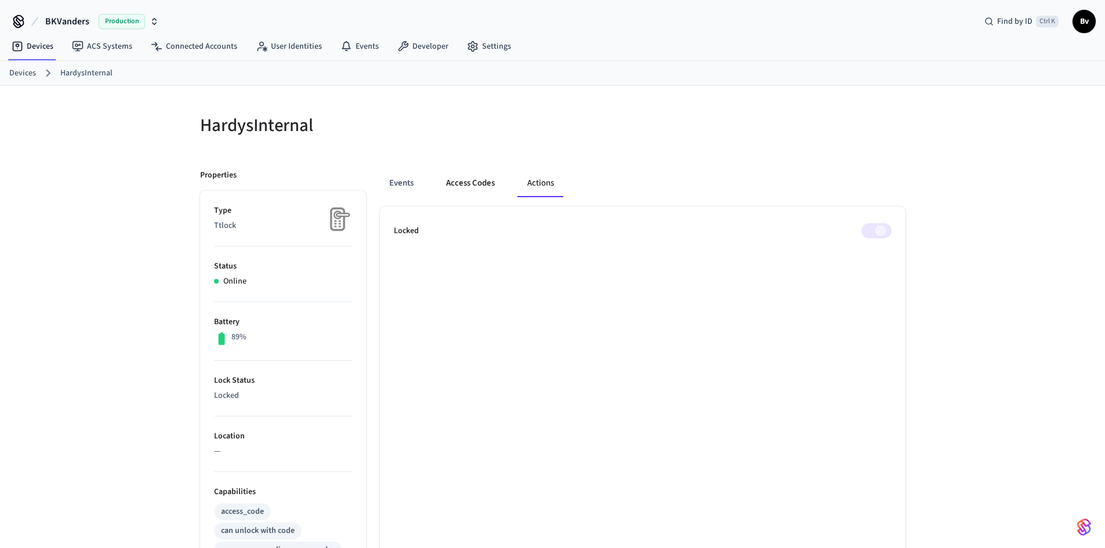
click at [466, 181] on button "Access Codes" at bounding box center [470, 183] width 67 height 28
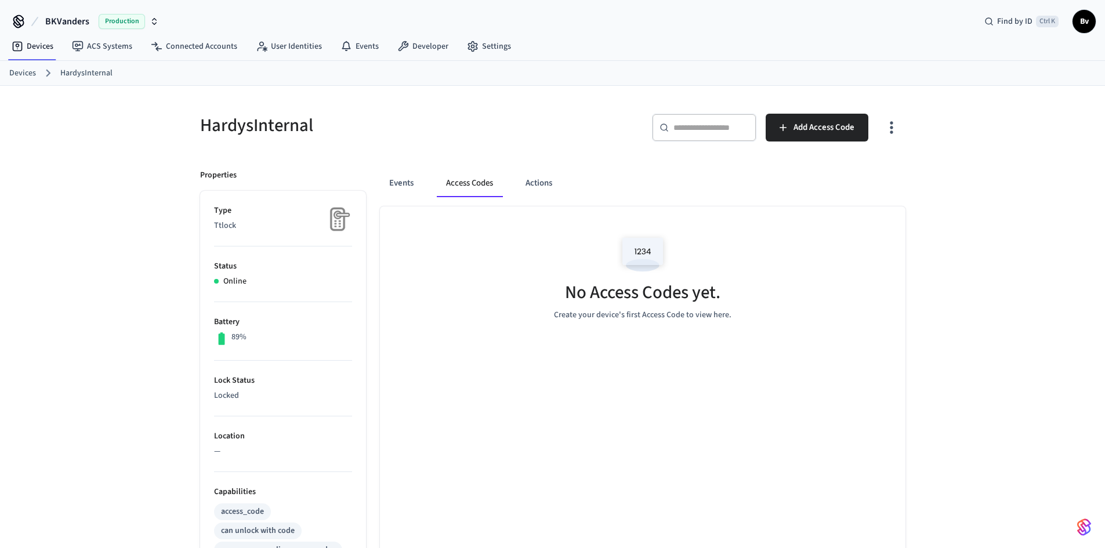
click at [891, 128] on icon "button" at bounding box center [891, 128] width 3 height 12
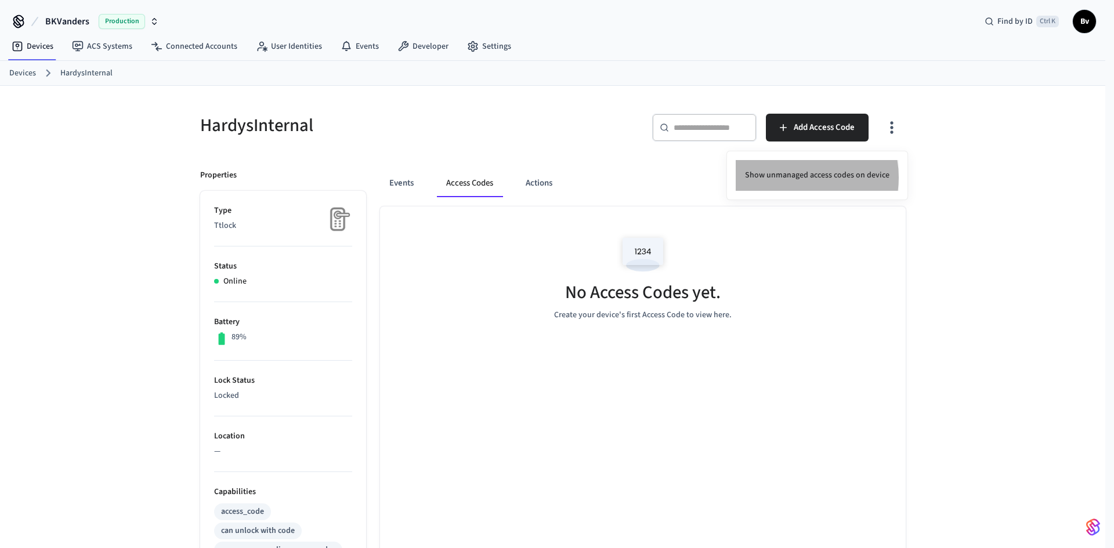
click at [794, 178] on li "Show unmanaged access codes on device" at bounding box center [817, 175] width 163 height 31
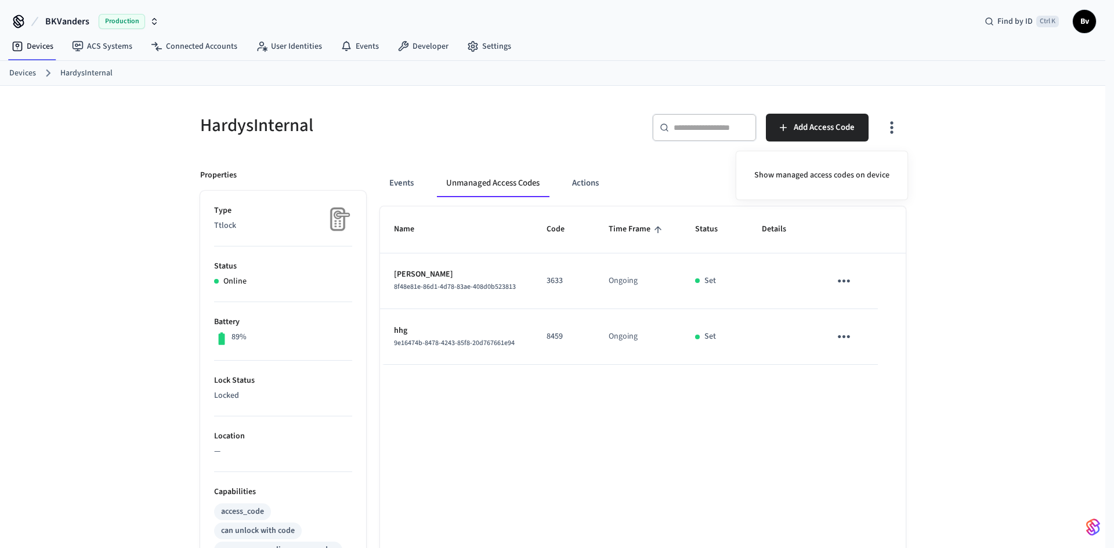
click at [841, 336] on div at bounding box center [557, 274] width 1114 height 548
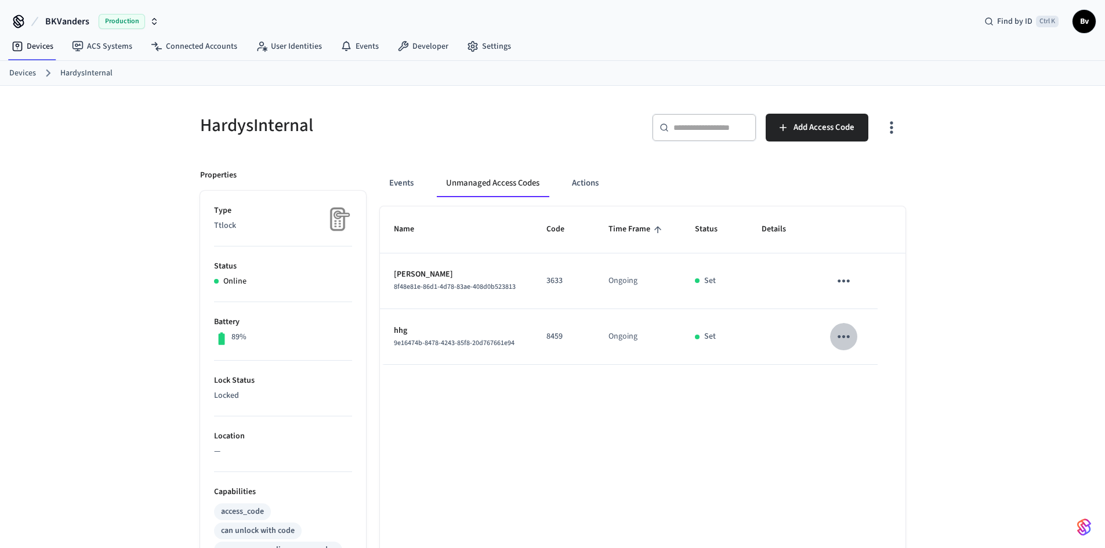
click at [845, 336] on icon "sticky table" at bounding box center [844, 336] width 12 height 3
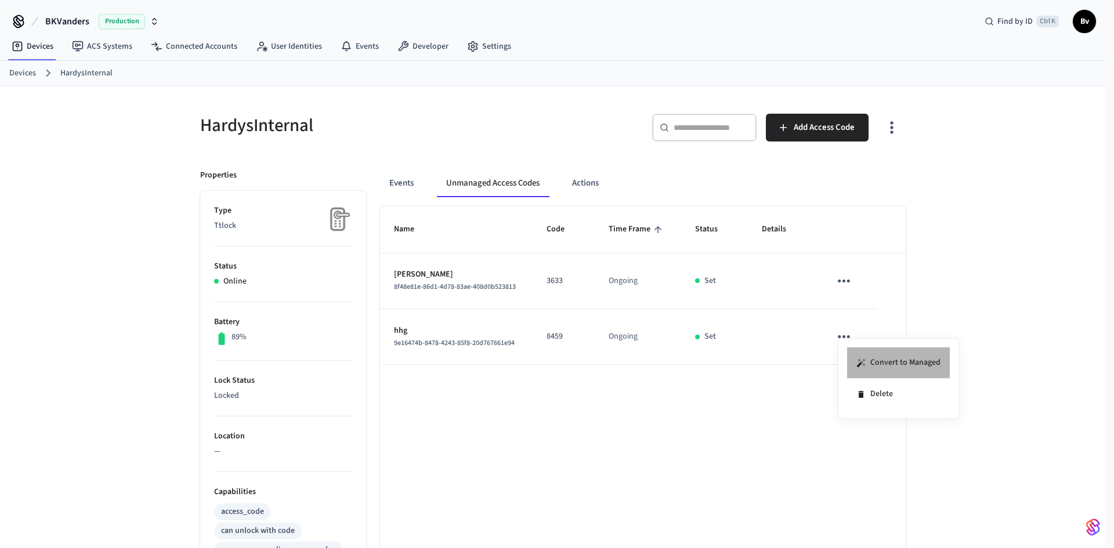
click at [887, 360] on li "Convert to Managed" at bounding box center [898, 363] width 103 height 31
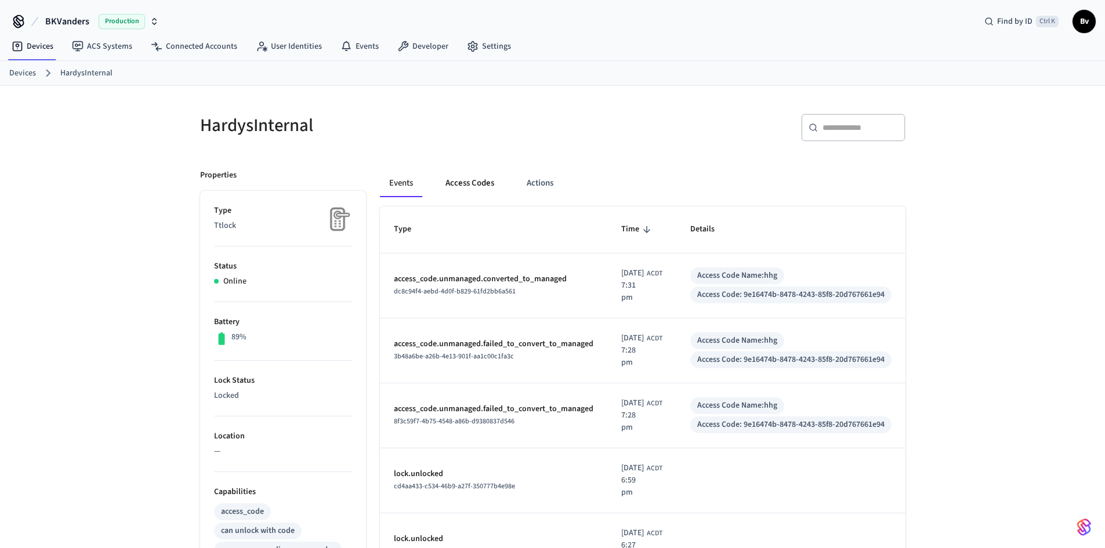
click at [465, 186] on button "Access Codes" at bounding box center [469, 183] width 67 height 28
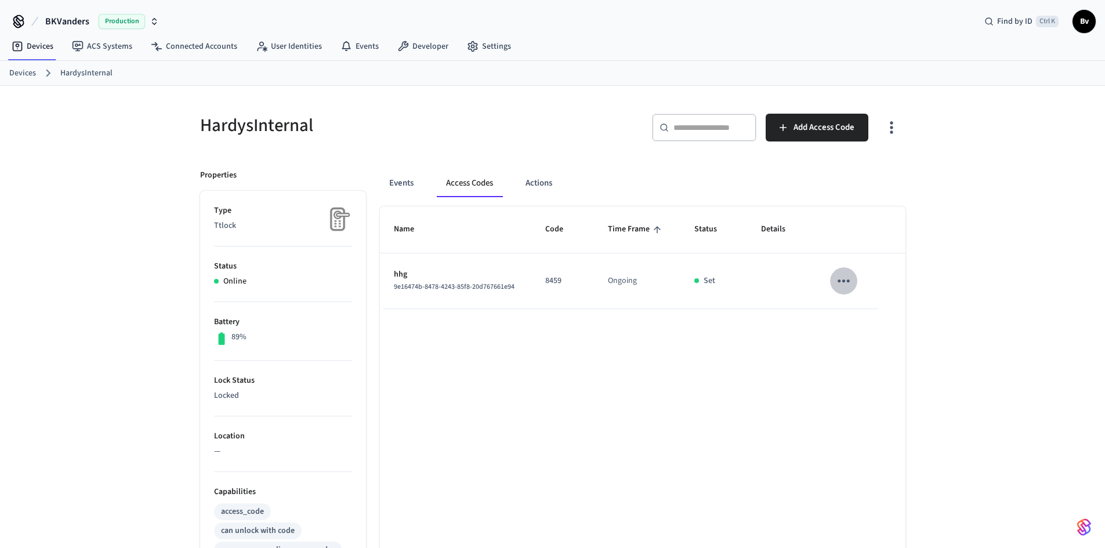
click at [844, 278] on icon "sticky table" at bounding box center [844, 281] width 18 height 18
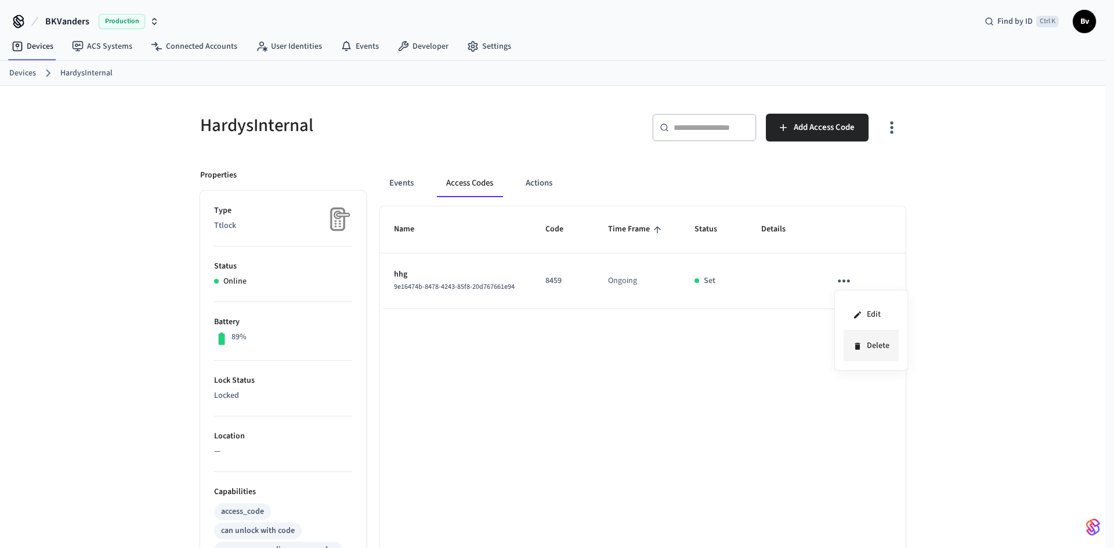
click at [866, 346] on li "Delete" at bounding box center [871, 346] width 55 height 31
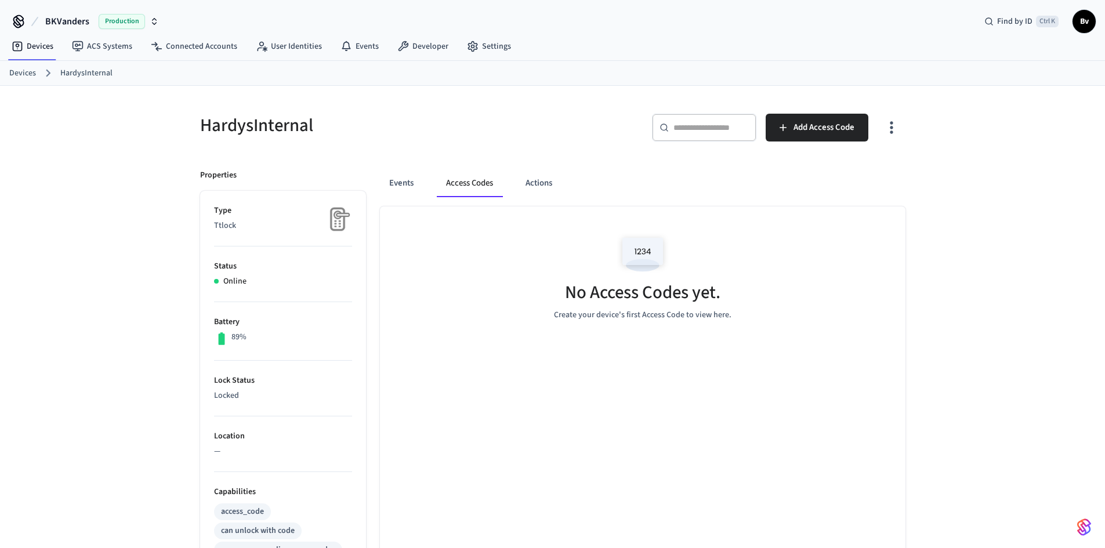
drag, startPoint x: 20, startPoint y: 72, endPoint x: 56, endPoint y: 73, distance: 35.4
click at [20, 72] on link "Devices" at bounding box center [22, 73] width 27 height 12
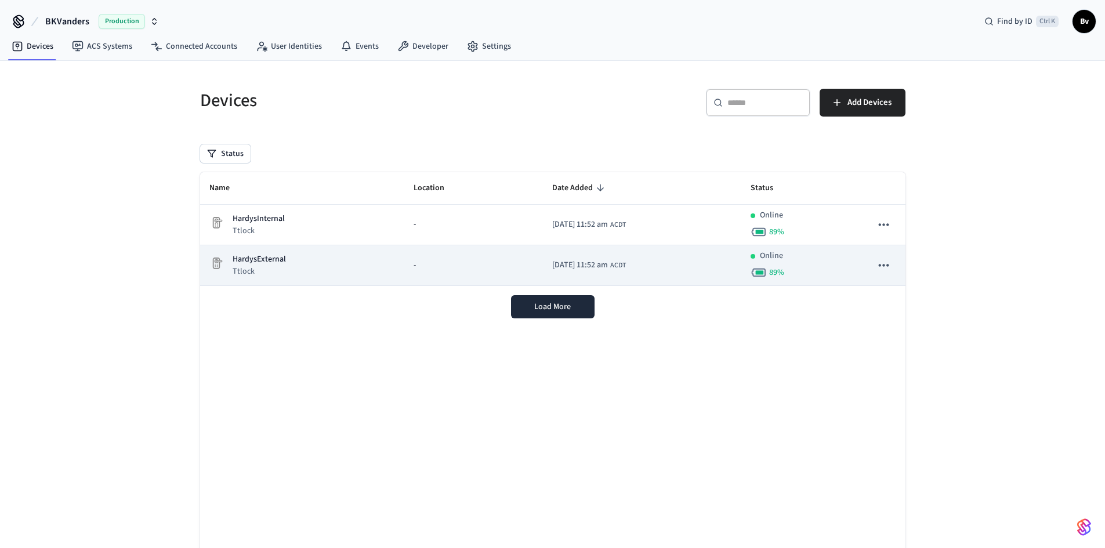
click at [280, 263] on p "HardysExternal" at bounding box center [259, 260] width 53 height 12
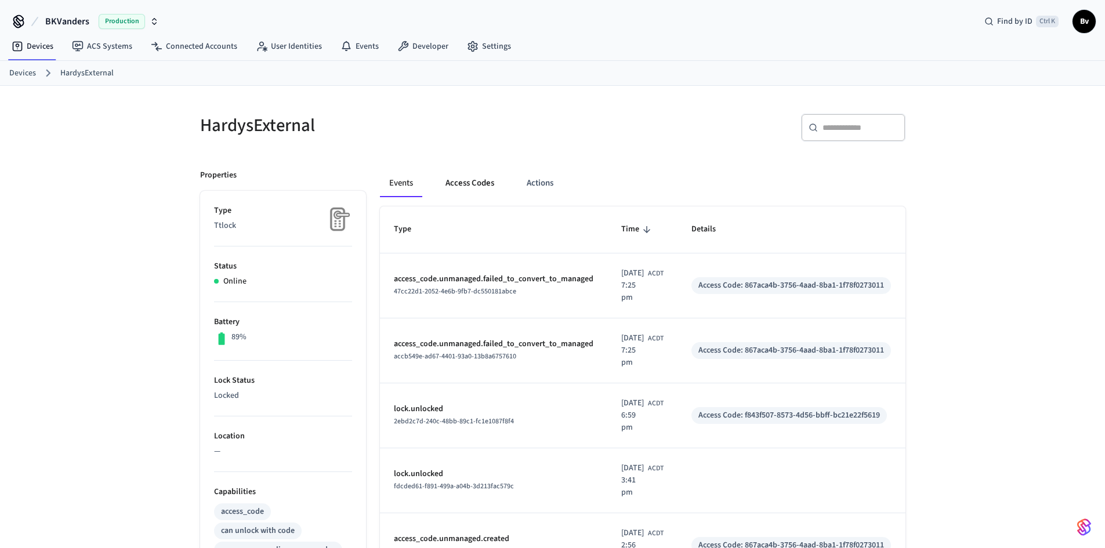
click at [469, 180] on button "Access Codes" at bounding box center [469, 183] width 67 height 28
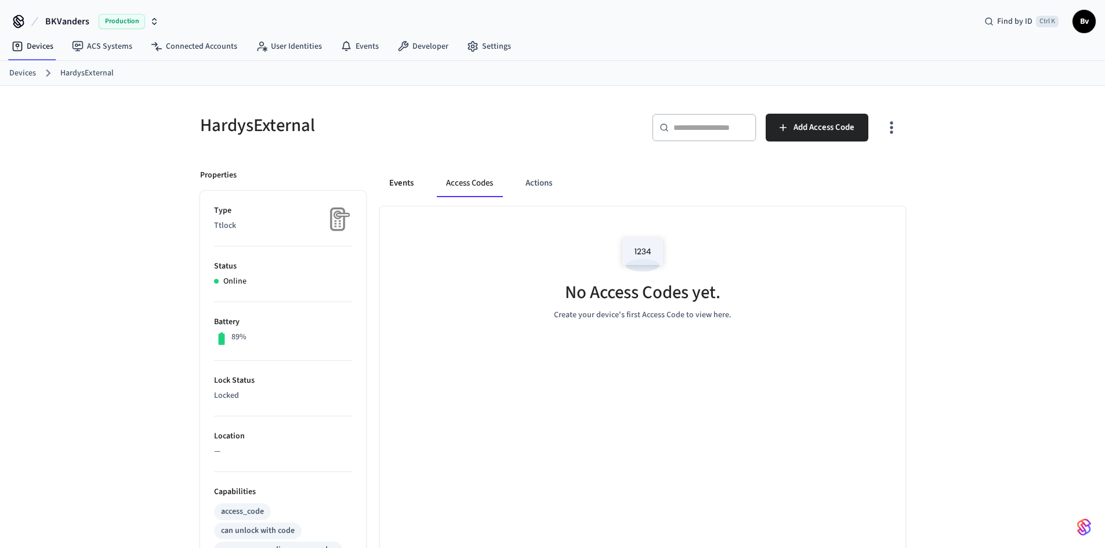
click at [396, 183] on button "Events" at bounding box center [401, 183] width 43 height 28
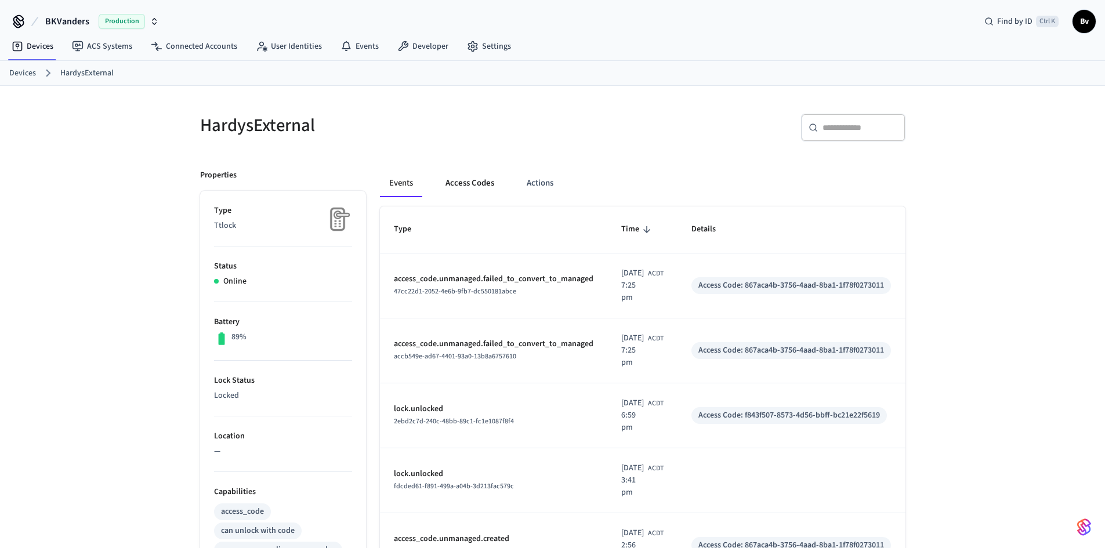
click at [460, 180] on button "Access Codes" at bounding box center [469, 183] width 67 height 28
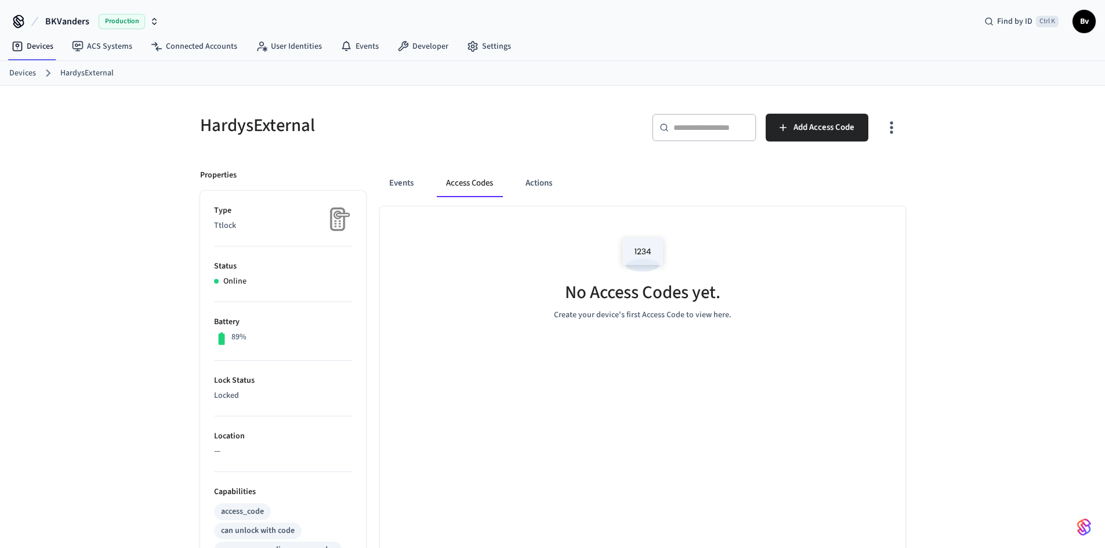
click at [891, 125] on icon "button" at bounding box center [891, 127] width 18 height 18
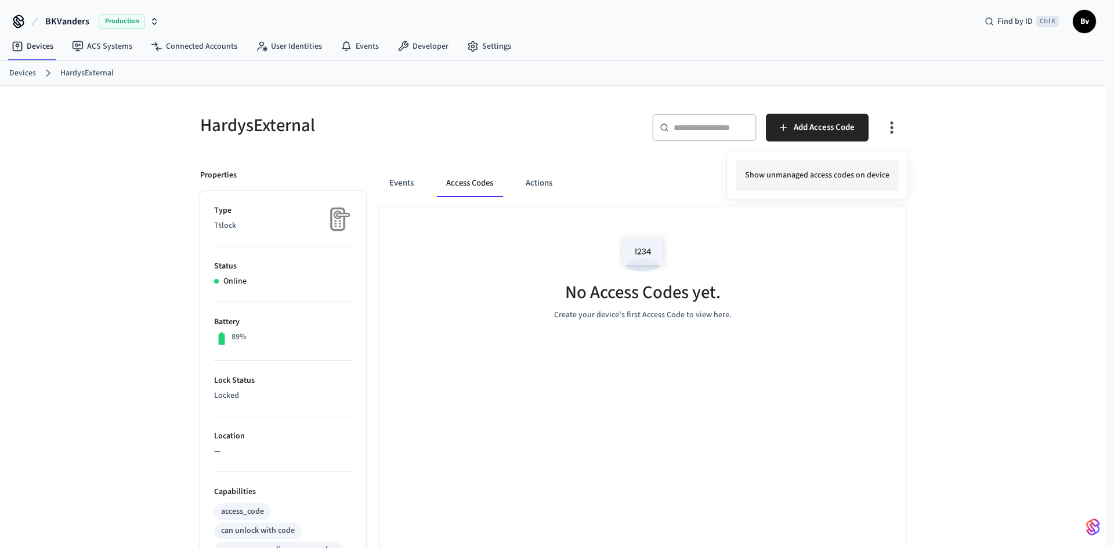
click at [840, 172] on li "Show unmanaged access codes on device" at bounding box center [817, 175] width 163 height 31
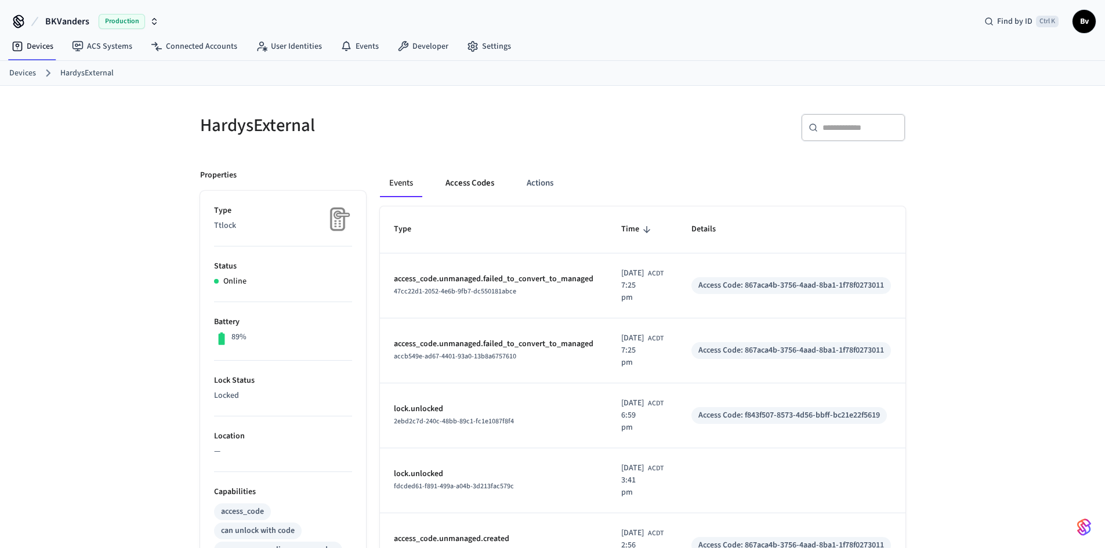
click at [472, 184] on button "Access Codes" at bounding box center [469, 183] width 67 height 28
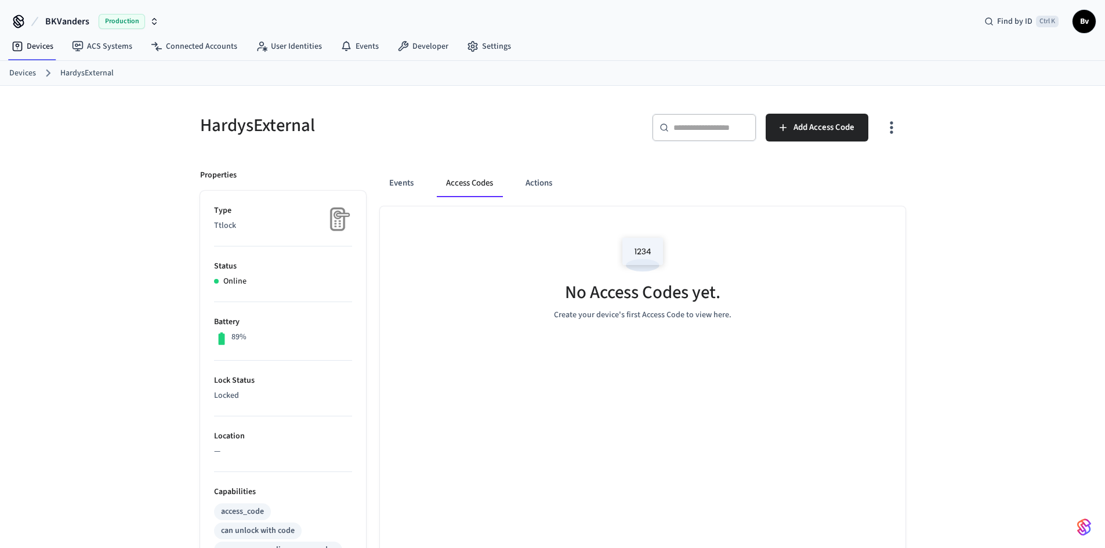
click at [892, 127] on icon "button" at bounding box center [891, 128] width 3 height 12
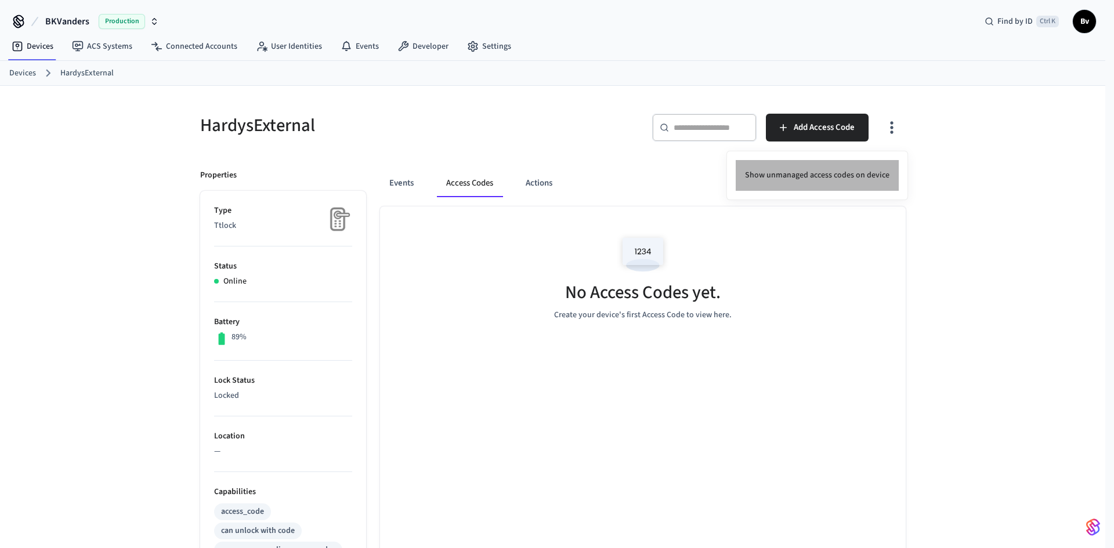
click at [845, 173] on li "Show unmanaged access codes on device" at bounding box center [817, 175] width 163 height 31
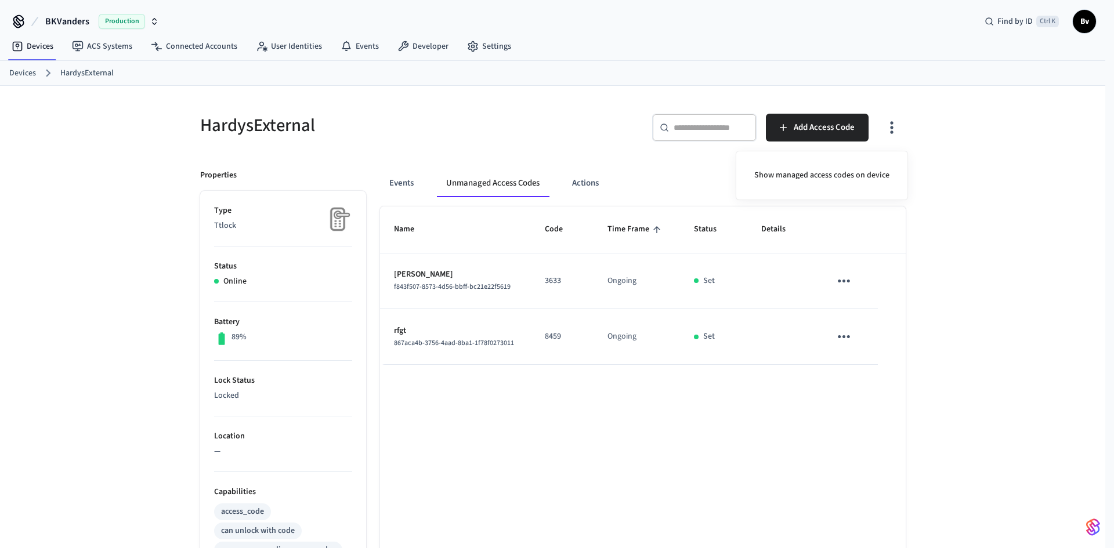
click at [843, 339] on div at bounding box center [557, 274] width 1114 height 548
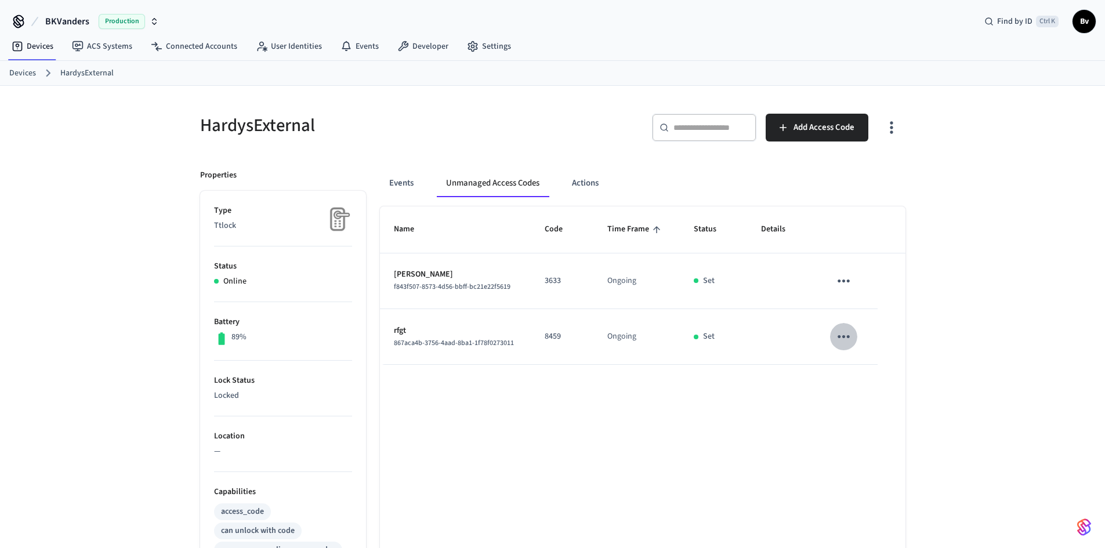
click at [844, 335] on icon "sticky table" at bounding box center [844, 337] width 18 height 18
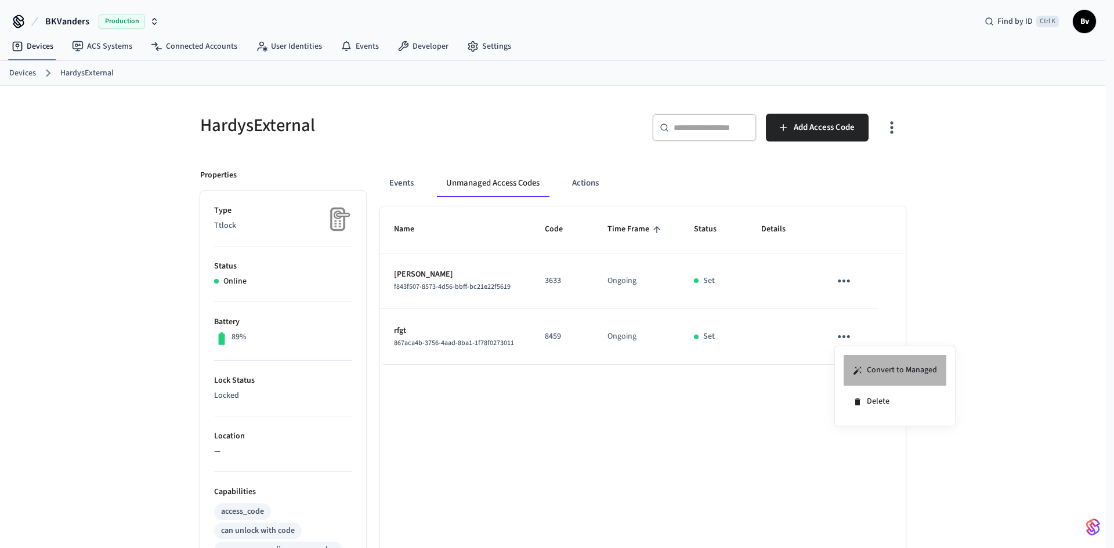
click at [872, 369] on li "Convert to Managed" at bounding box center [895, 370] width 103 height 31
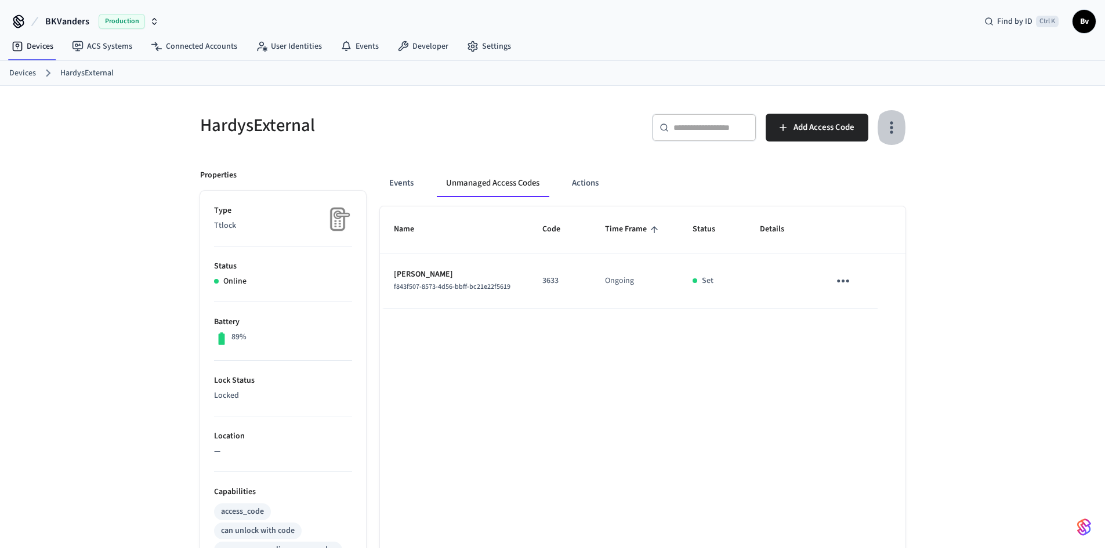
click at [891, 129] on icon "button" at bounding box center [891, 128] width 3 height 12
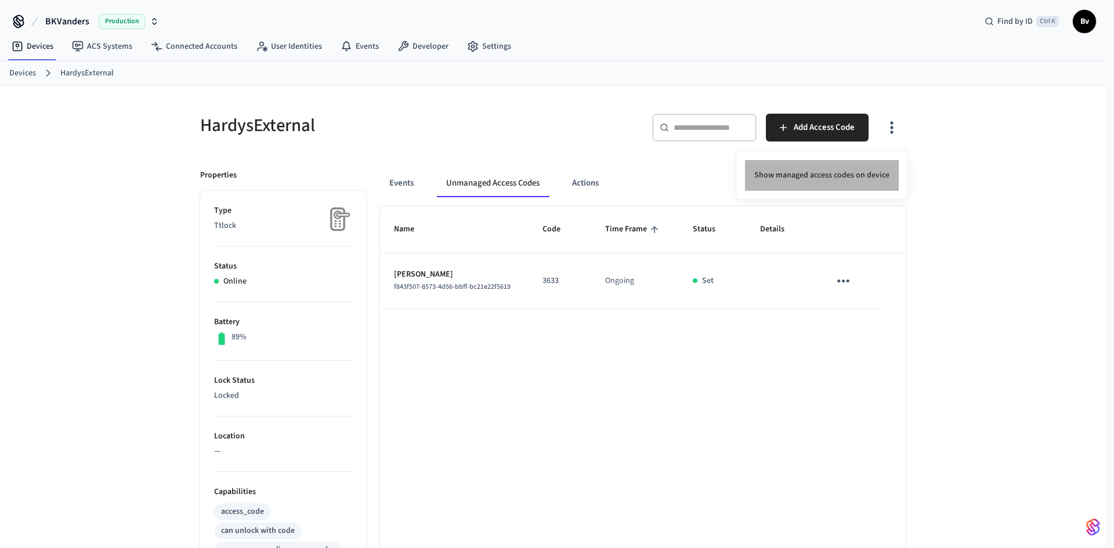
click at [840, 172] on li "Show managed access codes on device" at bounding box center [822, 175] width 154 height 31
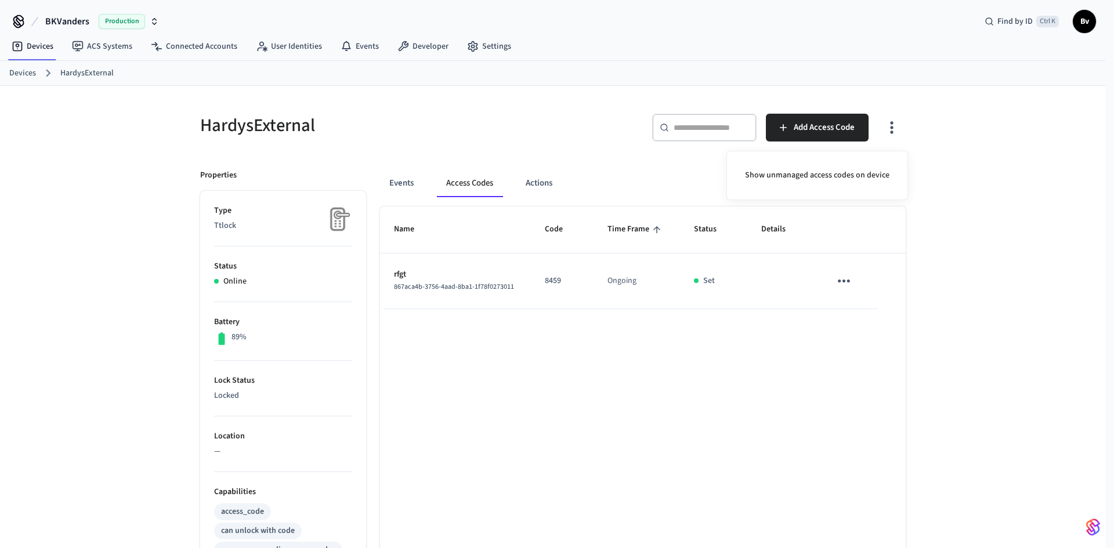
click at [842, 281] on div at bounding box center [557, 274] width 1114 height 548
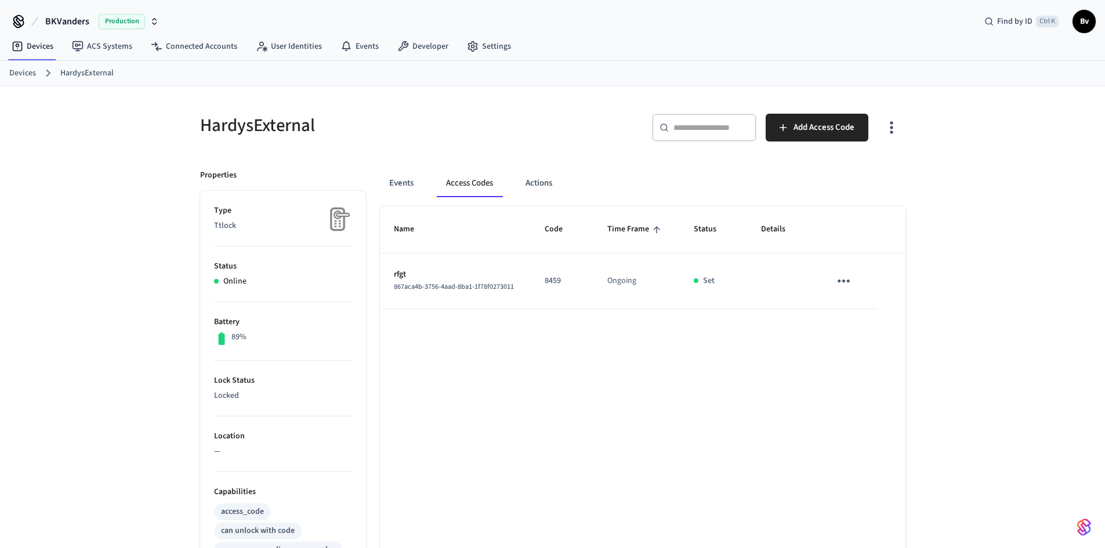
click at [841, 281] on icon "sticky table" at bounding box center [844, 281] width 18 height 18
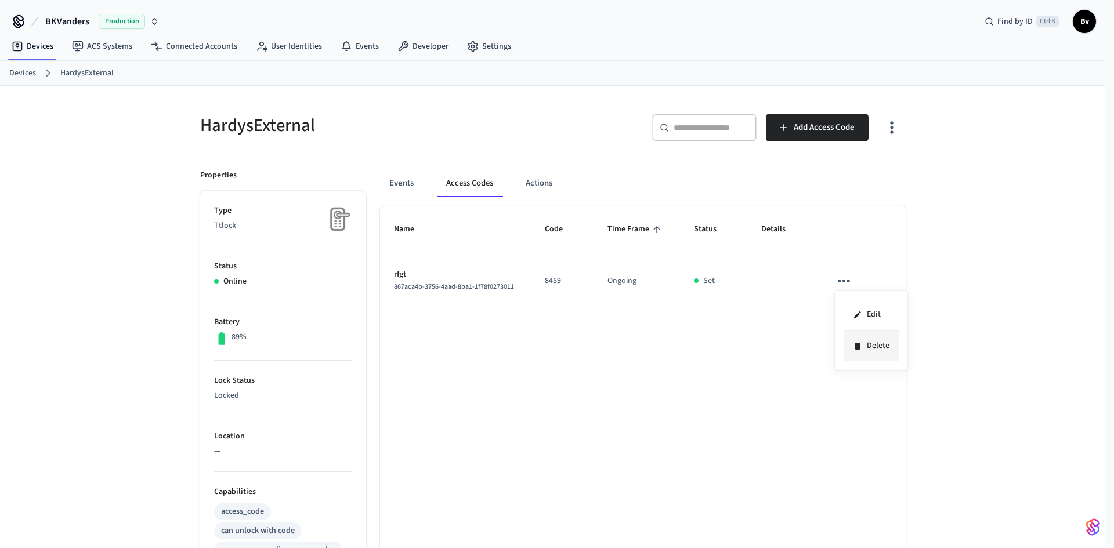
click at [870, 343] on li "Delete" at bounding box center [871, 346] width 55 height 31
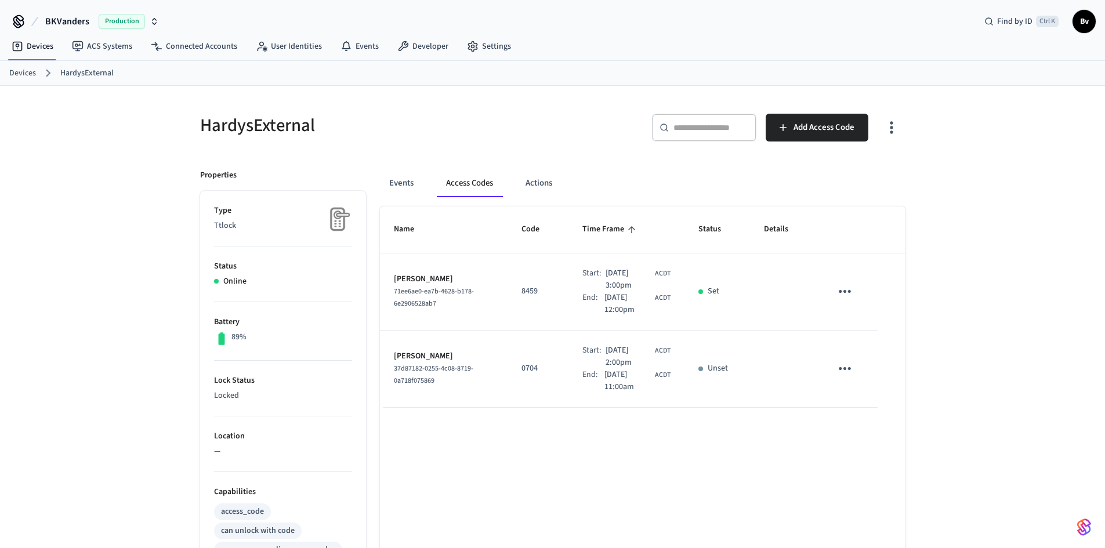
click at [844, 367] on icon "sticky table" at bounding box center [845, 369] width 18 height 18
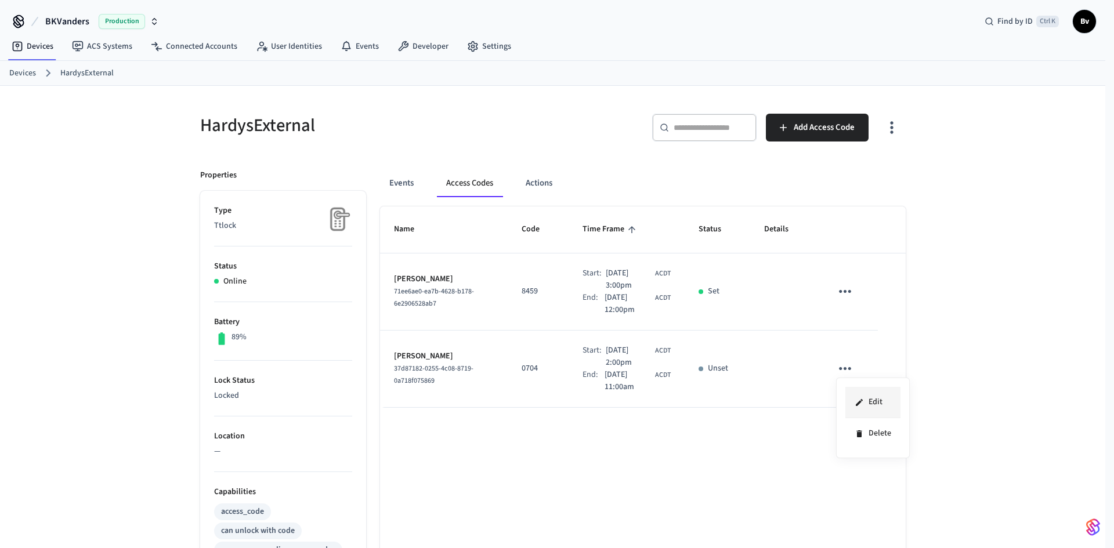
click at [870, 401] on li "Edit" at bounding box center [872, 402] width 55 height 31
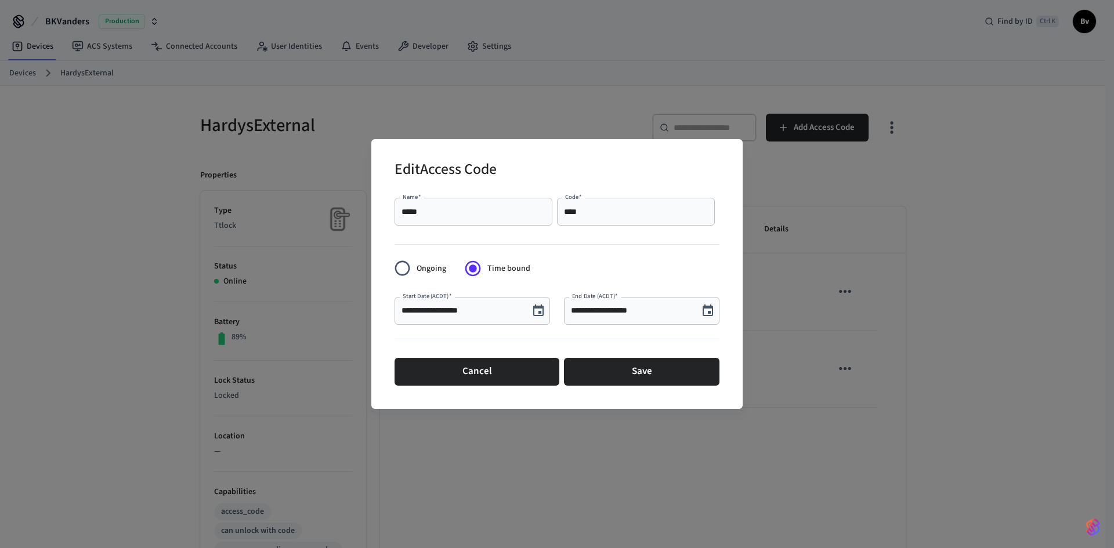
click at [540, 312] on icon "Choose date, selected date is Oct 10, 2025" at bounding box center [538, 311] width 10 height 12
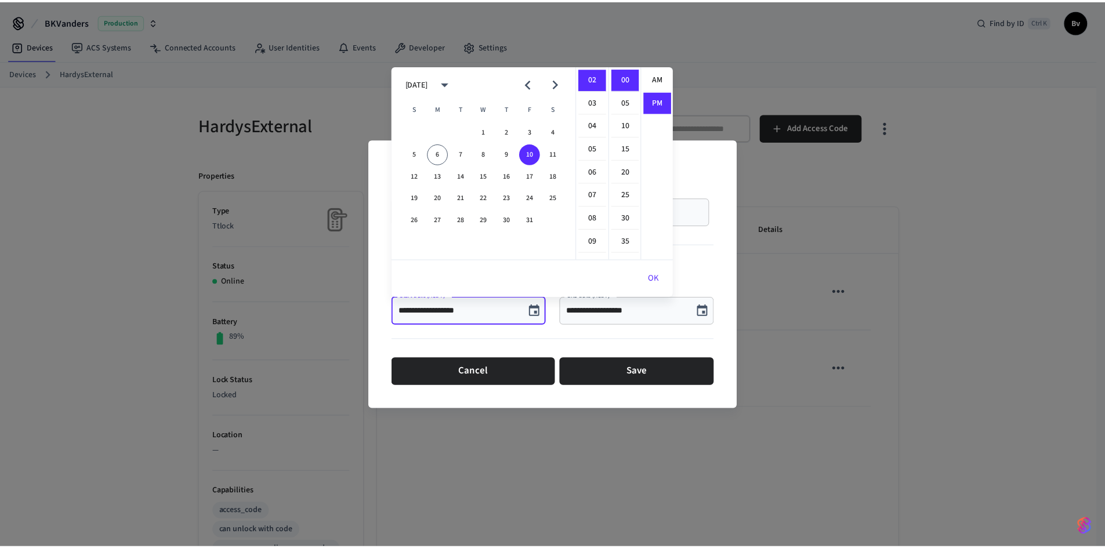
scroll to position [21, 0]
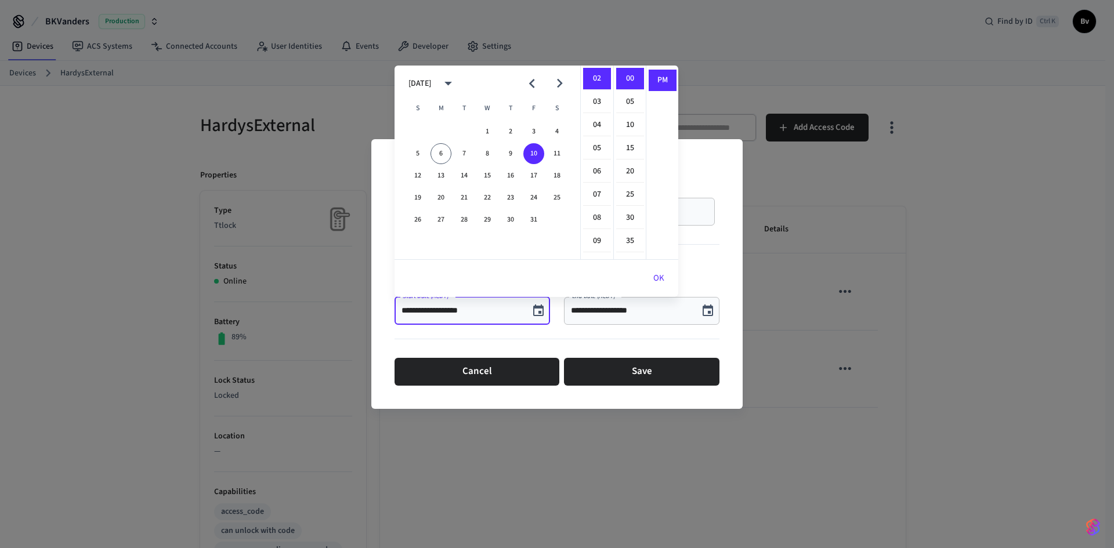
click at [1034, 256] on div "**********" at bounding box center [557, 274] width 1114 height 548
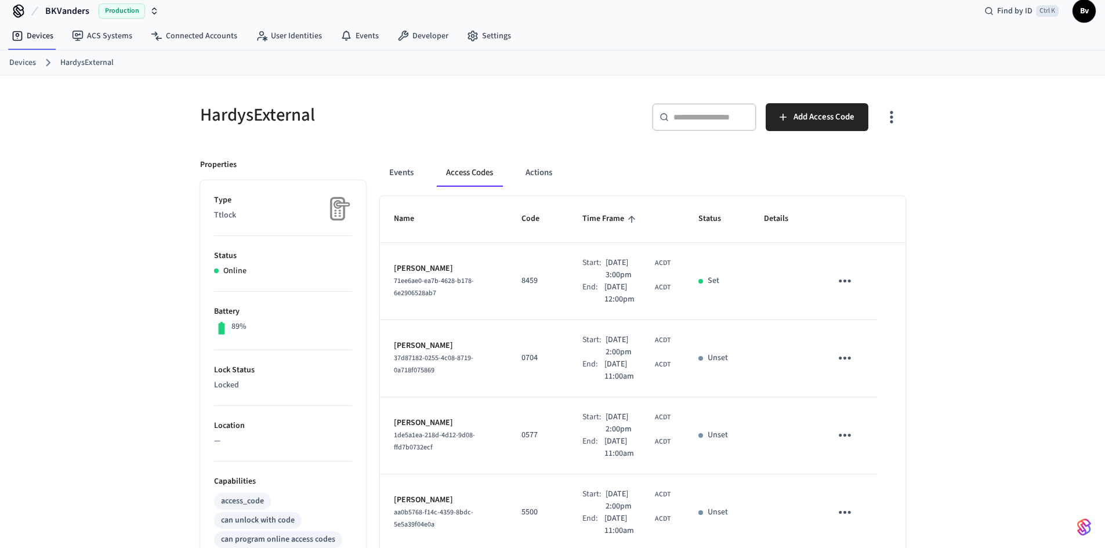
scroll to position [0, 0]
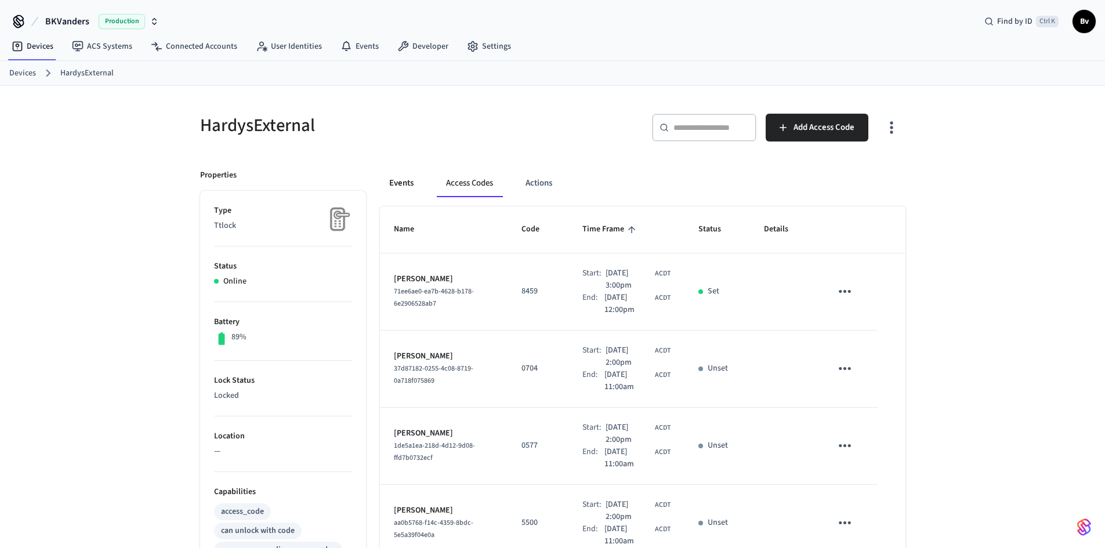
click at [399, 180] on button "Events" at bounding box center [401, 183] width 43 height 28
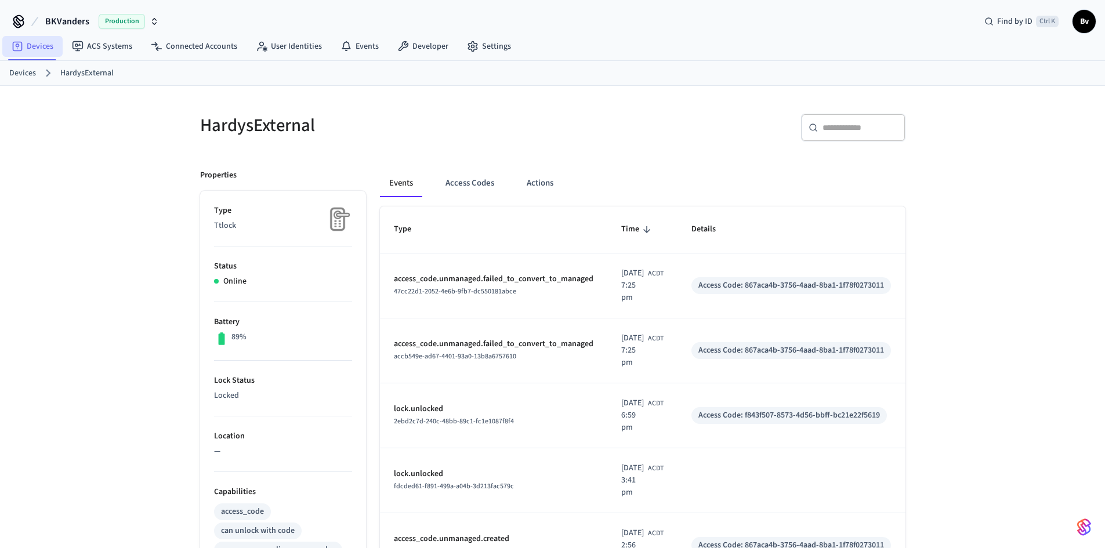
click at [32, 42] on link "Devices" at bounding box center [32, 46] width 60 height 21
